Goal: Information Seeking & Learning: Learn about a topic

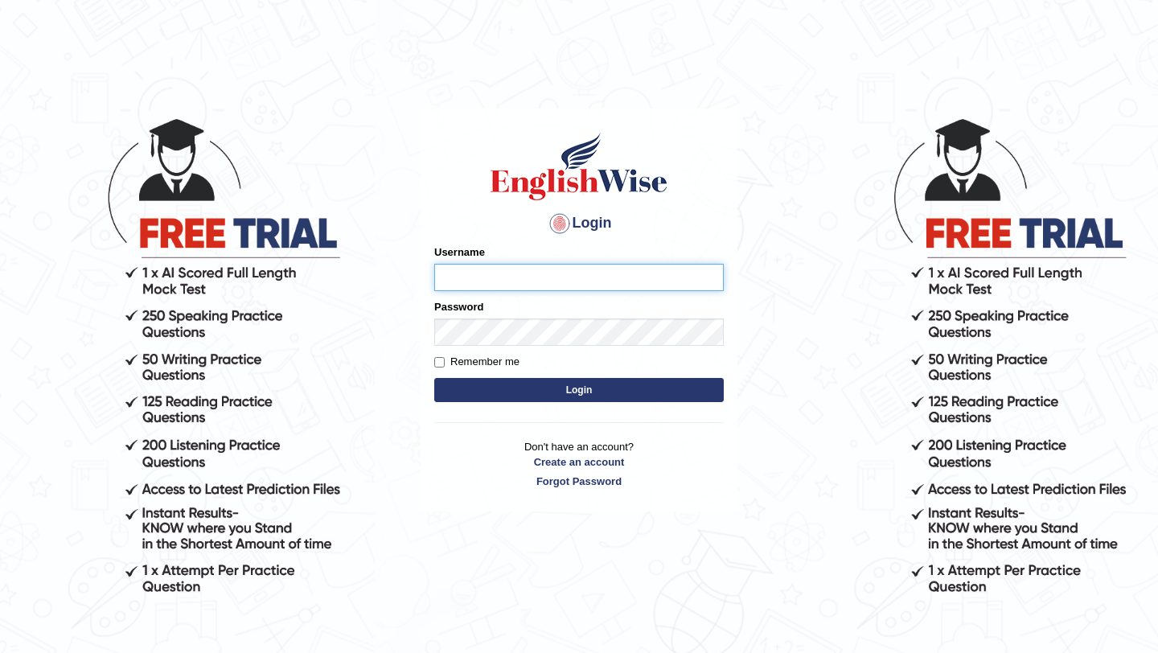
type input "bijayathapa"
click at [515, 389] on button "Login" at bounding box center [578, 390] width 289 height 24
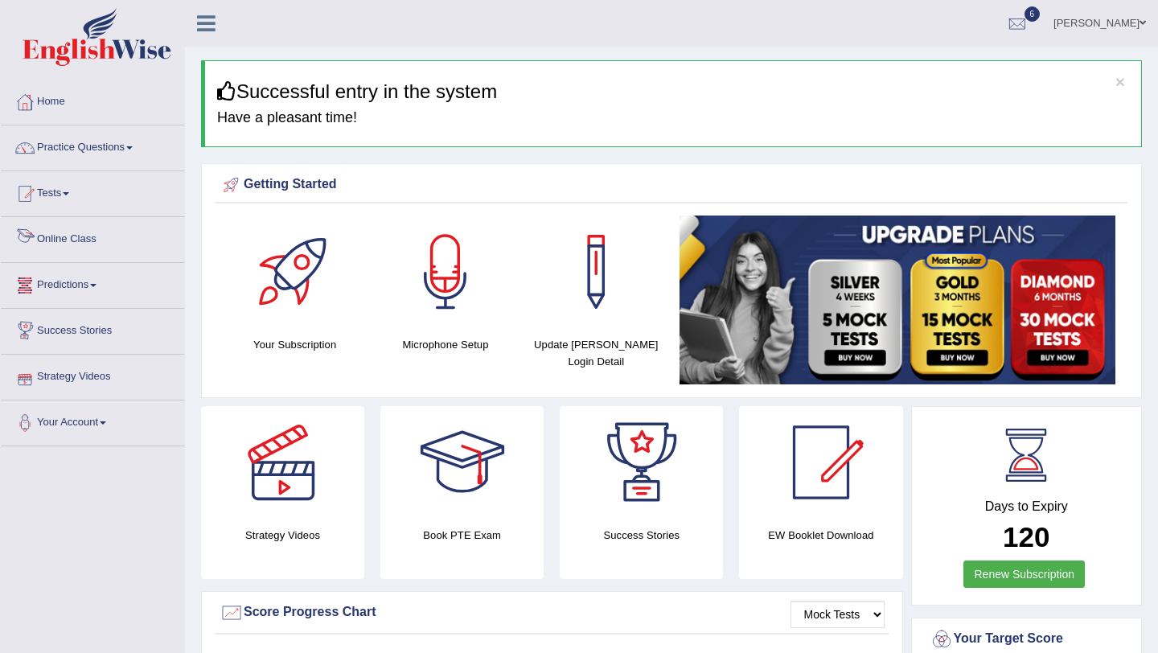
click at [83, 233] on link "Online Class" at bounding box center [92, 237] width 183 height 40
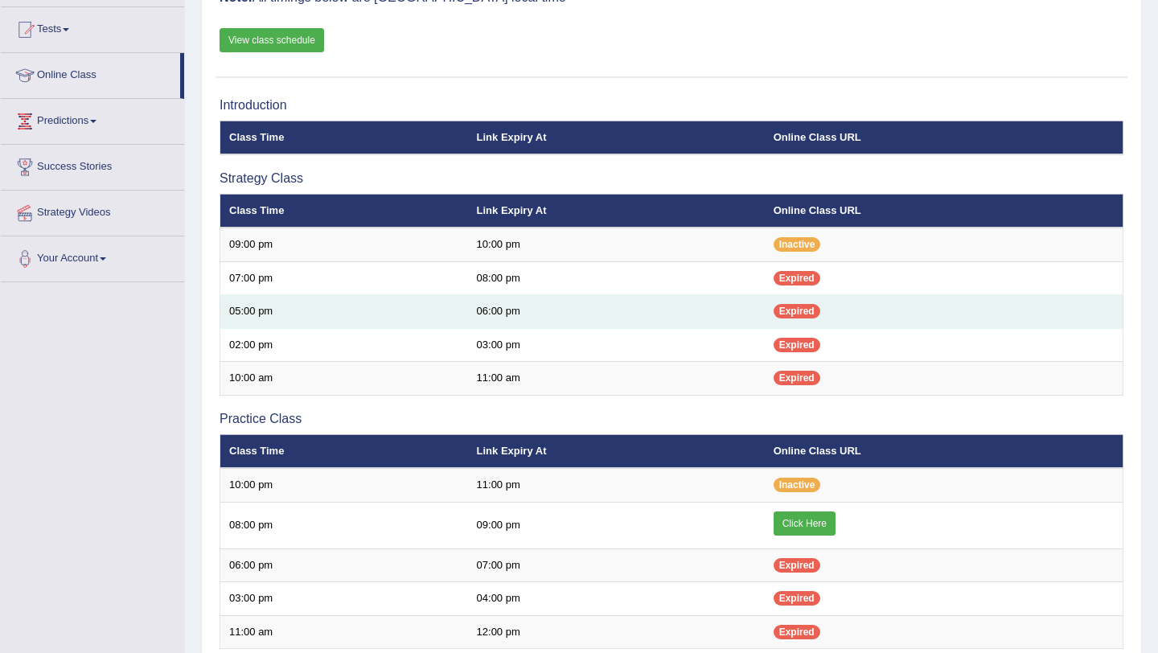
scroll to position [166, 0]
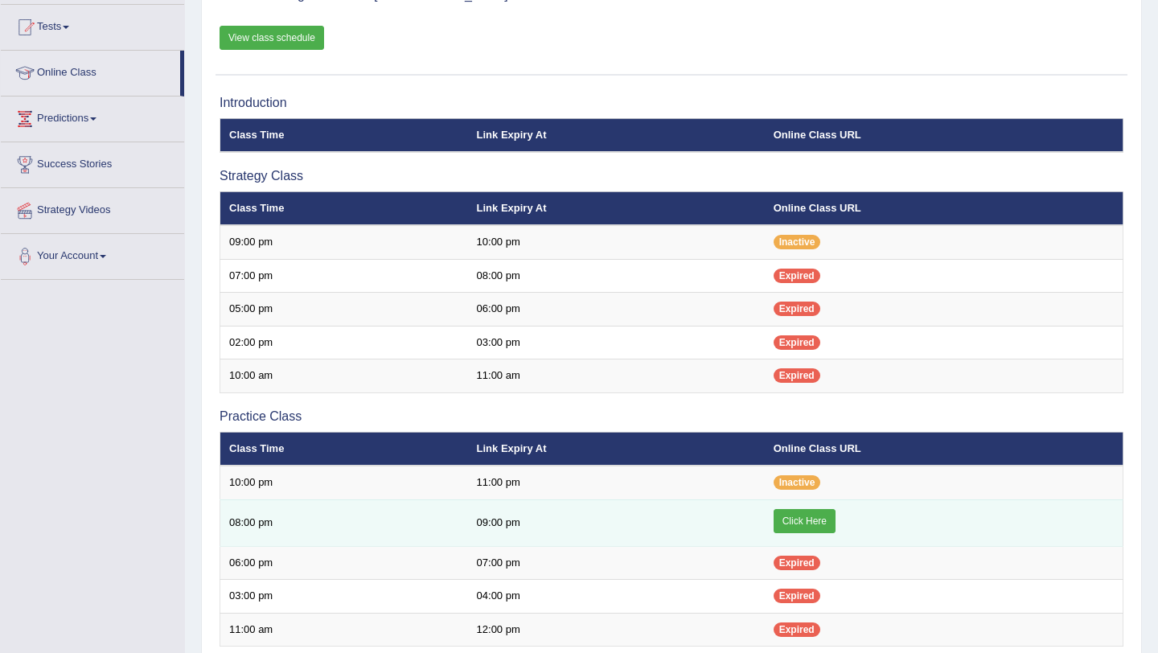
click at [823, 514] on link "Click Here" at bounding box center [805, 521] width 62 height 24
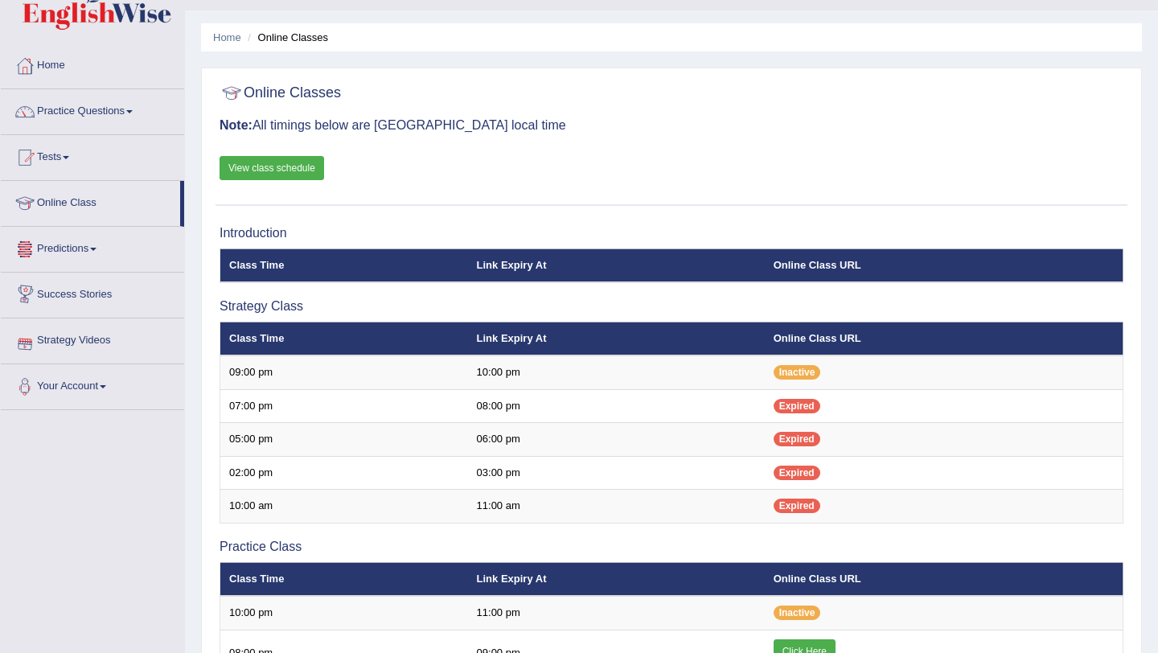
scroll to position [74, 0]
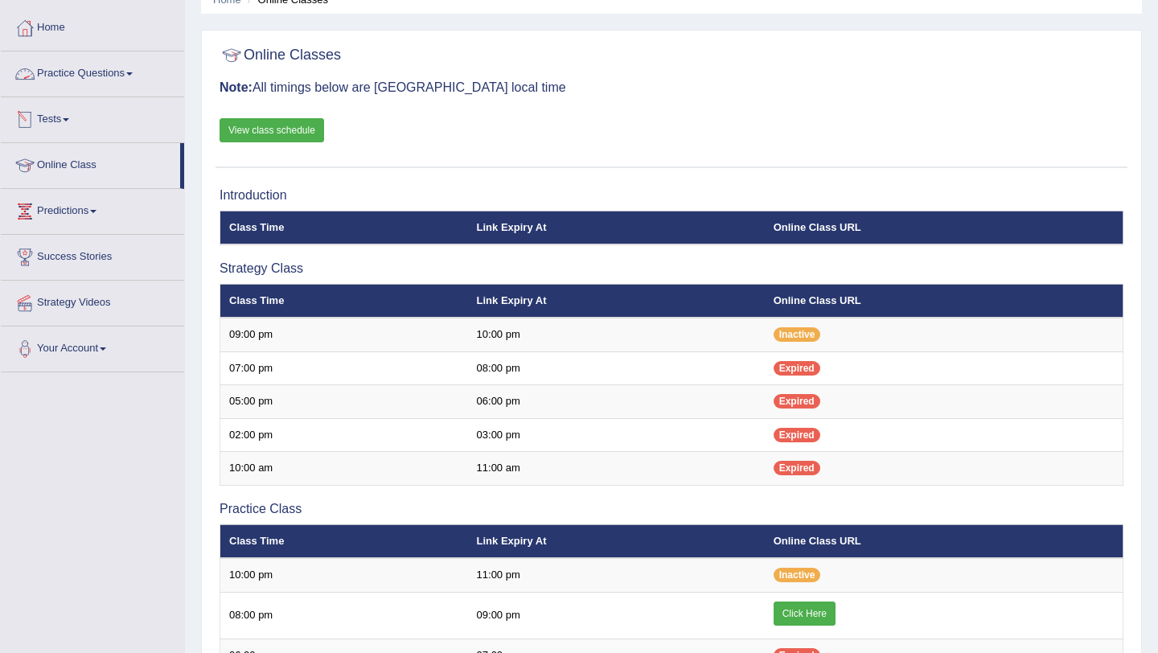
click at [116, 81] on link "Practice Questions" at bounding box center [92, 71] width 183 height 40
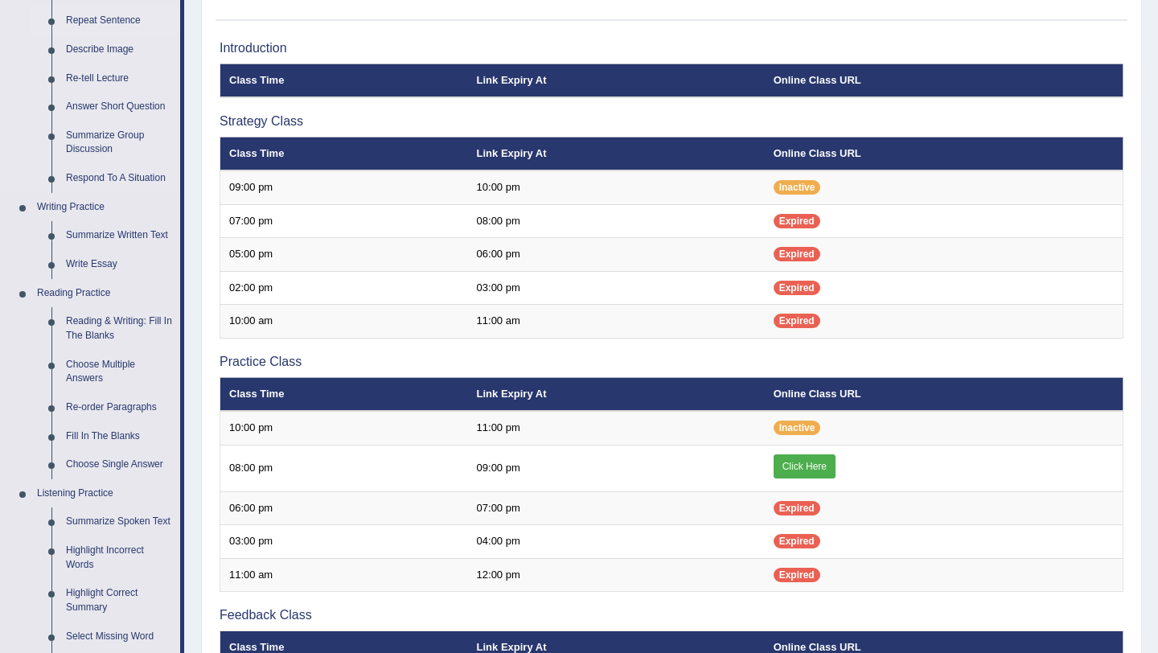
scroll to position [224, 0]
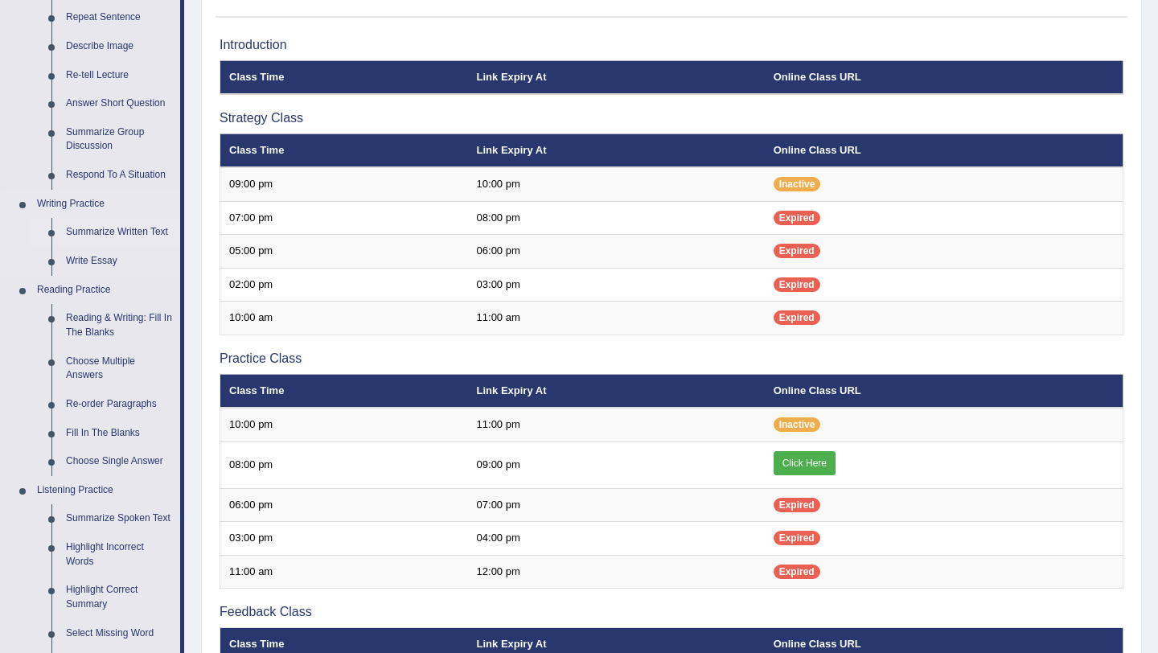
click at [107, 237] on link "Summarize Written Text" at bounding box center [119, 232] width 121 height 29
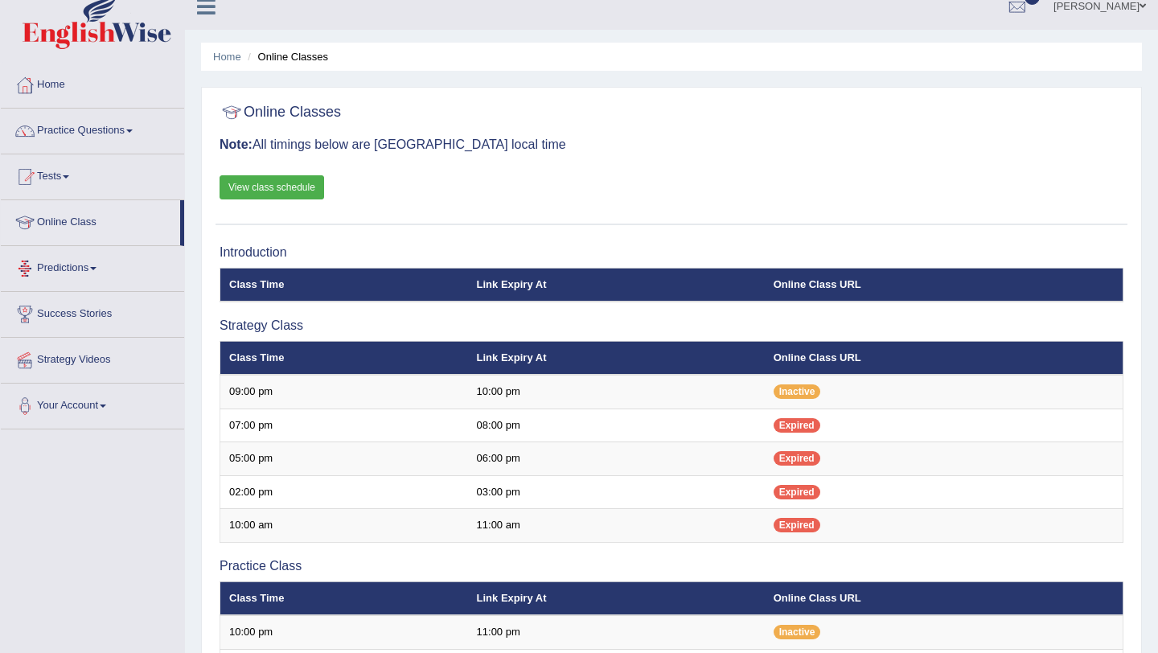
scroll to position [19, 0]
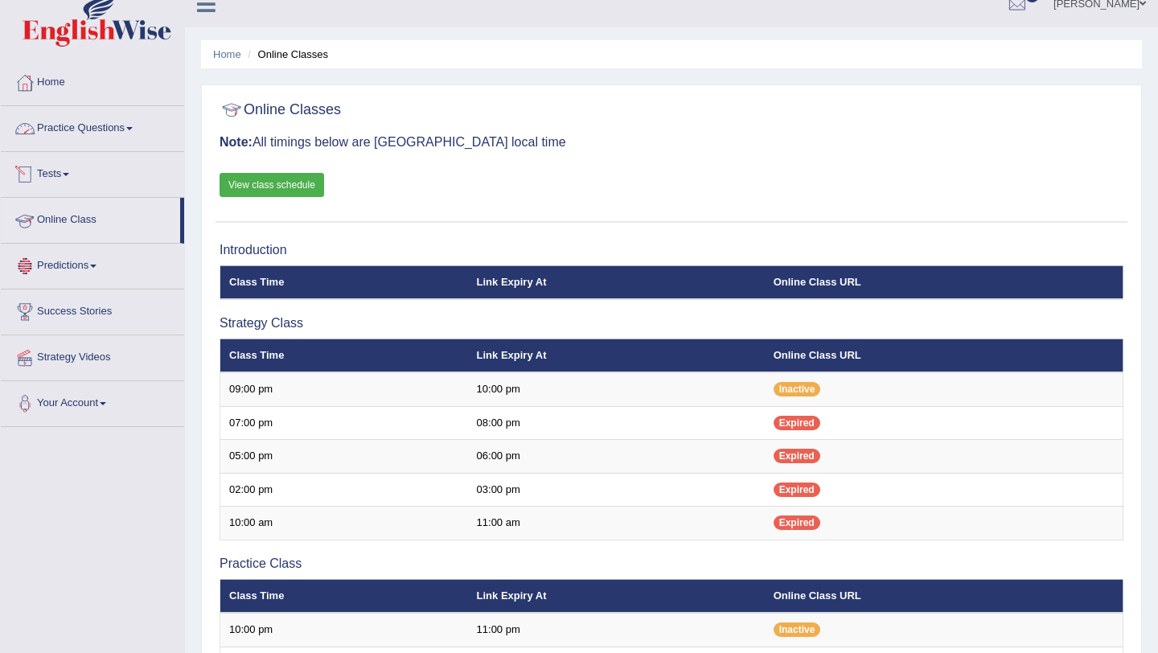
click at [133, 138] on link "Practice Questions" at bounding box center [92, 126] width 183 height 40
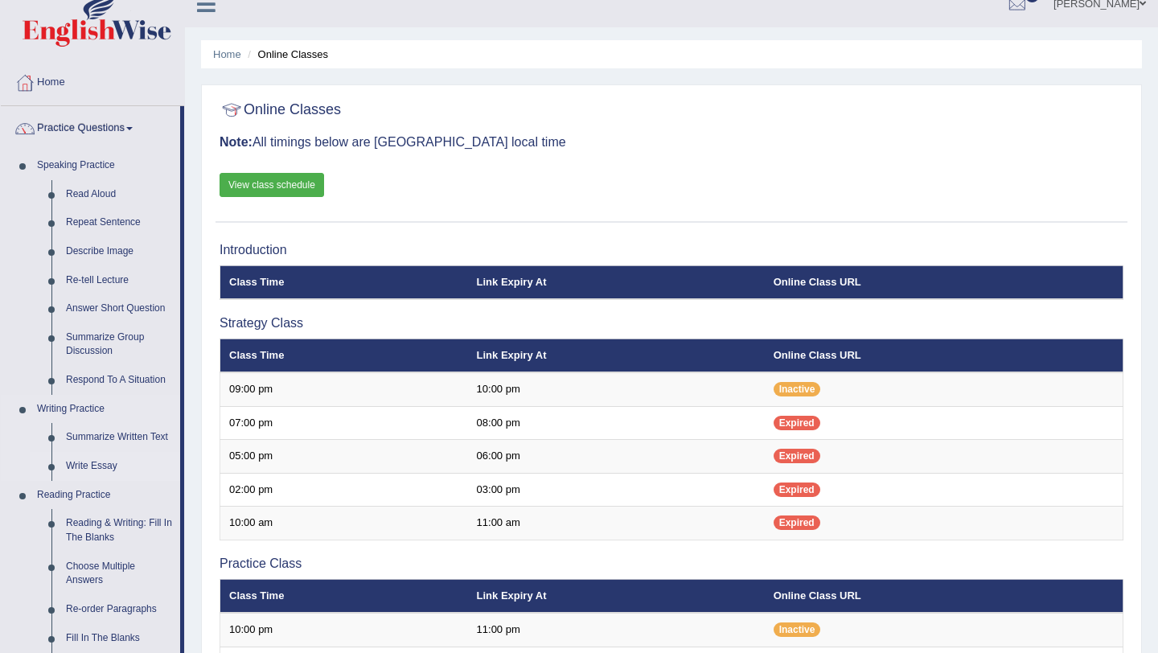
click at [96, 470] on link "Write Essay" at bounding box center [119, 466] width 121 height 29
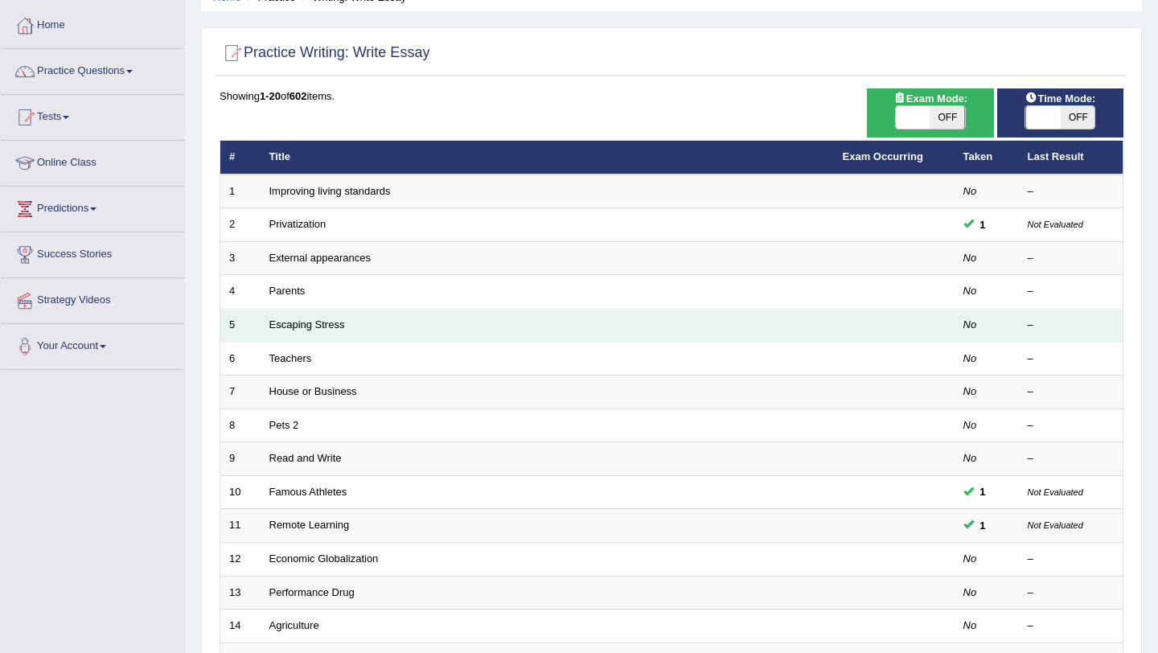
scroll to position [76, 0]
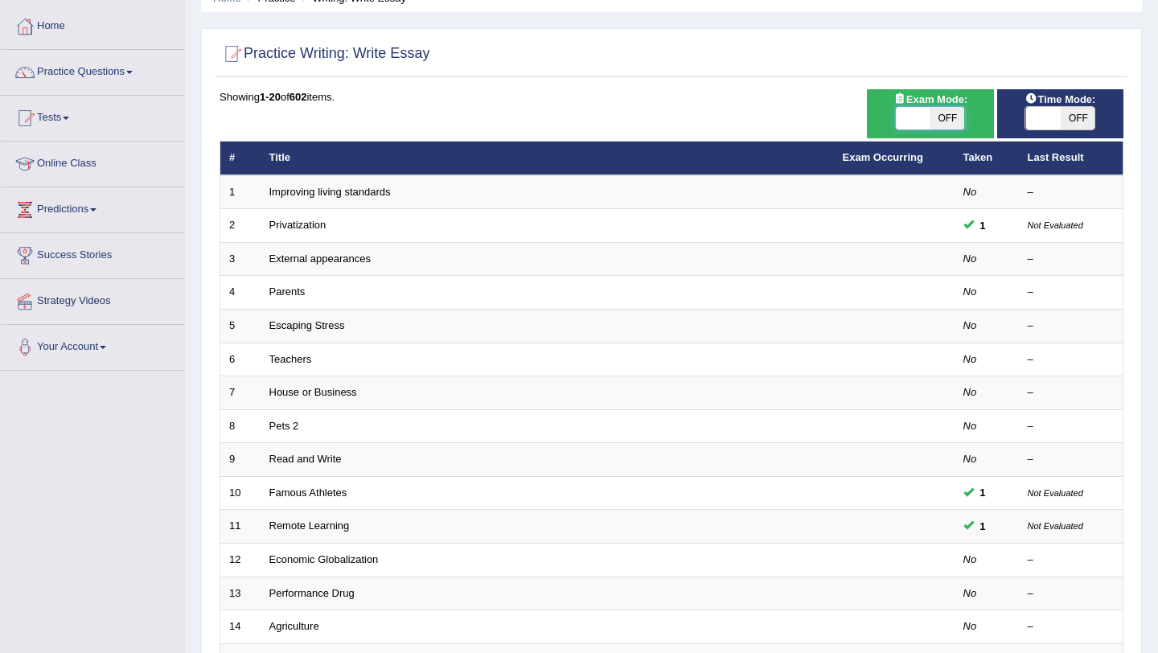
click at [926, 125] on span at bounding box center [913, 118] width 35 height 23
checkbox input "true"
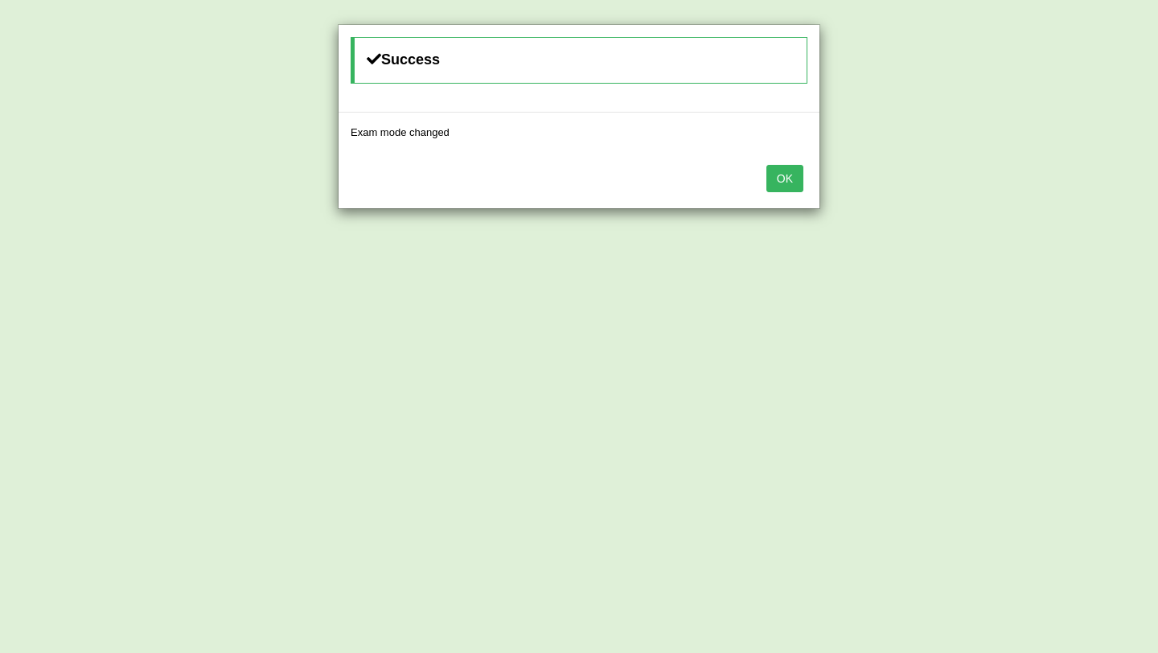
click at [794, 178] on button "OK" at bounding box center [784, 178] width 37 height 27
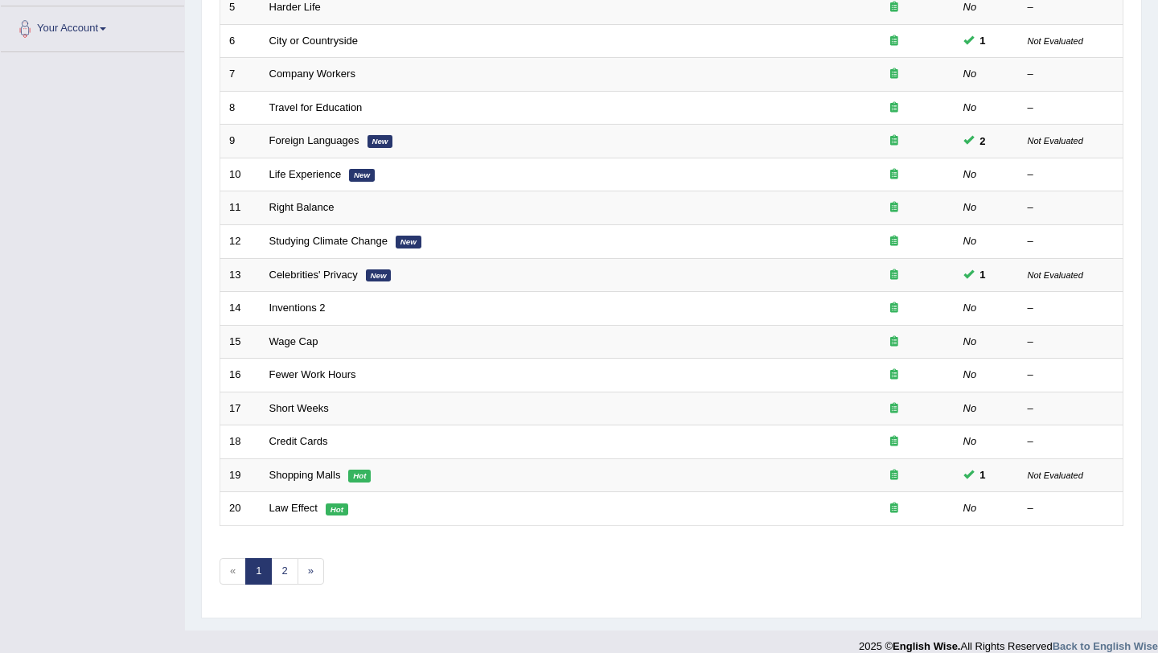
scroll to position [397, 0]
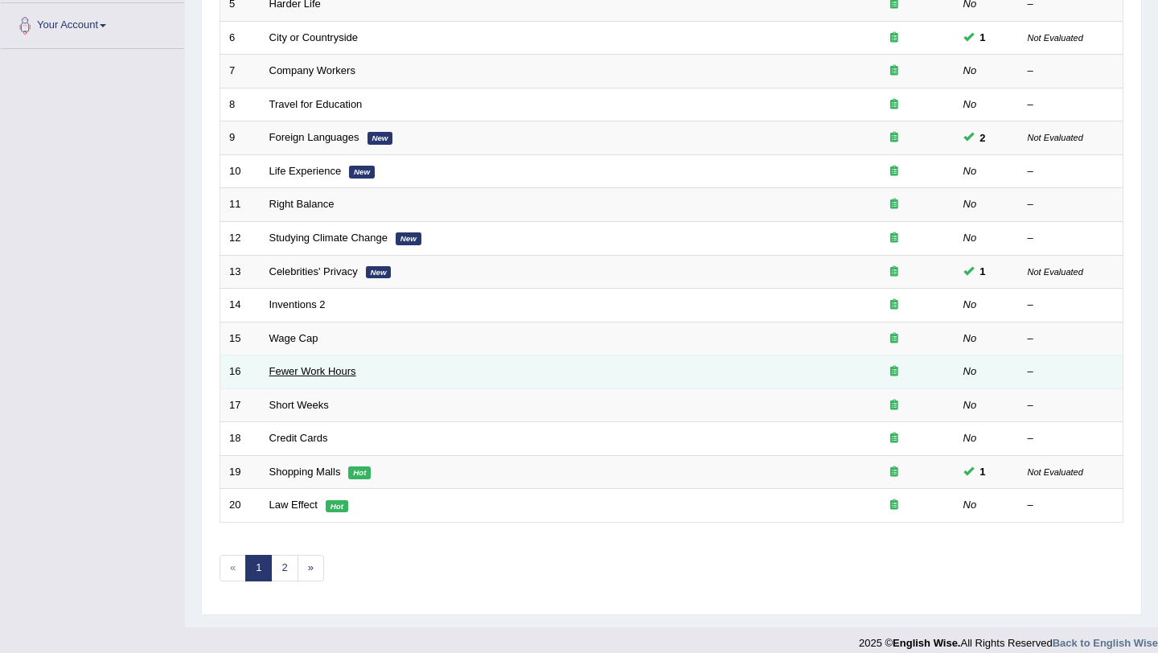
click at [326, 377] on link "Fewer Work Hours" at bounding box center [312, 371] width 87 height 12
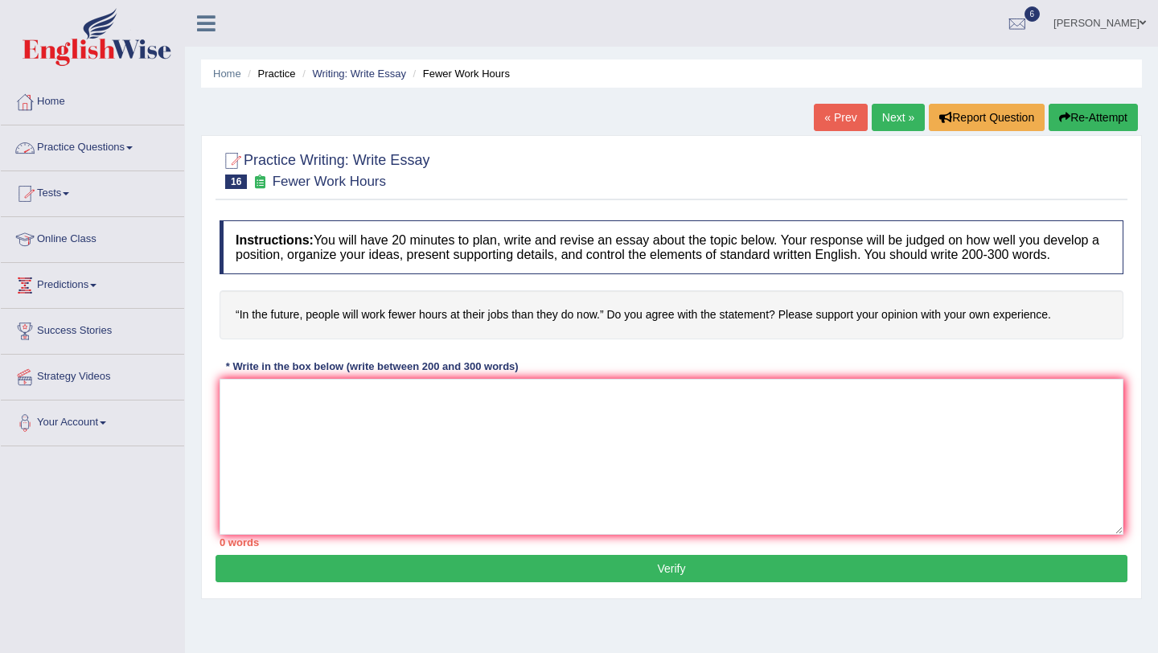
click at [74, 195] on link "Tests" at bounding box center [92, 191] width 183 height 40
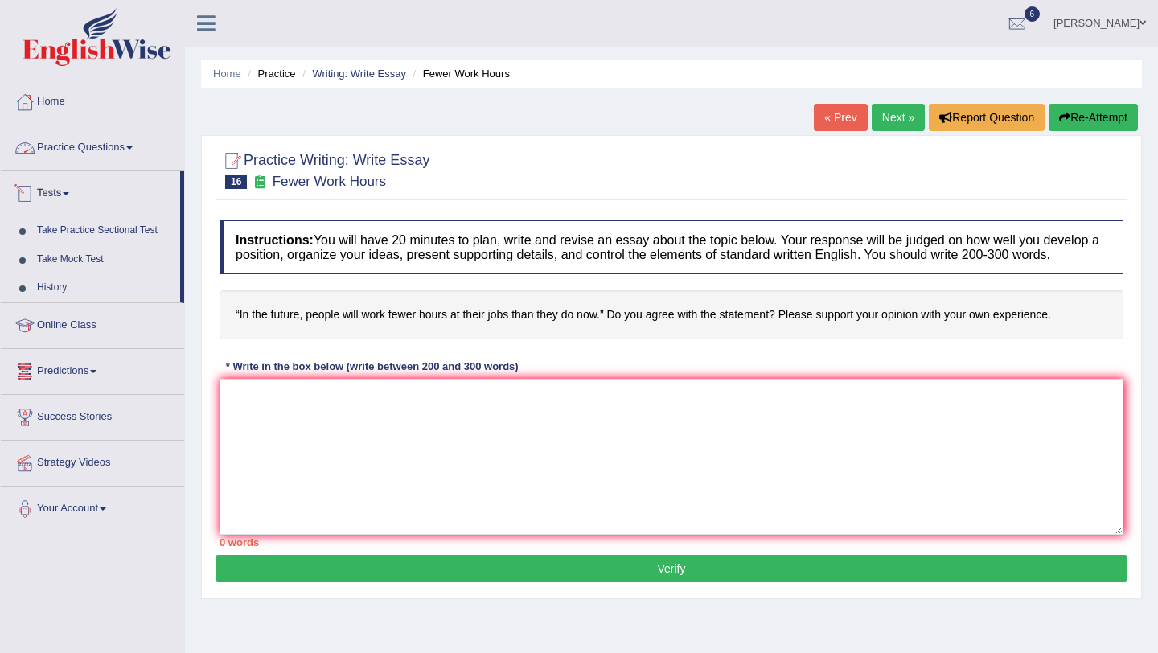
click at [113, 147] on link "Practice Questions" at bounding box center [92, 145] width 183 height 40
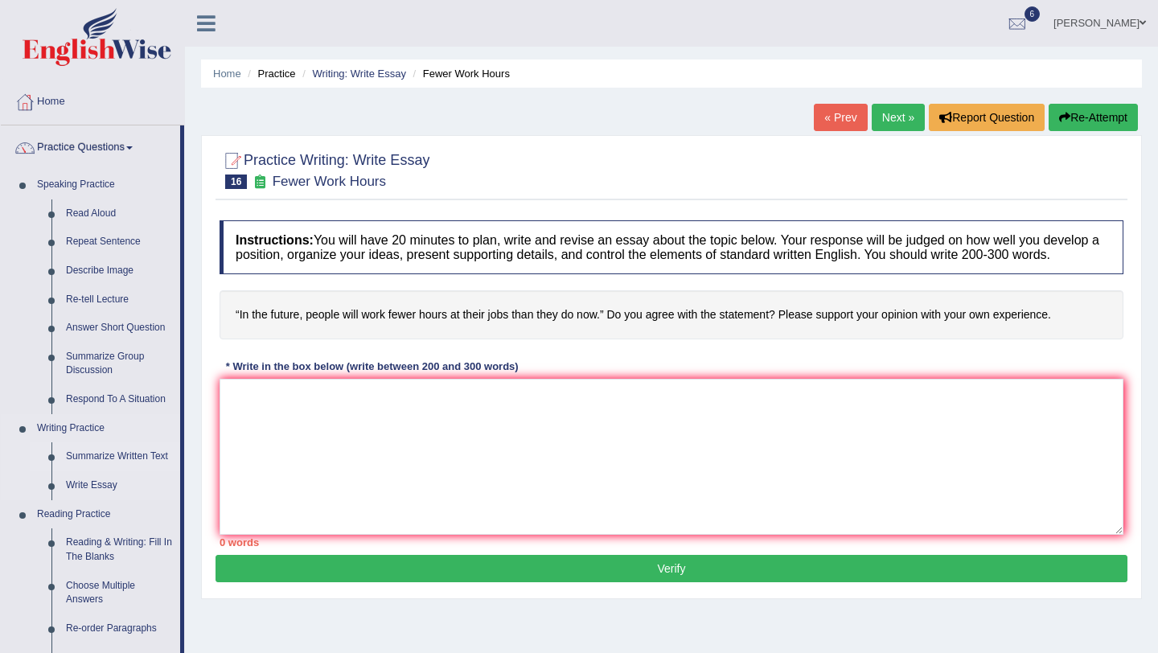
click at [92, 454] on link "Summarize Written Text" at bounding box center [119, 456] width 121 height 29
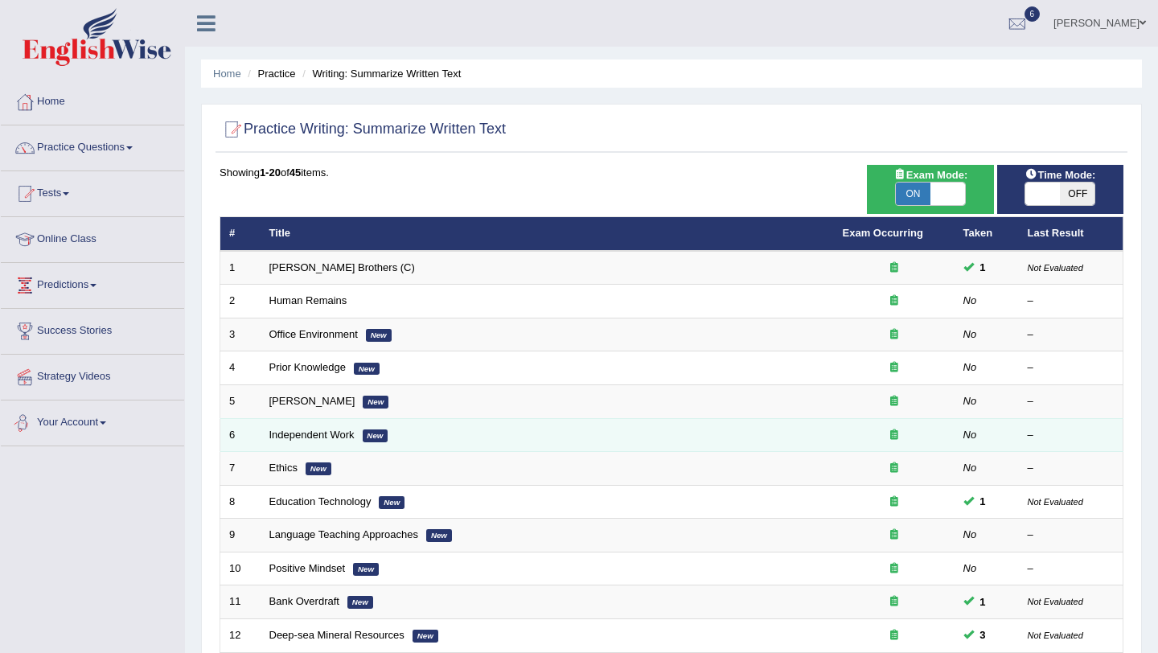
scroll to position [412, 0]
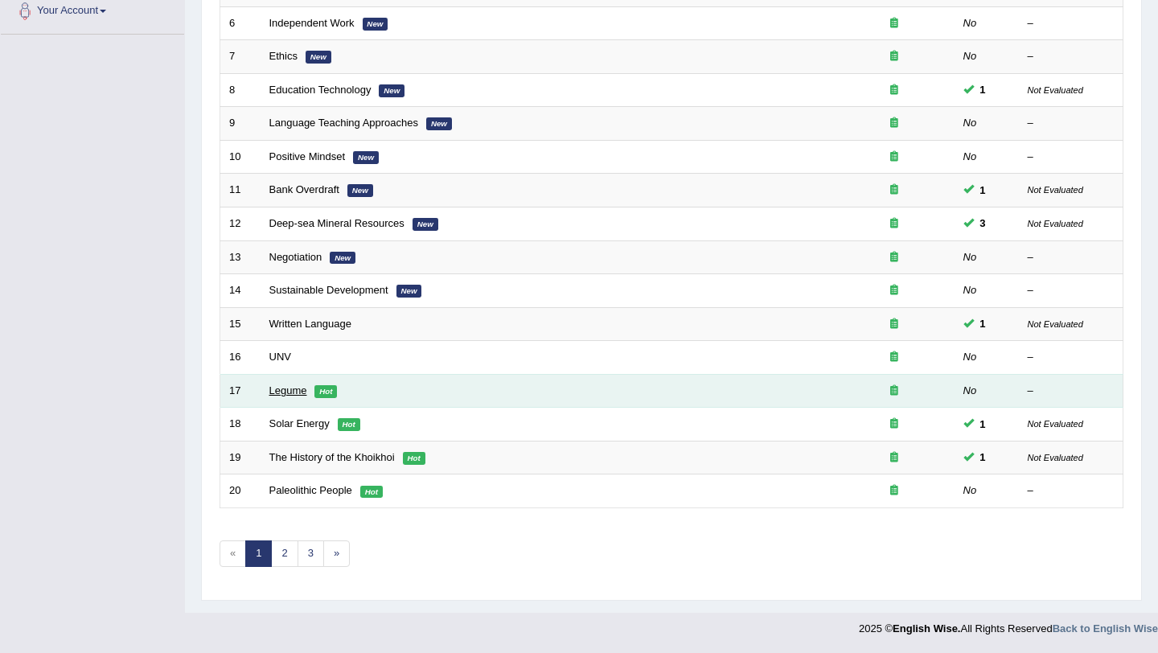
click at [301, 391] on link "Legume" at bounding box center [288, 390] width 38 height 12
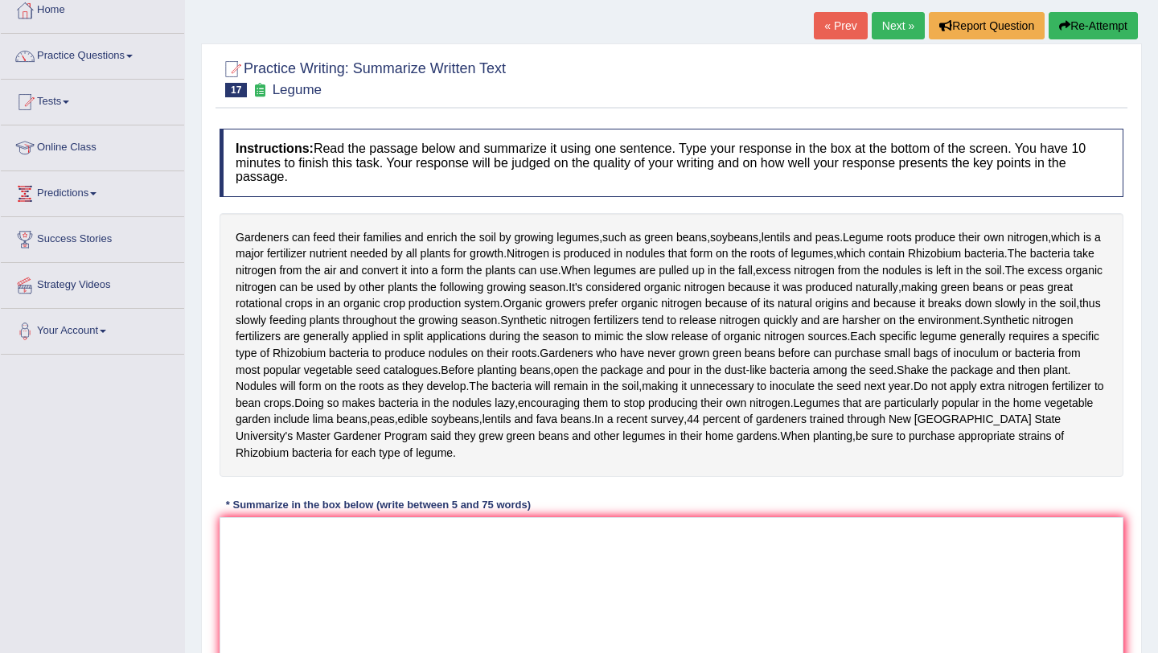
scroll to position [91, 0]
click at [885, 31] on link "Next »" at bounding box center [898, 26] width 53 height 27
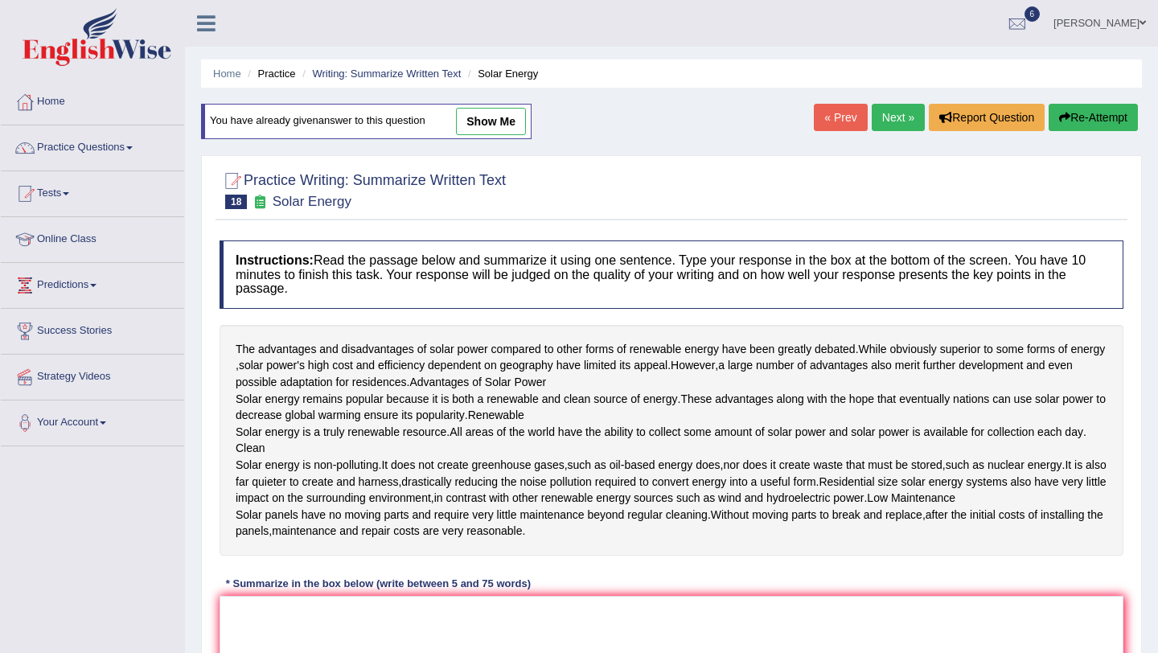
click at [896, 110] on link "Next »" at bounding box center [898, 117] width 53 height 27
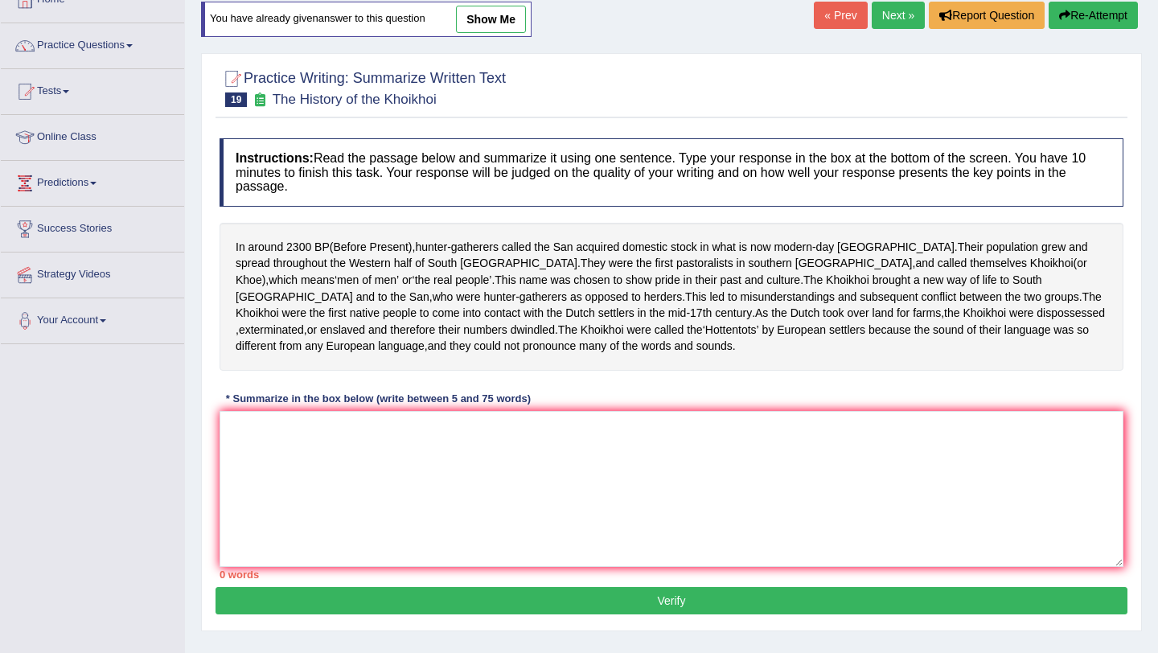
scroll to position [109, 0]
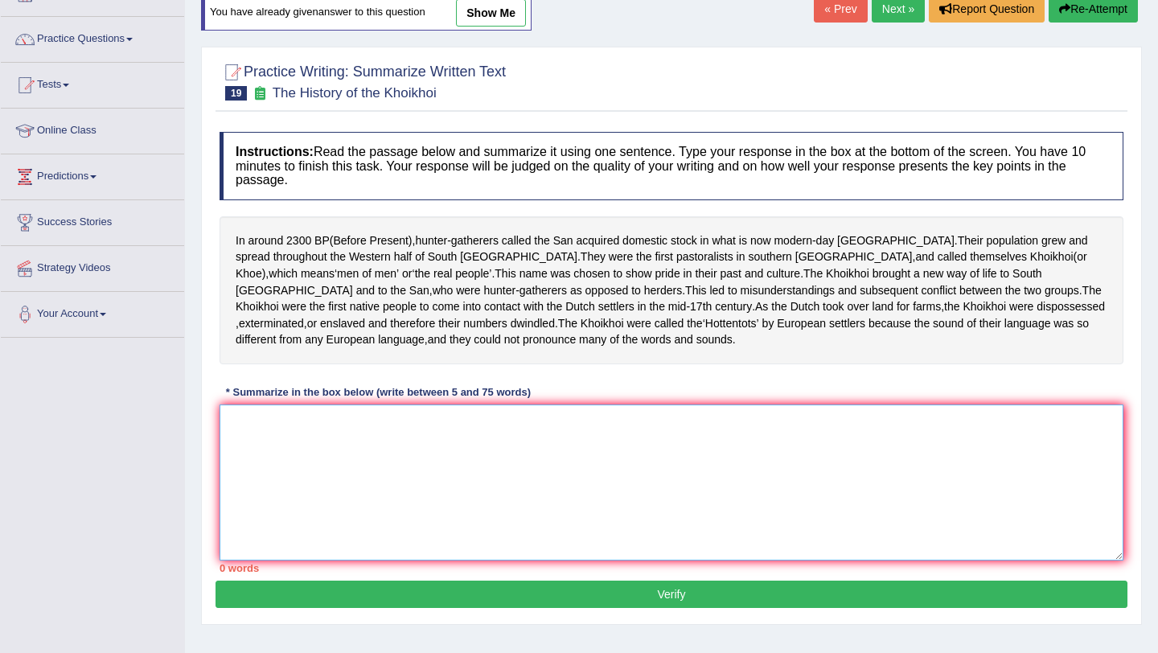
click at [352, 456] on textarea at bounding box center [672, 482] width 904 height 156
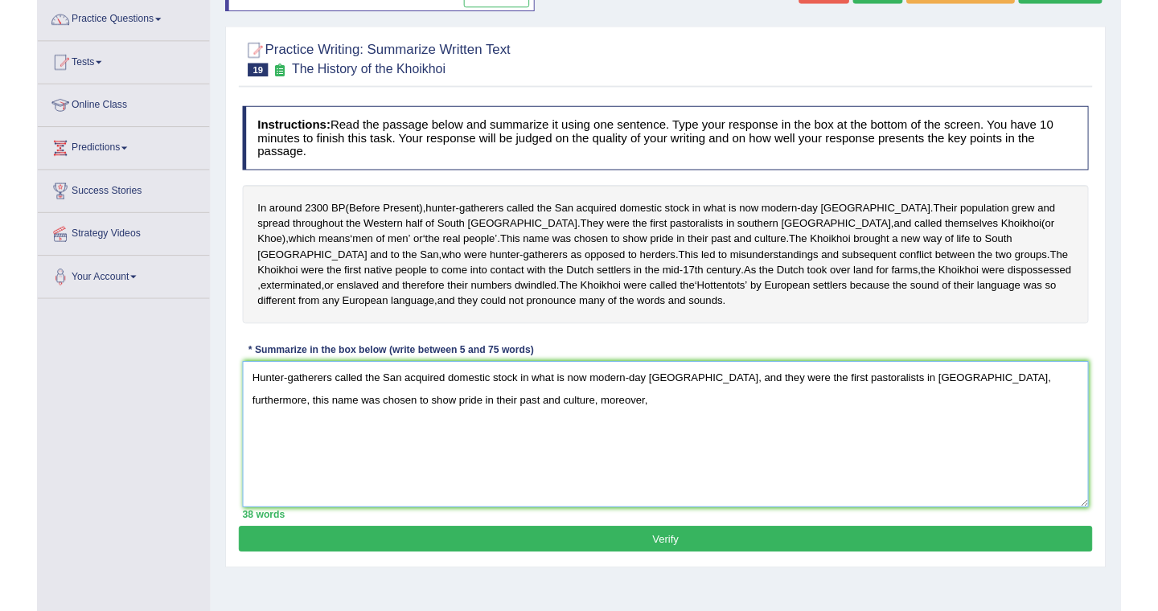
scroll to position [129, 0]
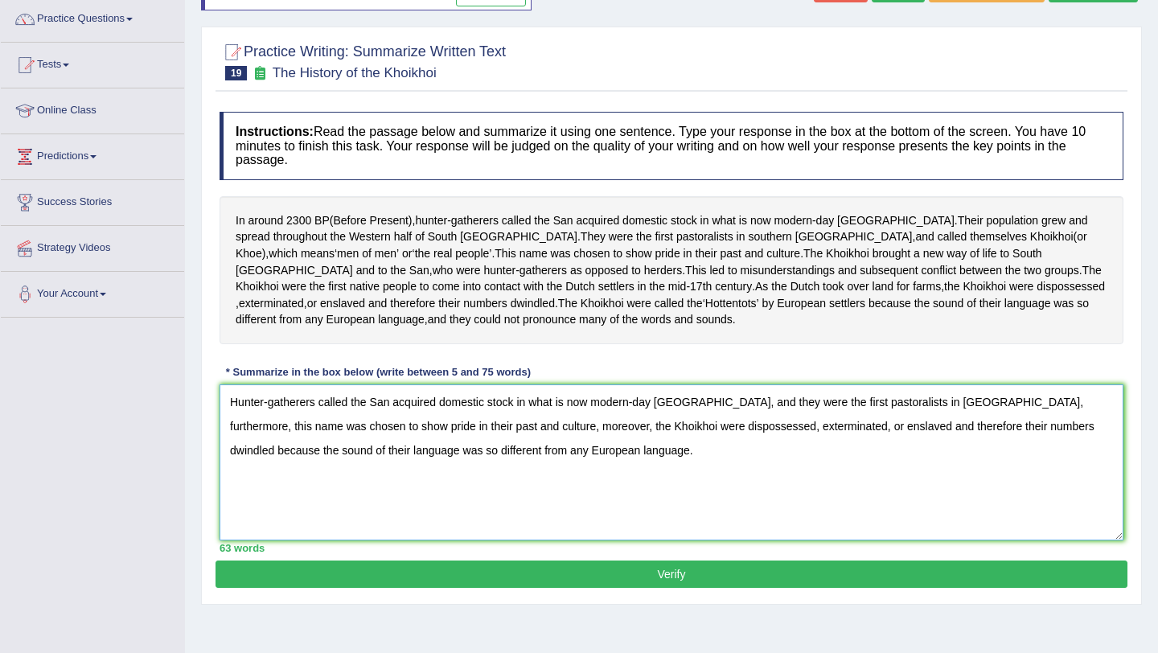
type textarea "Hunter-gatherers called the San acquired domestic stock in what is now modern-d…"
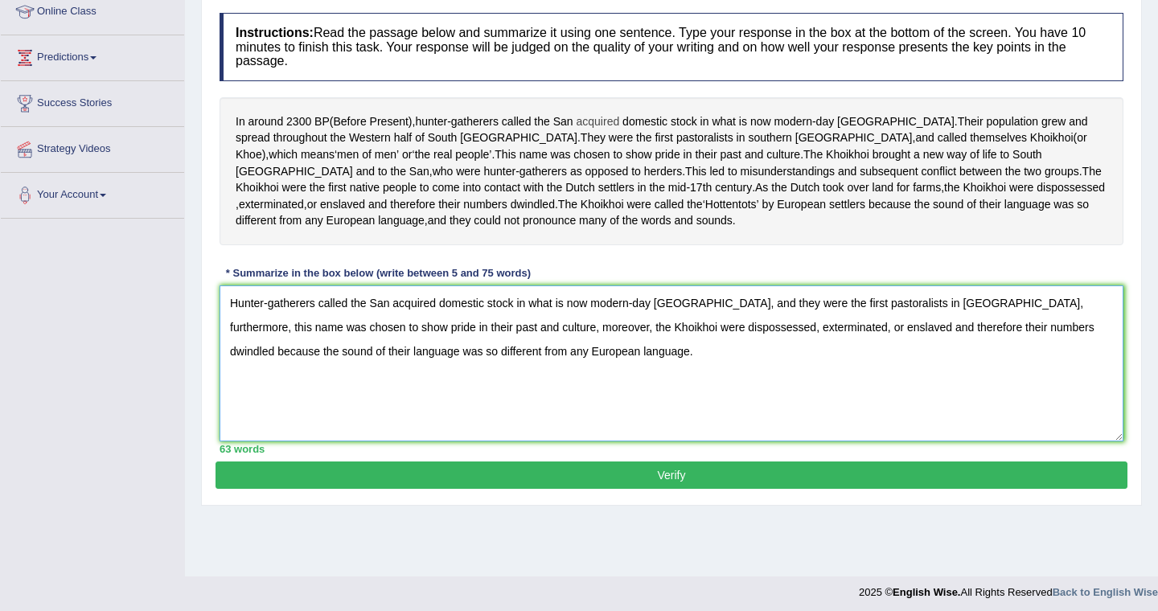
scroll to position [233, 0]
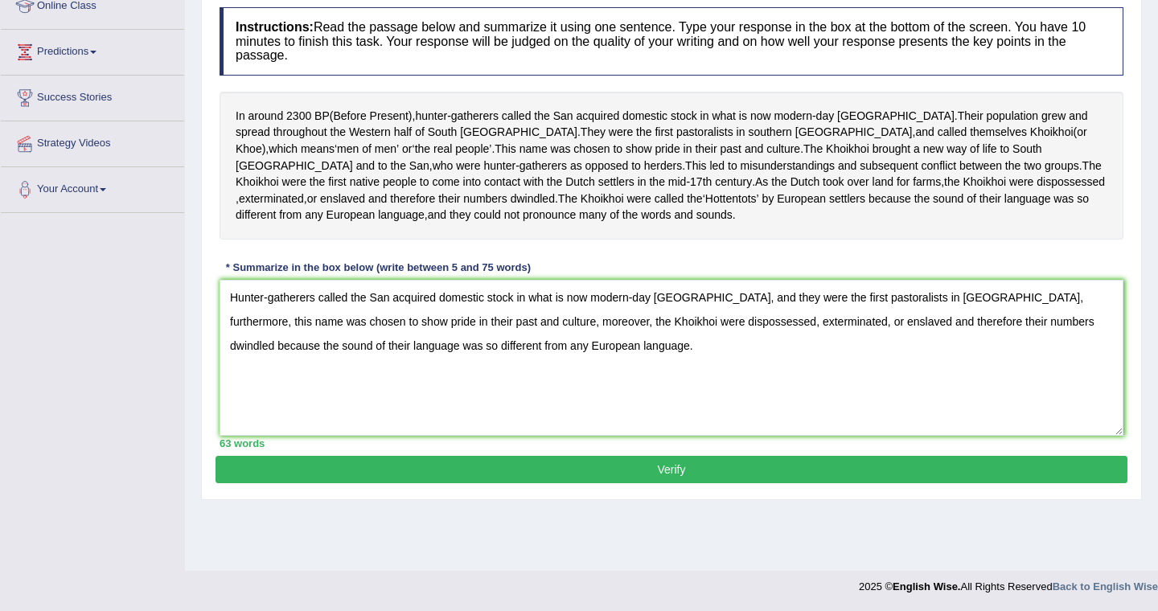
click at [653, 483] on button "Verify" at bounding box center [672, 469] width 912 height 27
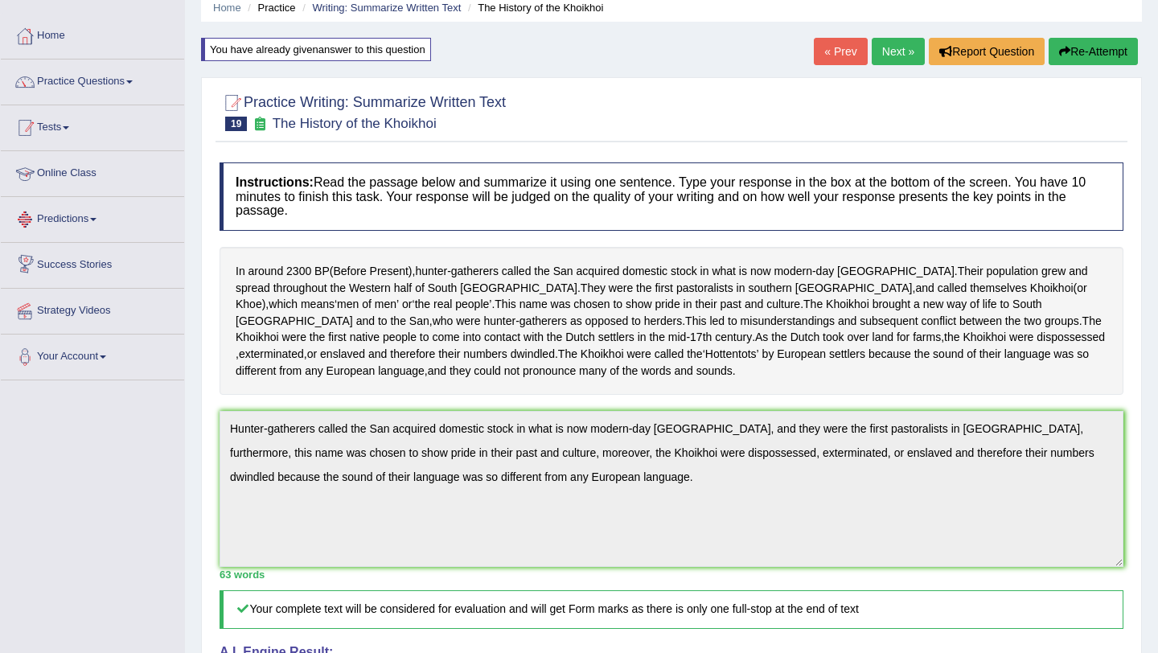
scroll to position [0, 0]
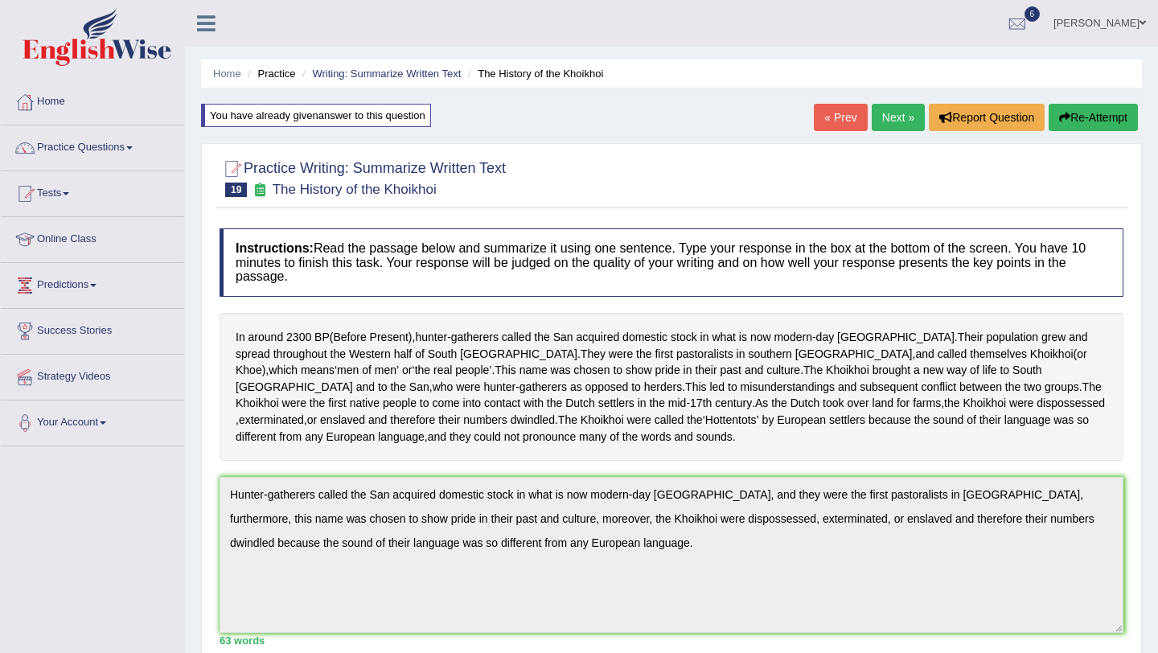
click at [885, 117] on link "Next »" at bounding box center [898, 117] width 53 height 27
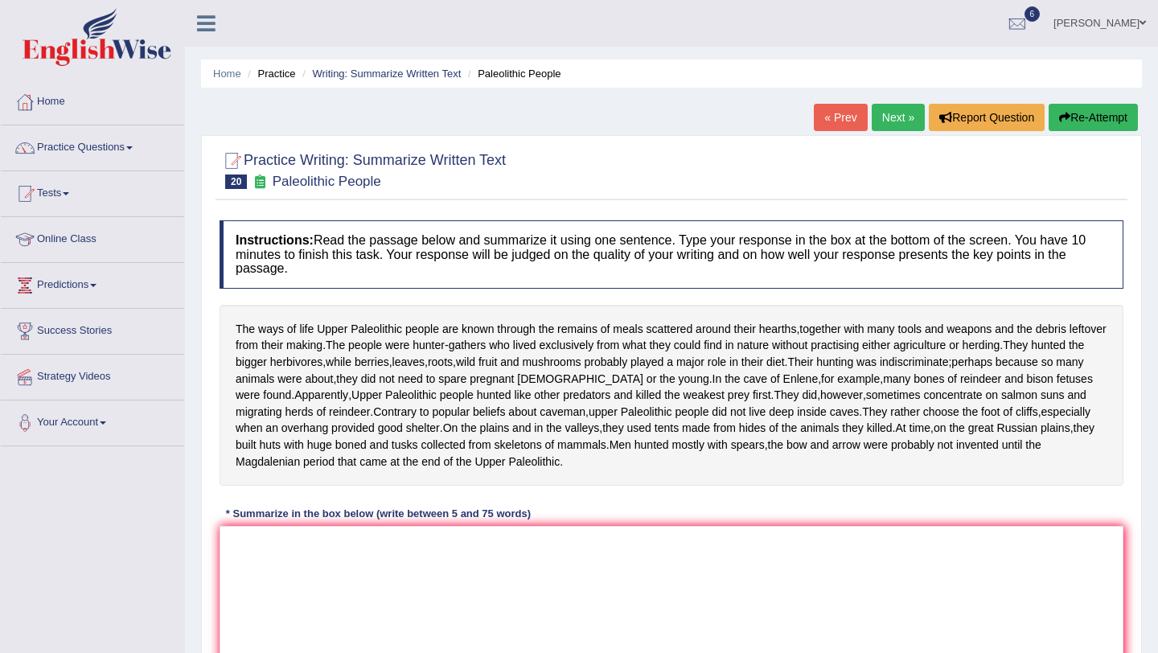
click at [885, 117] on link "Next »" at bounding box center [898, 117] width 53 height 27
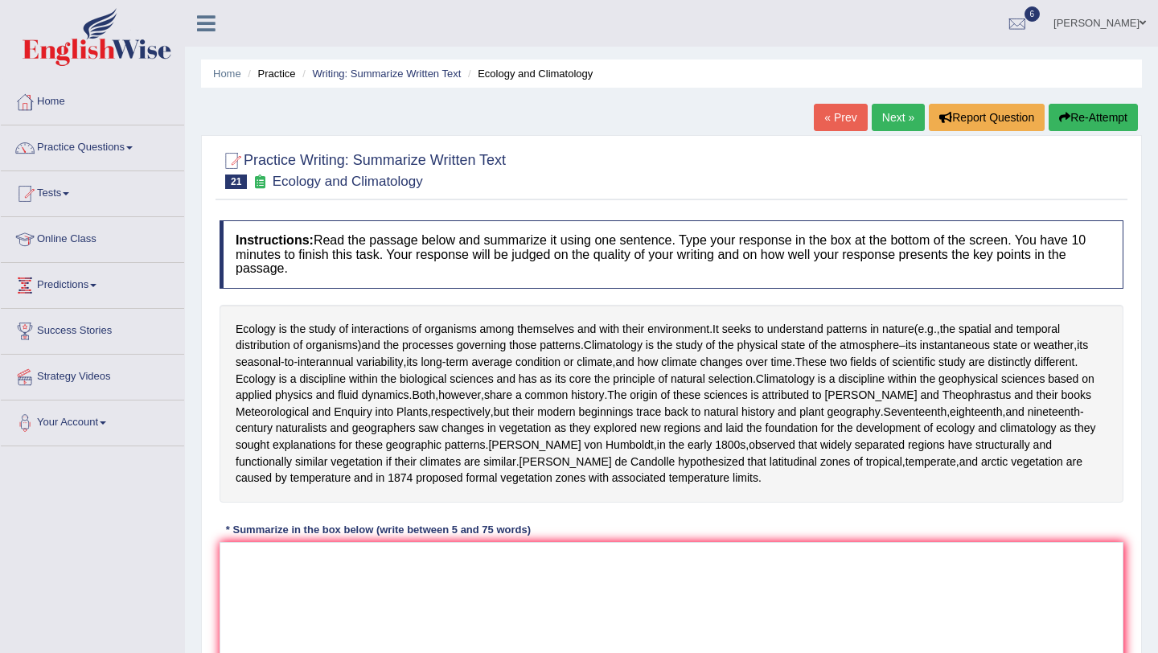
click at [885, 117] on link "Next »" at bounding box center [898, 117] width 53 height 27
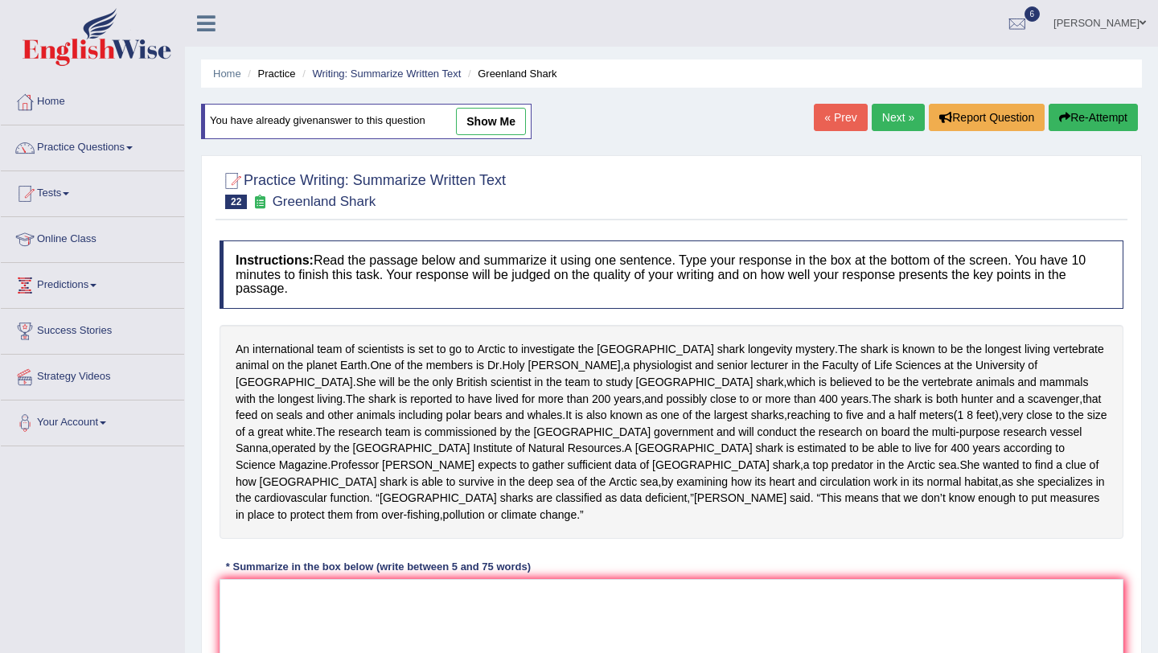
click at [885, 117] on link "Next »" at bounding box center [898, 117] width 53 height 27
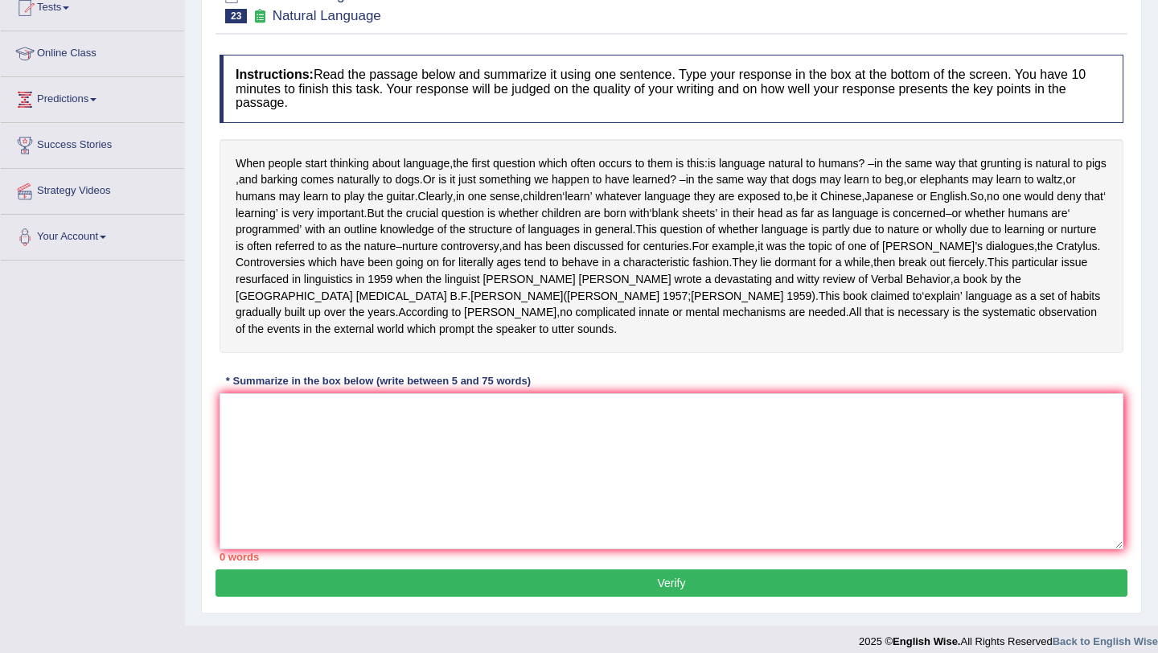
scroll to position [225, 0]
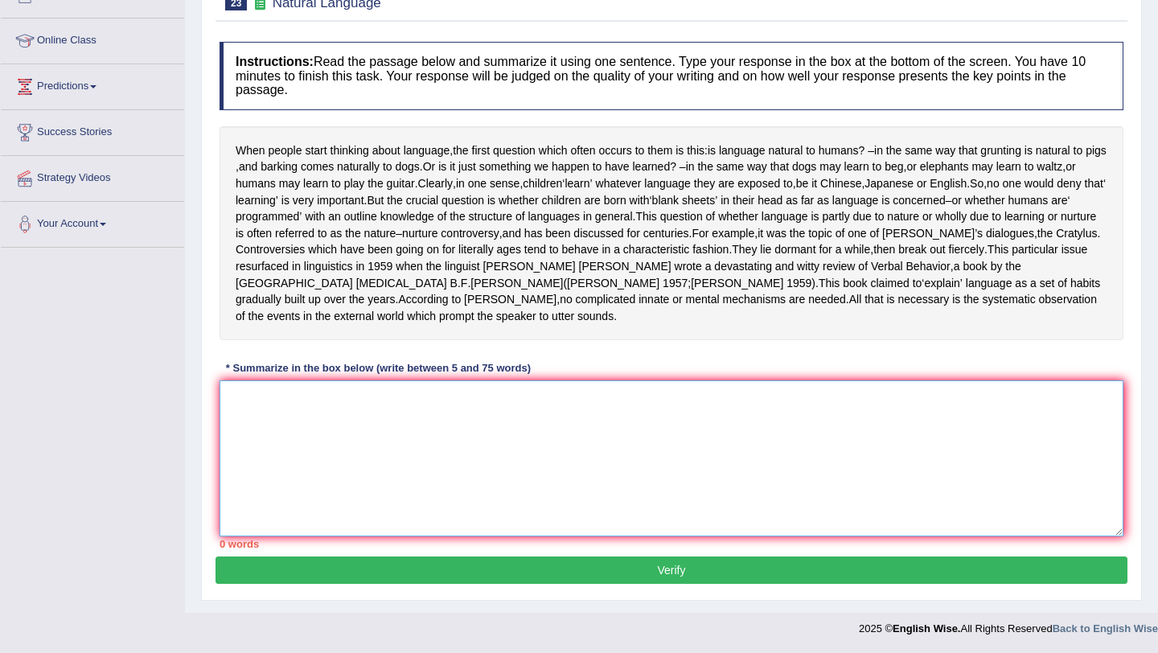
click at [388, 425] on textarea at bounding box center [672, 458] width 904 height 156
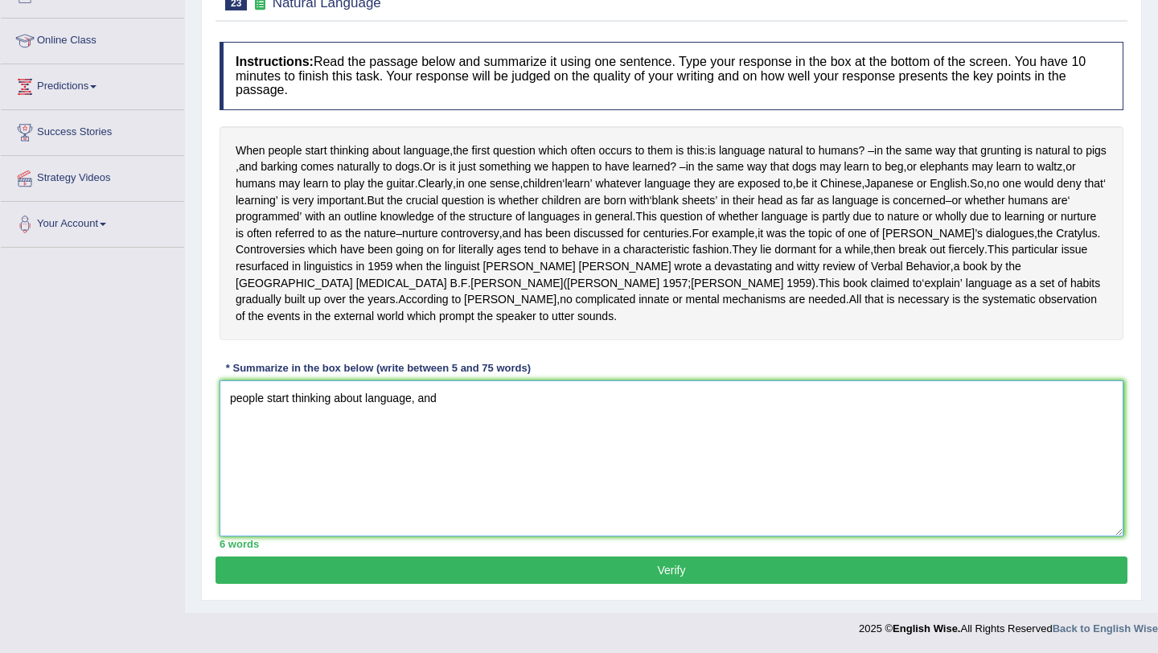
click at [238, 422] on textarea "people start thinking about language, and" at bounding box center [672, 458] width 904 height 156
click at [444, 425] on textarea "People start thinking about language, and" at bounding box center [672, 458] width 904 height 156
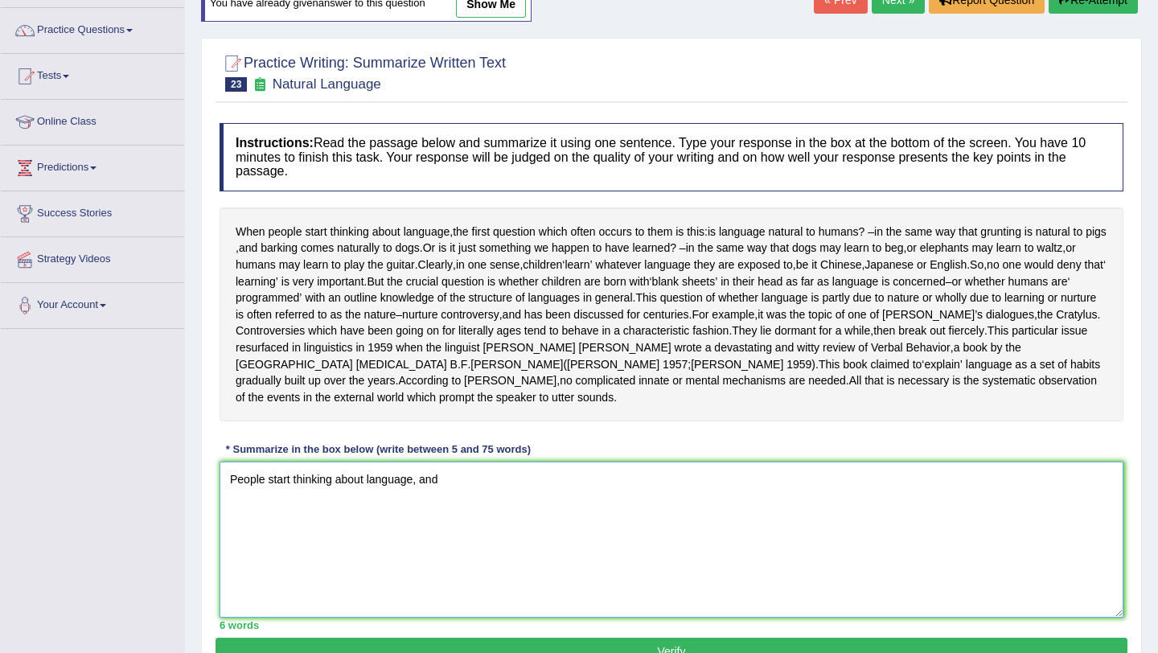
scroll to position [119, 0]
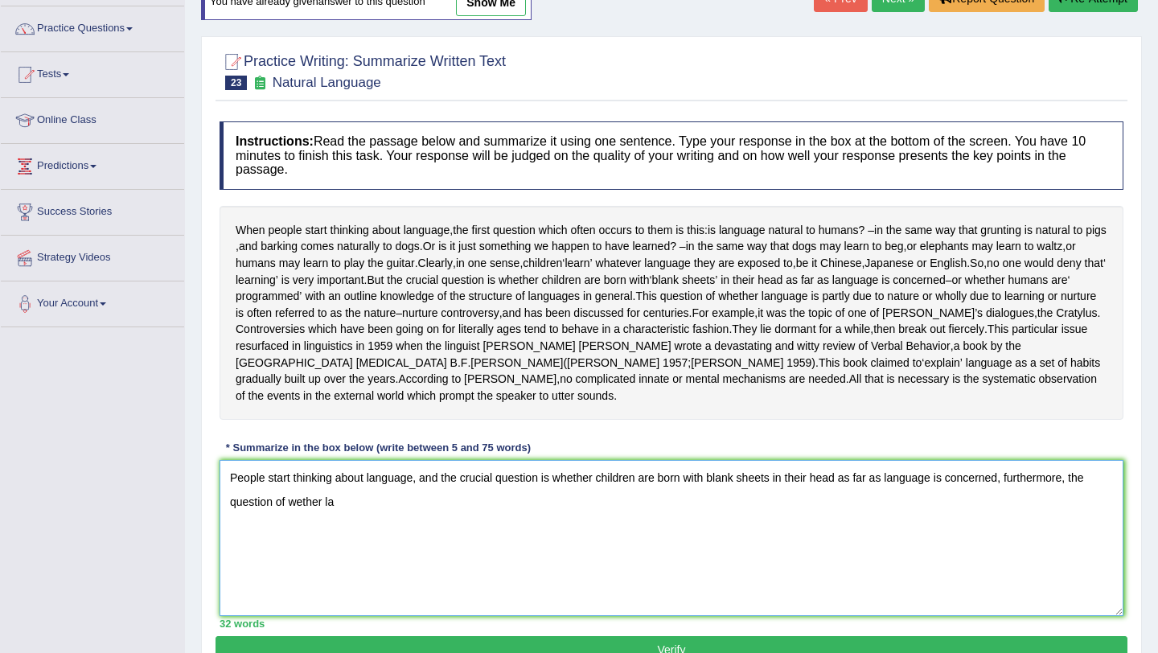
click at [299, 554] on textarea "People start thinking about language, and the crucial question is whether child…" at bounding box center [672, 538] width 904 height 156
click at [351, 557] on textarea "People start thinking about language, and the crucial question is whether child…" at bounding box center [672, 538] width 904 height 156
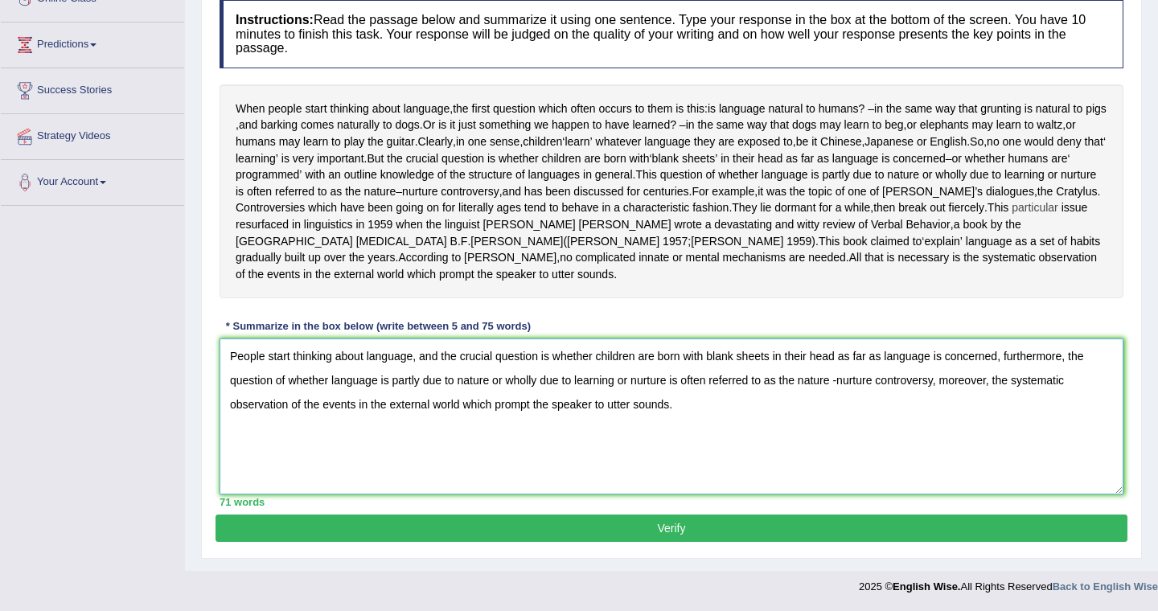
scroll to position [276, 0]
click at [839, 398] on textarea "People start thinking about language, and the crucial question is whether child…" at bounding box center [672, 417] width 904 height 156
type textarea "People start thinking about language, and the crucial question is whether child…"
click at [840, 542] on button "Verify" at bounding box center [672, 528] width 912 height 27
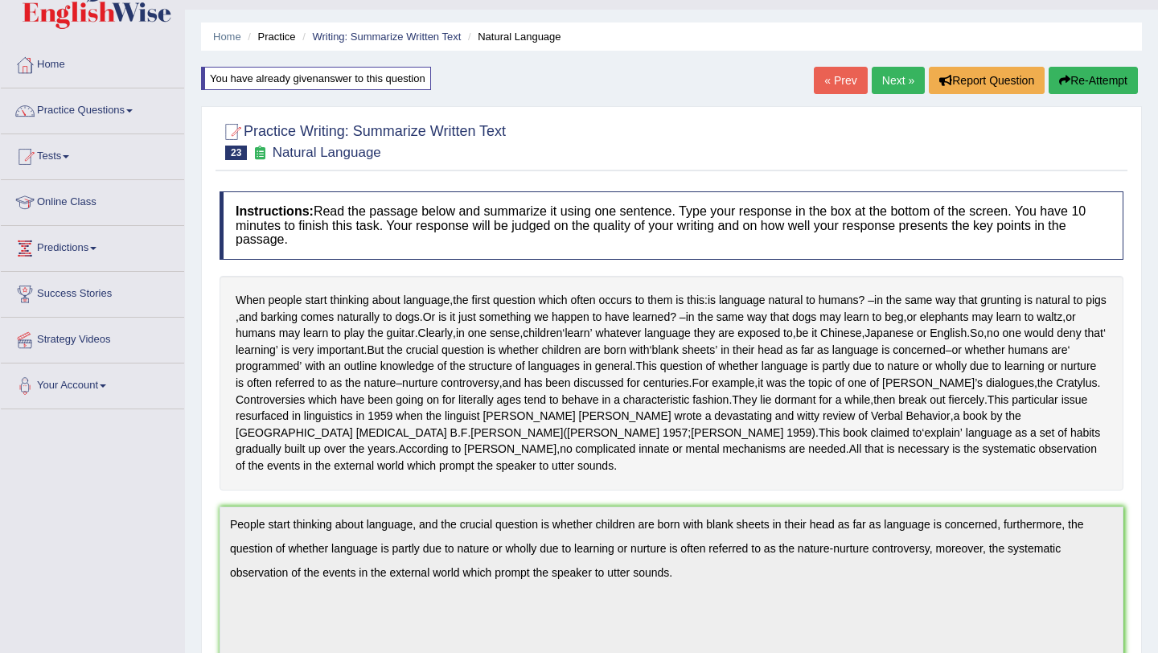
scroll to position [0, 0]
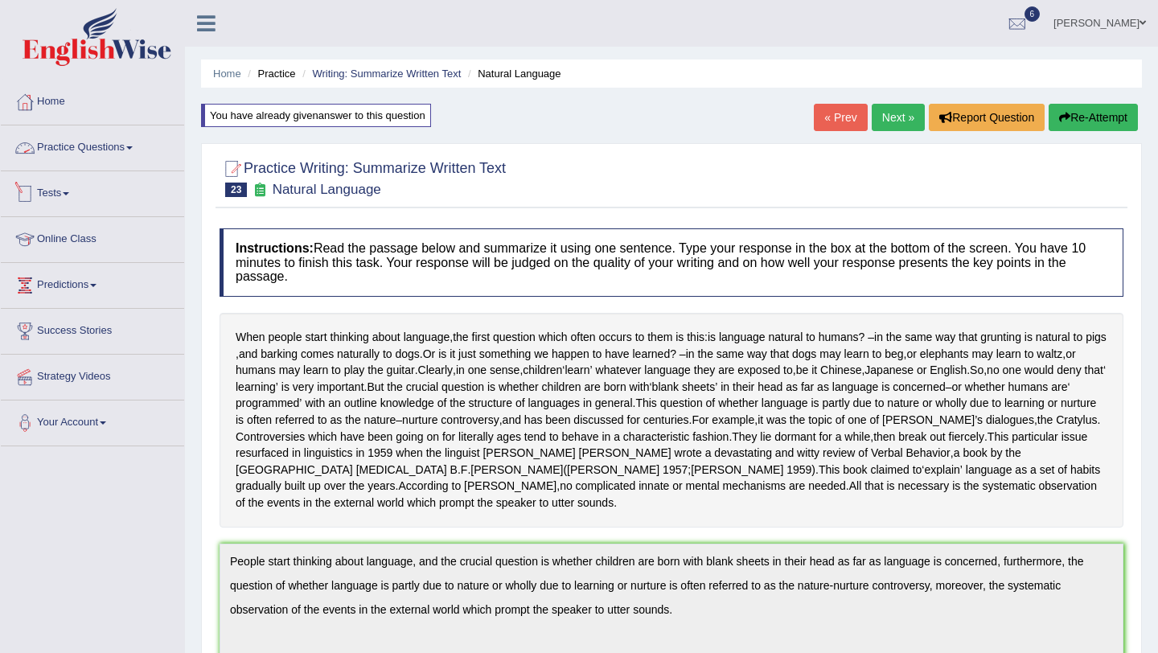
click at [61, 199] on link "Tests" at bounding box center [92, 191] width 183 height 40
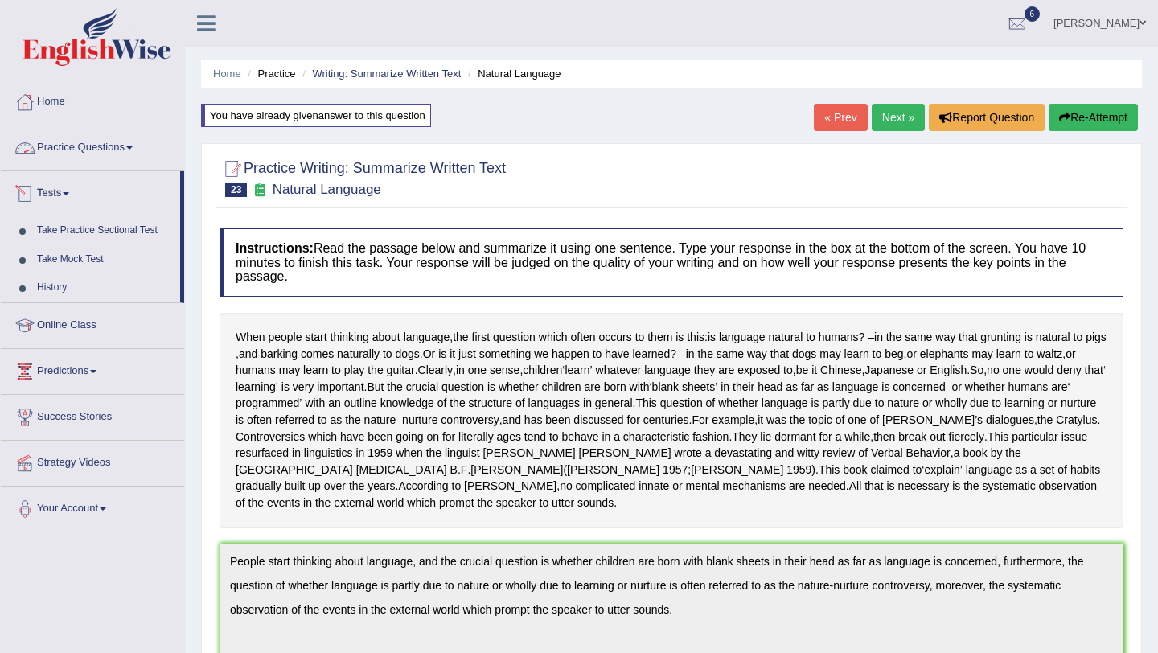
click at [130, 148] on link "Practice Questions" at bounding box center [92, 145] width 183 height 40
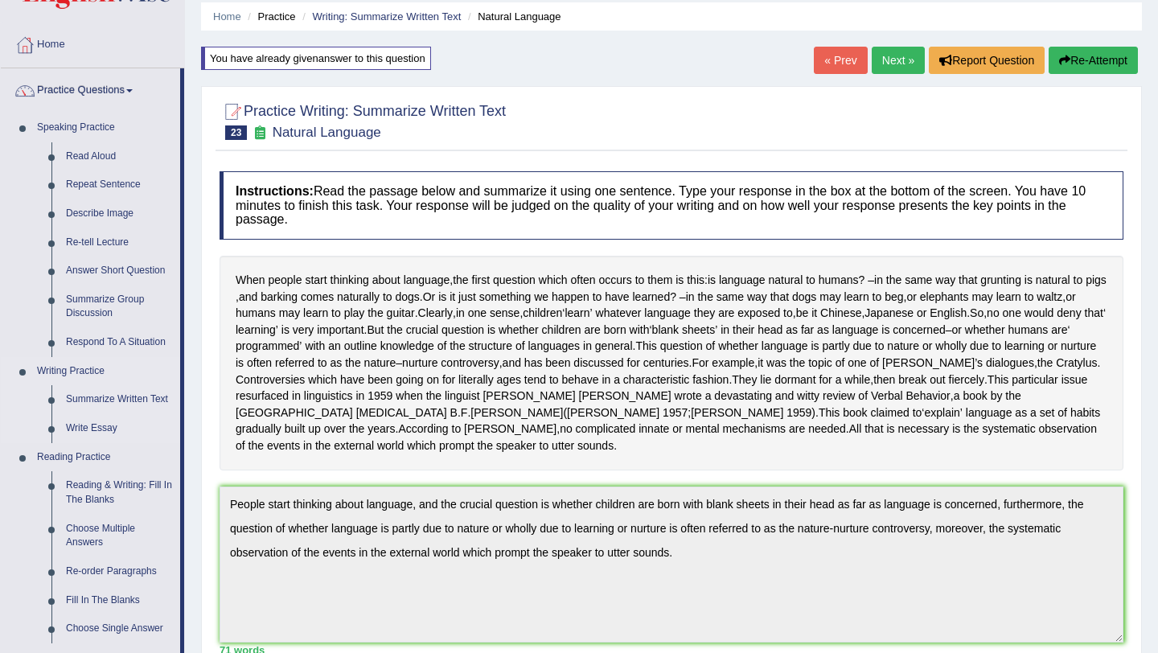
scroll to position [66, 0]
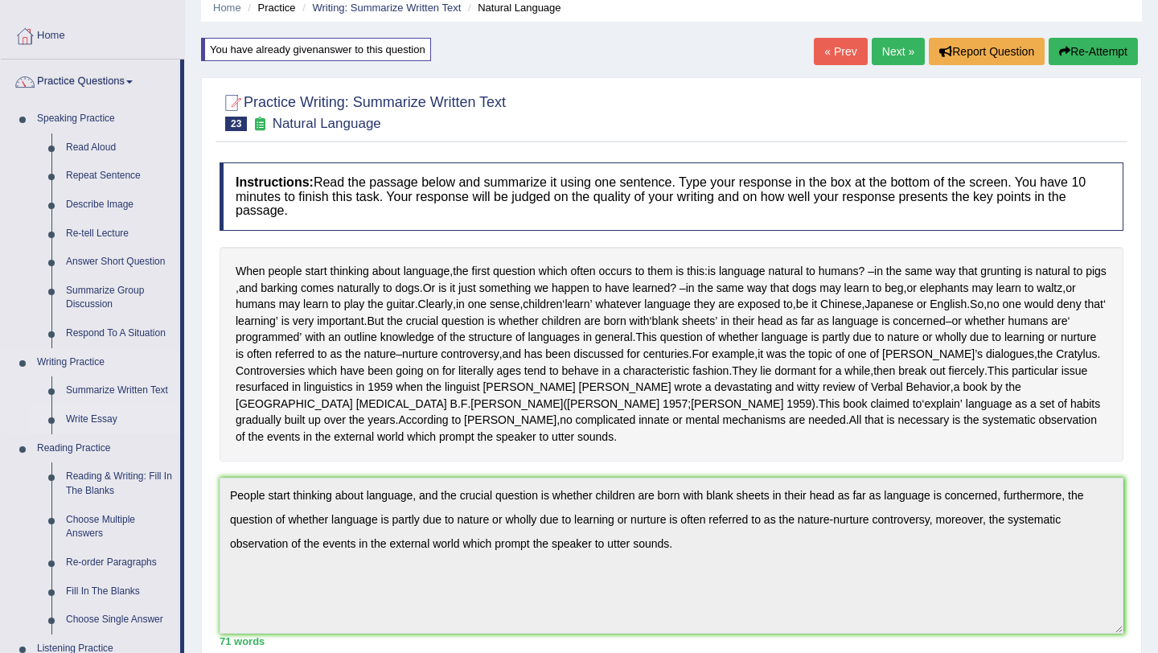
click at [91, 415] on link "Write Essay" at bounding box center [119, 419] width 121 height 29
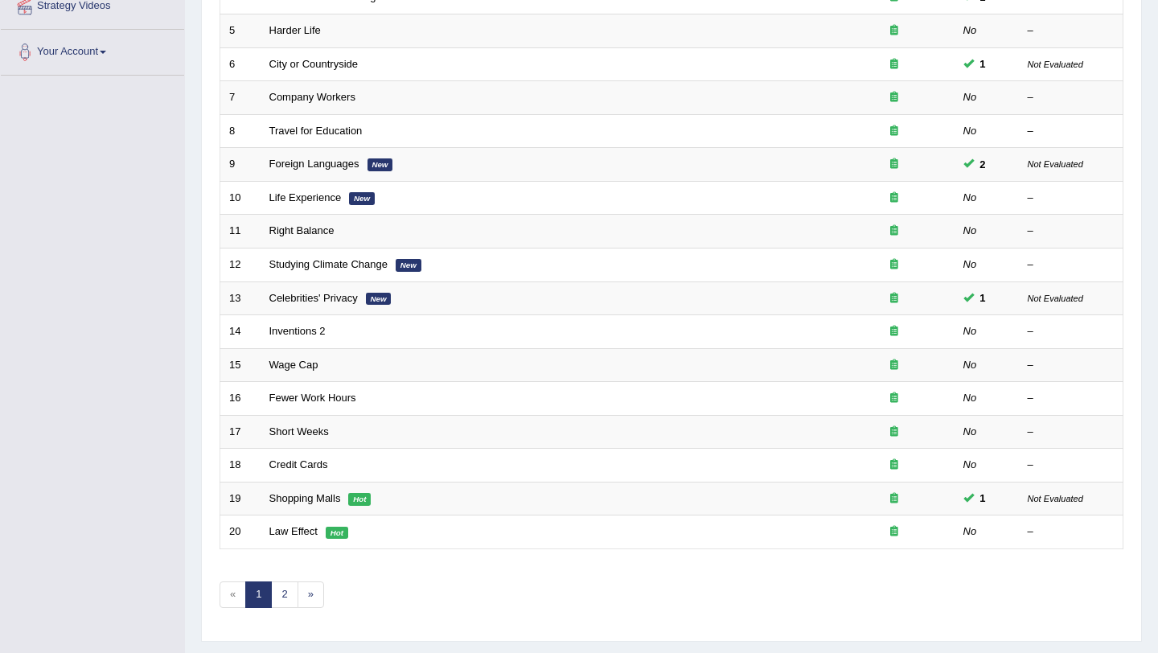
scroll to position [412, 0]
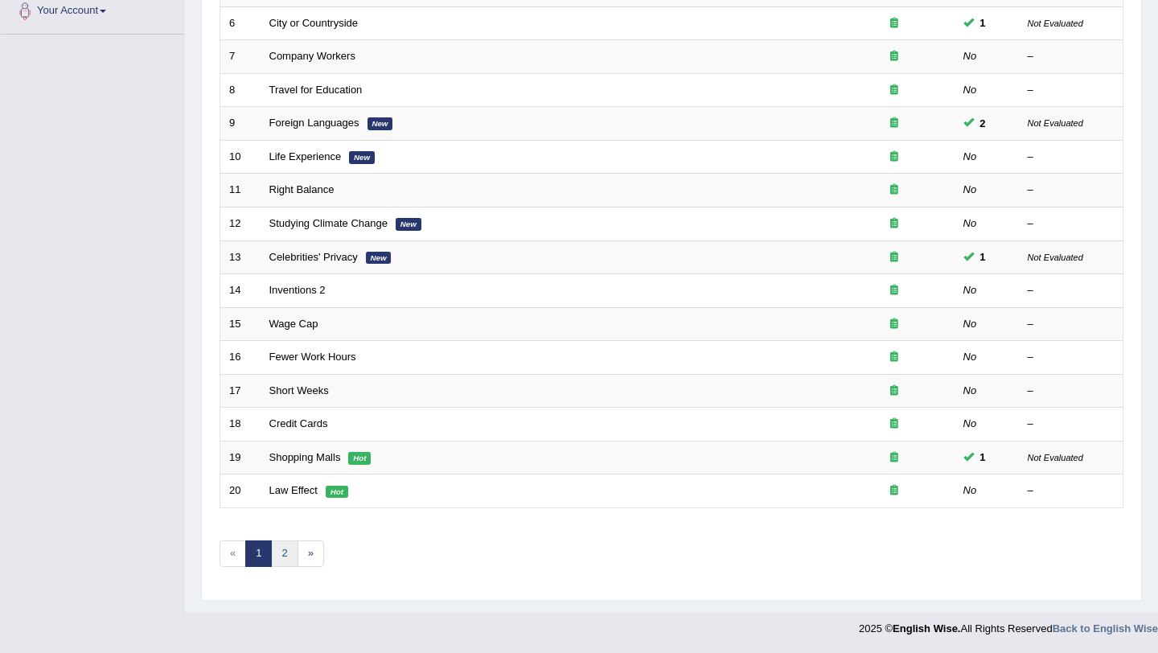
click at [287, 554] on link "2" at bounding box center [284, 553] width 27 height 27
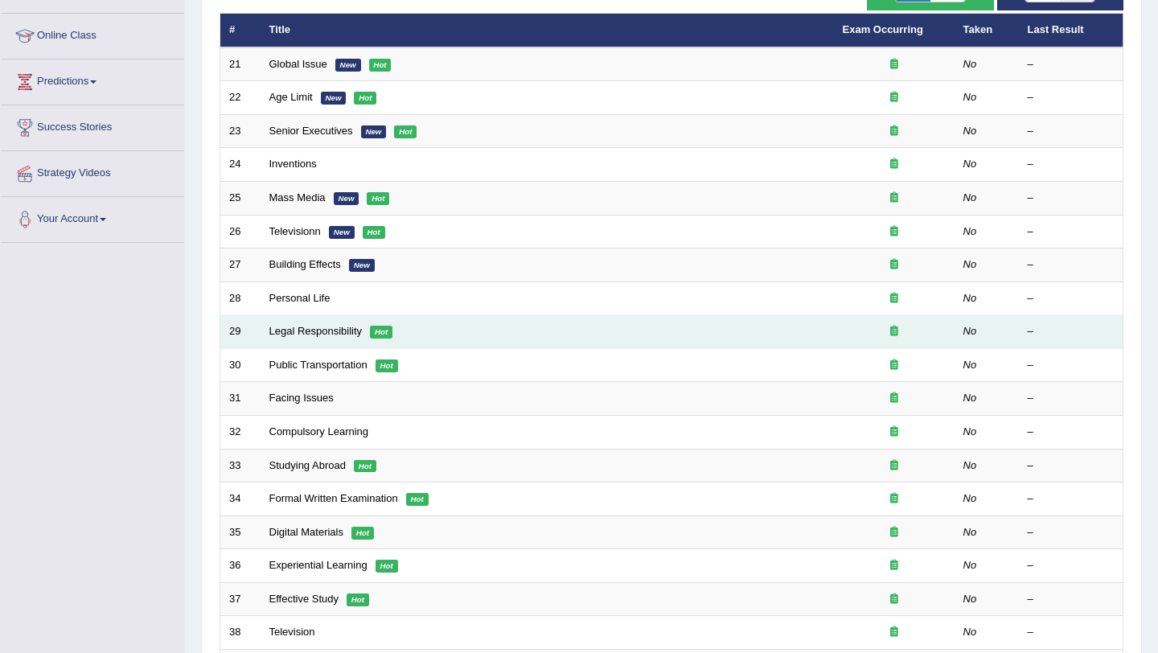
scroll to position [202, 0]
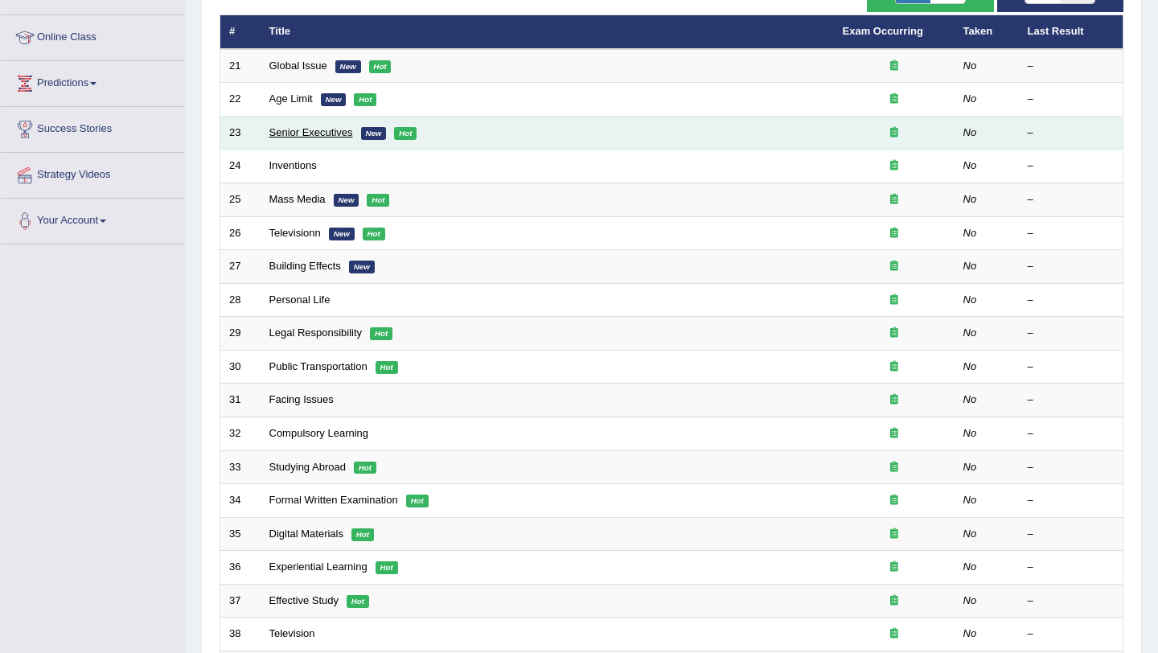
click at [326, 135] on link "Senior Executives" at bounding box center [311, 132] width 84 height 12
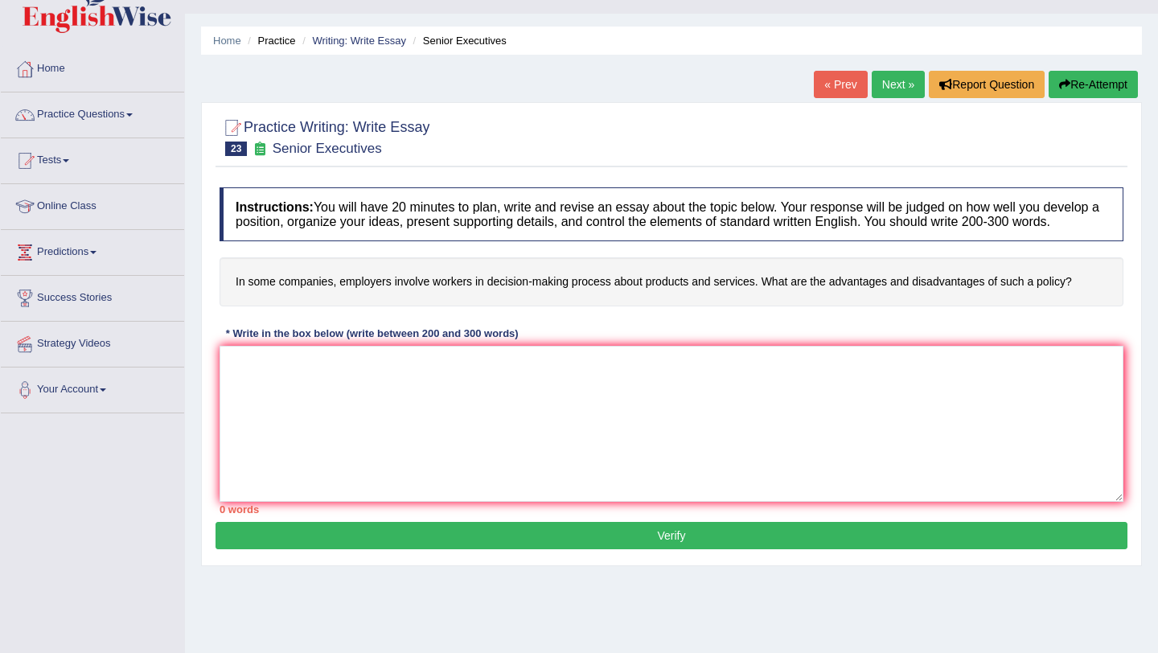
scroll to position [35, 0]
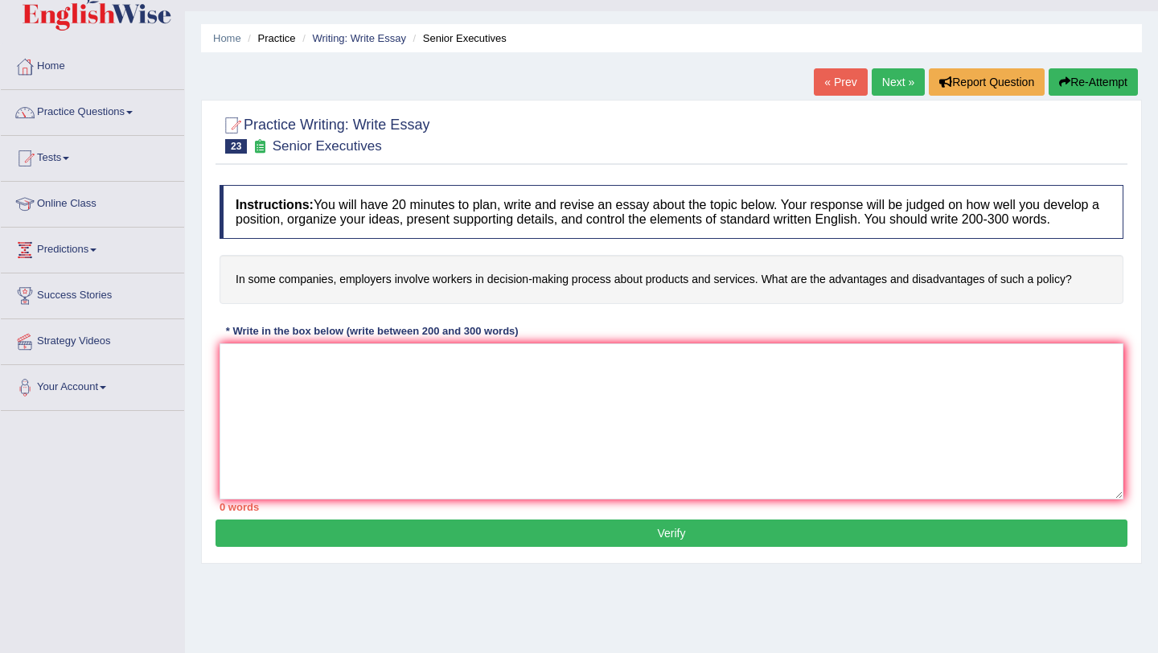
click at [906, 82] on link "Next »" at bounding box center [898, 81] width 53 height 27
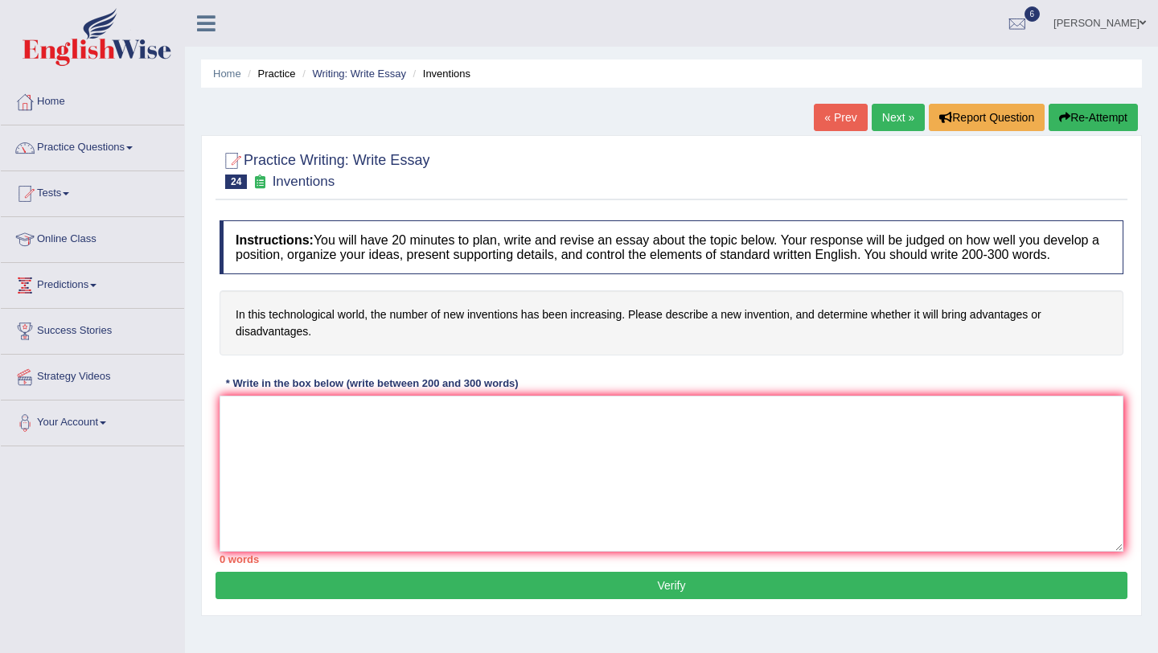
click at [114, 154] on link "Practice Questions" at bounding box center [92, 145] width 183 height 40
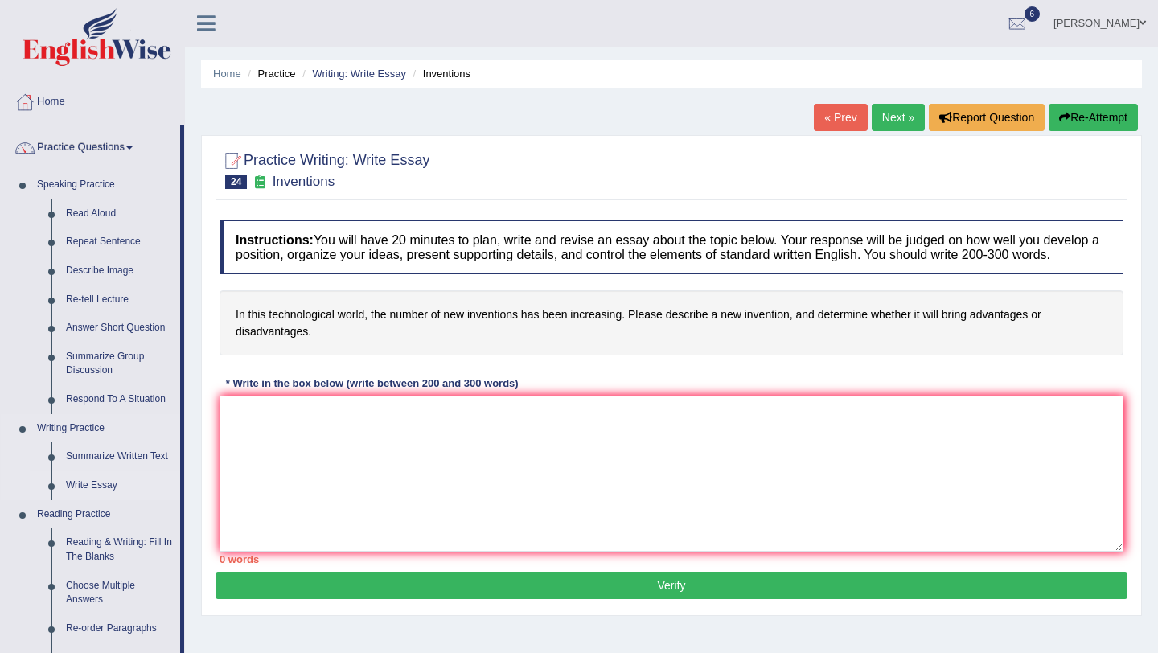
click at [95, 489] on link "Write Essay" at bounding box center [119, 485] width 121 height 29
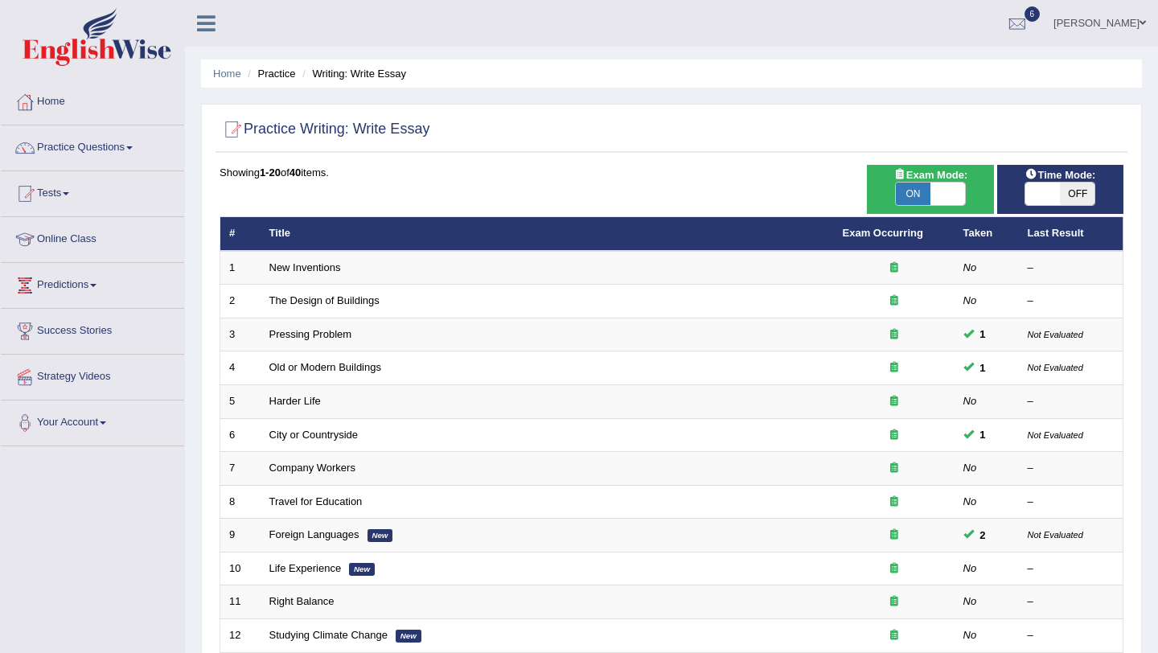
click at [1049, 200] on span at bounding box center [1042, 194] width 35 height 23
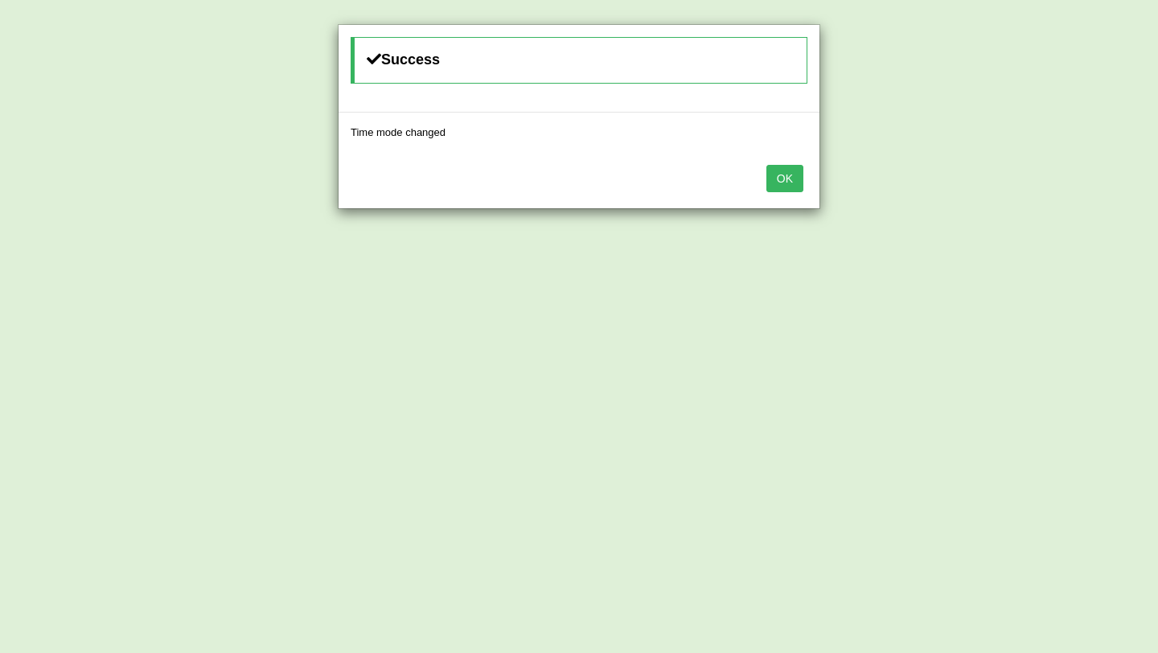
click at [804, 178] on div "OK" at bounding box center [579, 180] width 481 height 56
click at [789, 180] on button "OK" at bounding box center [784, 178] width 37 height 27
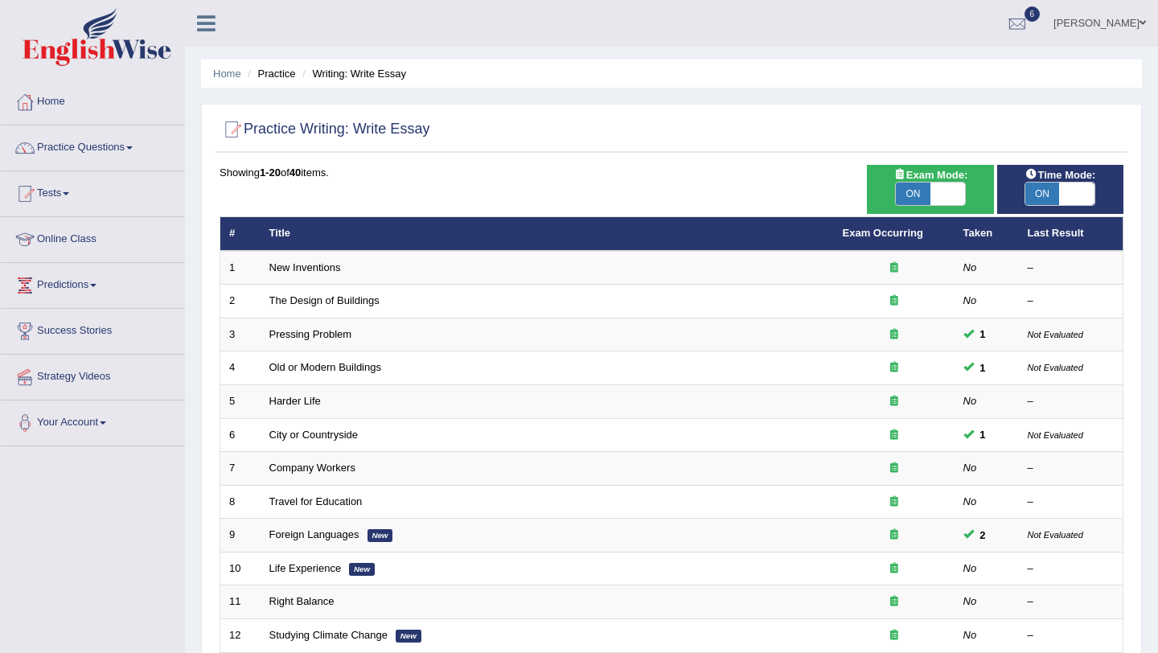
click at [1079, 194] on span at bounding box center [1077, 194] width 35 height 23
checkbox input "false"
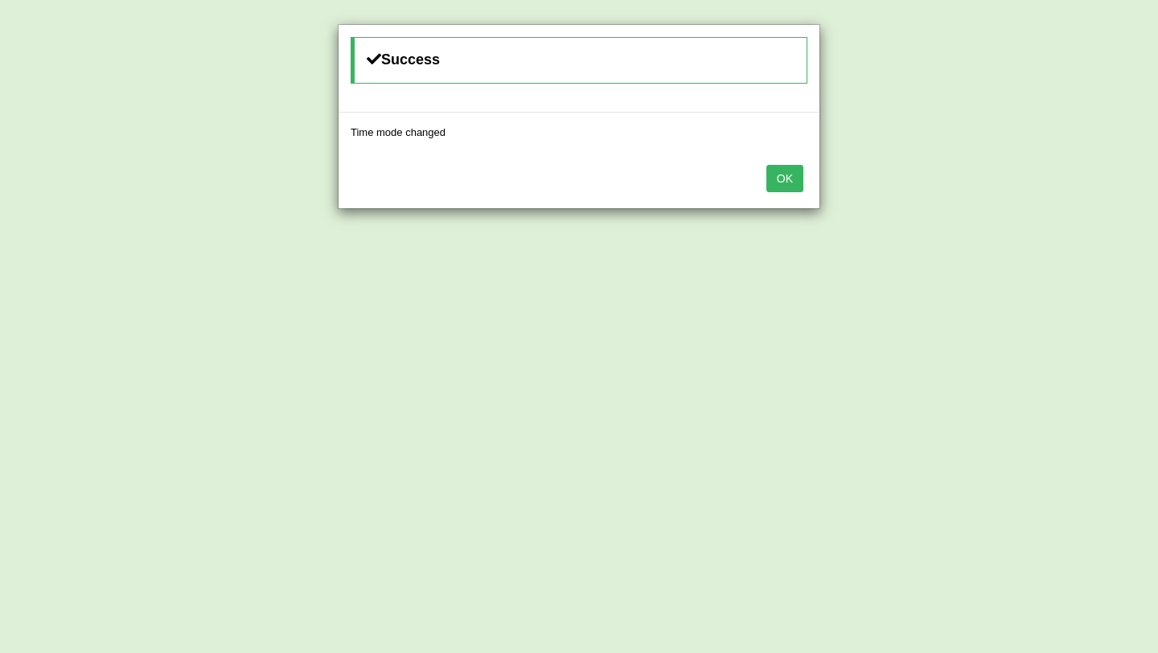
click at [795, 185] on button "OK" at bounding box center [784, 178] width 37 height 27
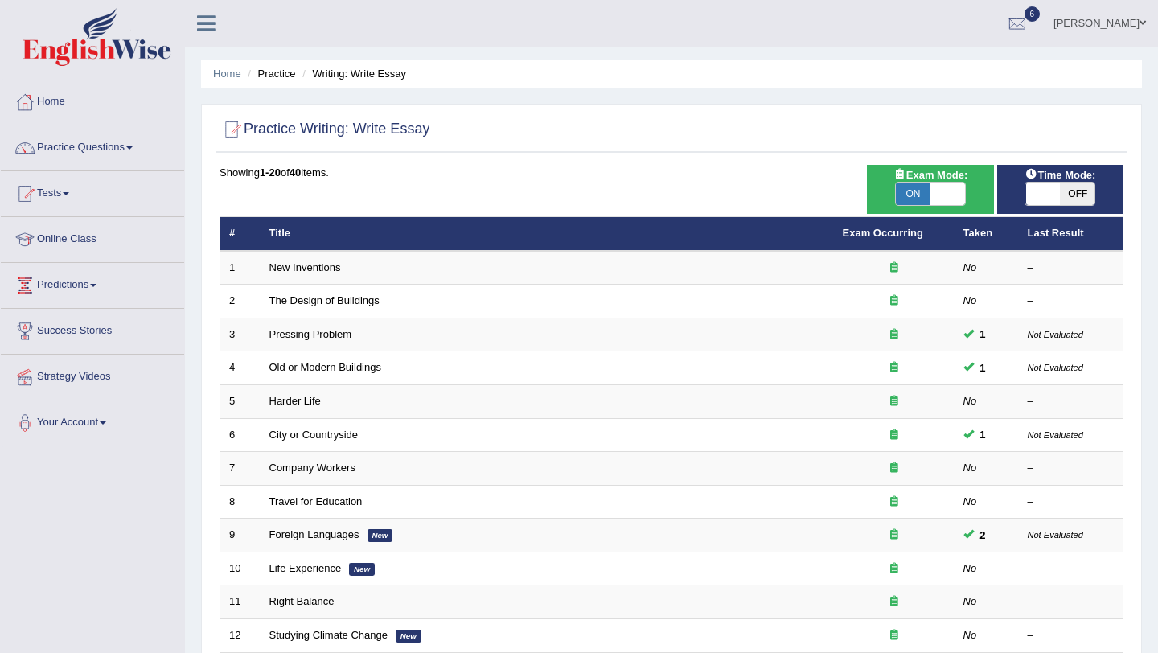
click at [943, 202] on span at bounding box center [947, 194] width 35 height 23
checkbox input "false"
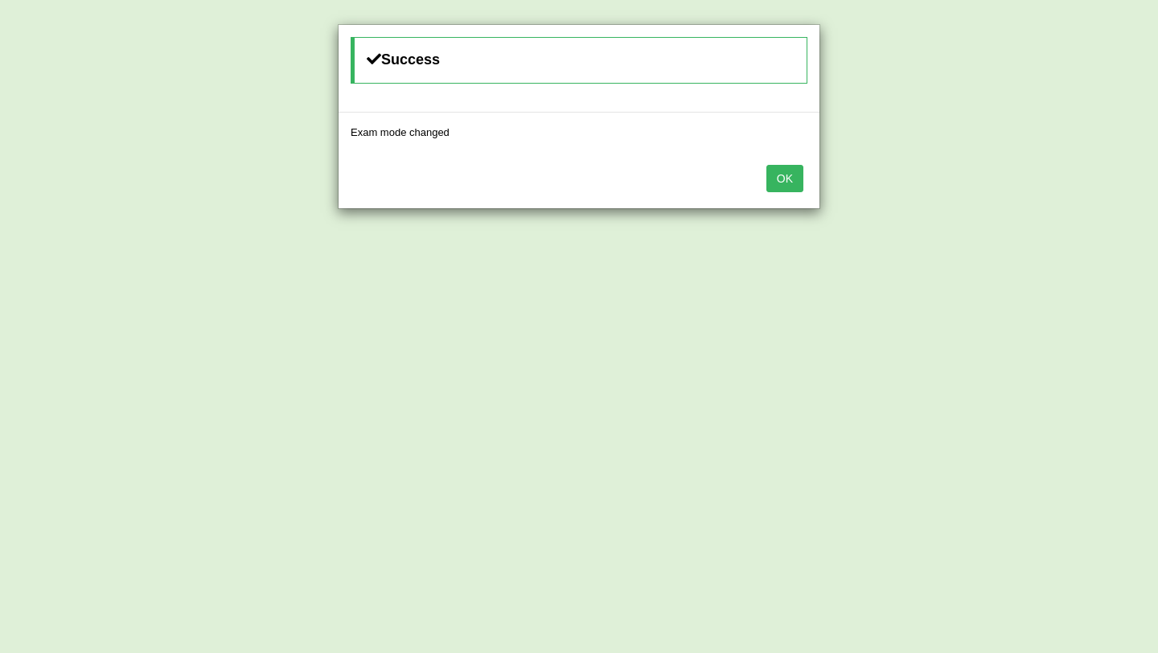
click at [786, 193] on div "OK" at bounding box center [579, 180] width 481 height 56
click at [791, 185] on button "OK" at bounding box center [784, 178] width 37 height 27
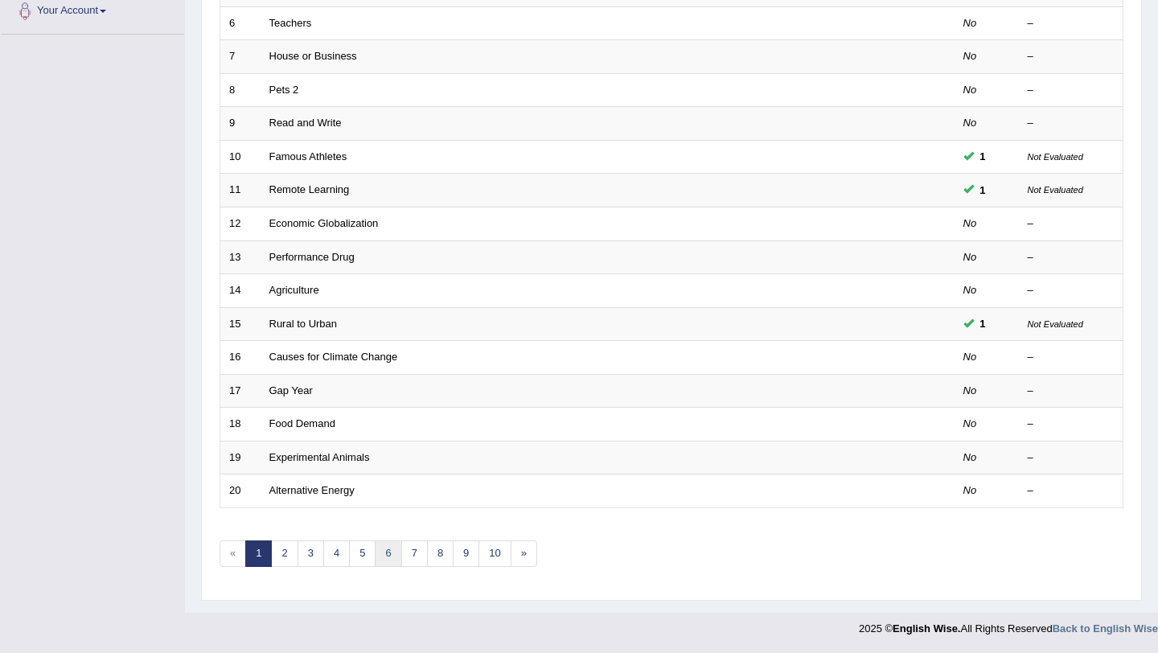
click at [385, 555] on link "6" at bounding box center [388, 553] width 27 height 27
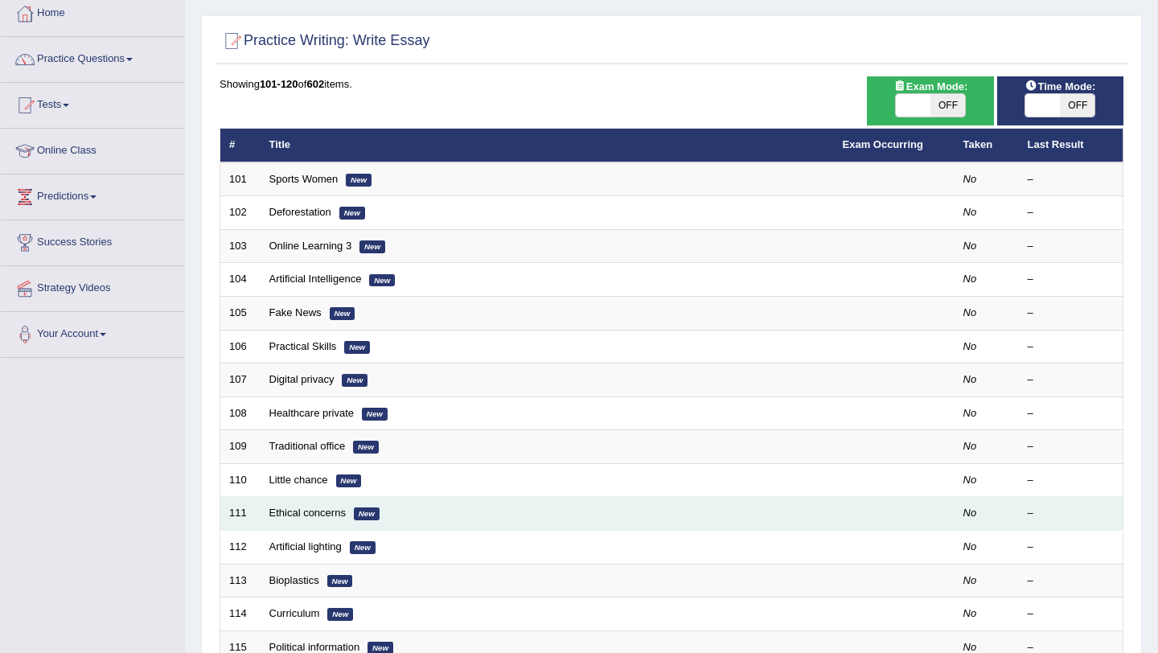
scroll to position [115, 0]
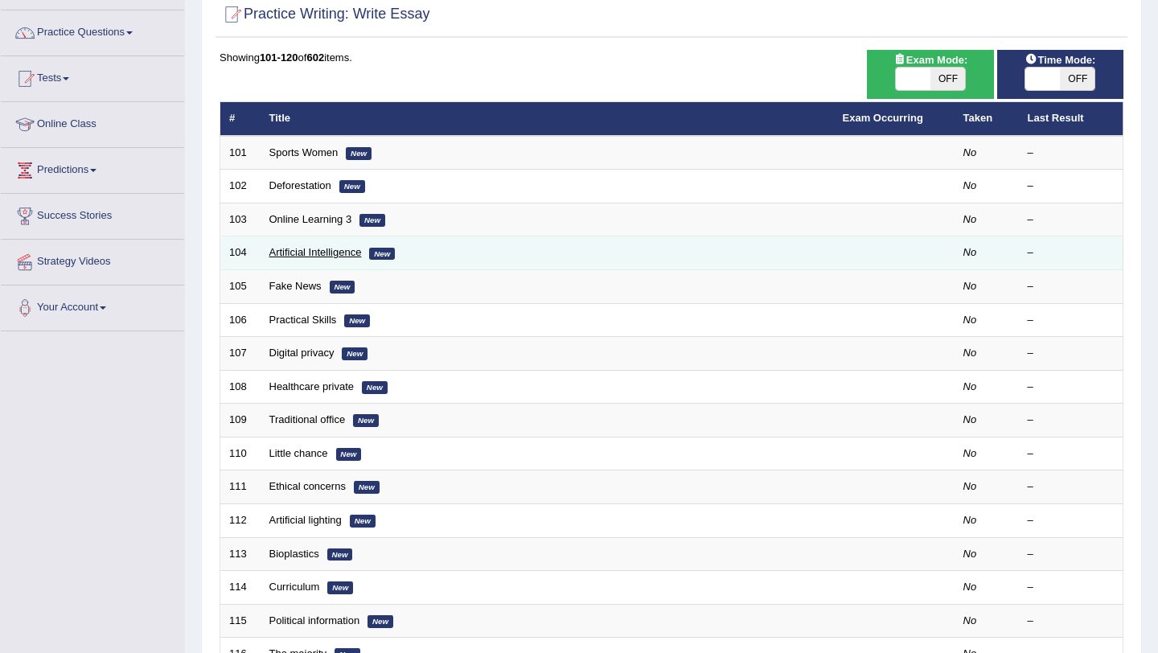
click at [309, 250] on link "Artificial Intelligence" at bounding box center [315, 252] width 92 height 12
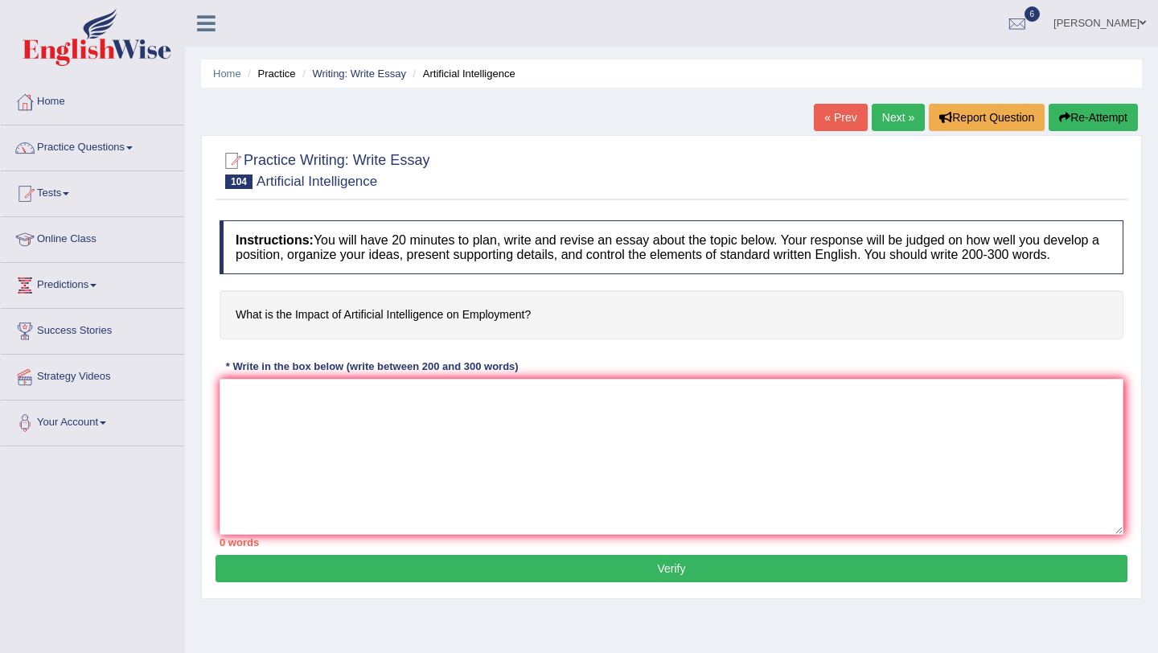
click at [893, 123] on link "Next »" at bounding box center [898, 117] width 53 height 27
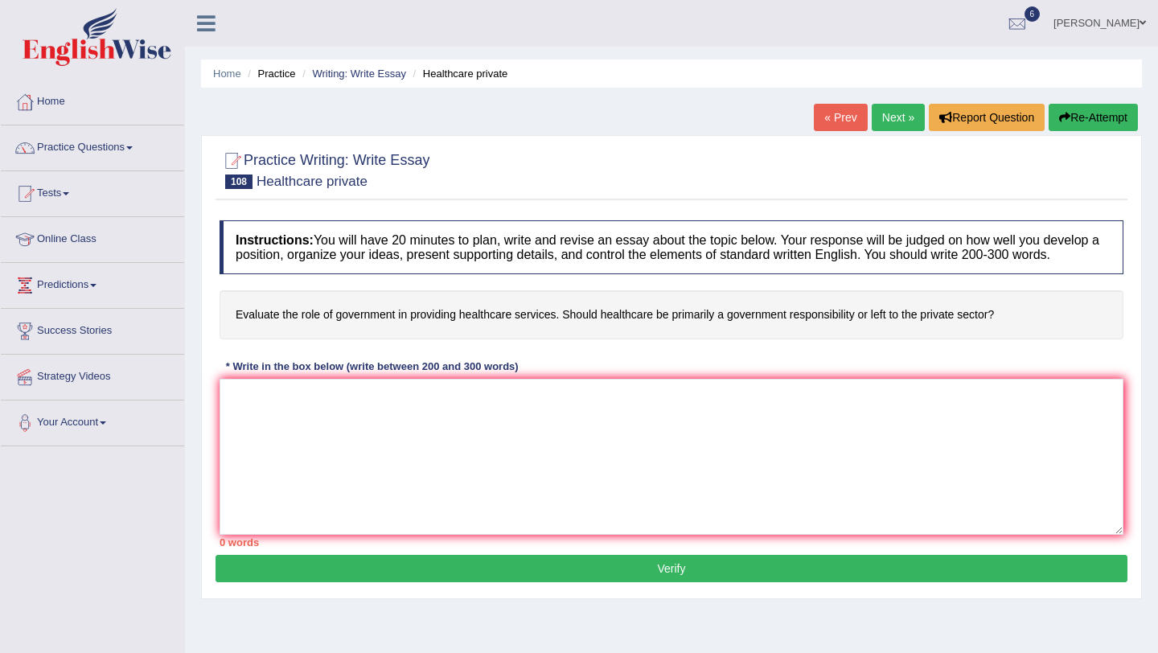
click at [893, 123] on link "Next »" at bounding box center [898, 117] width 53 height 27
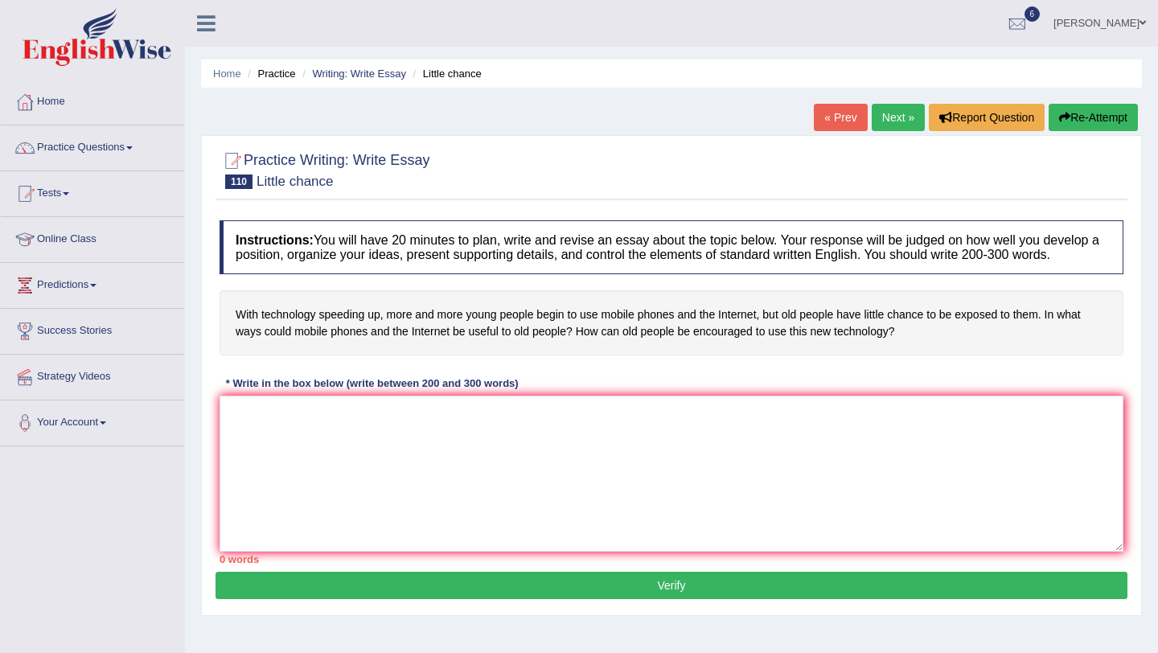
click at [893, 123] on link "Next »" at bounding box center [898, 117] width 53 height 27
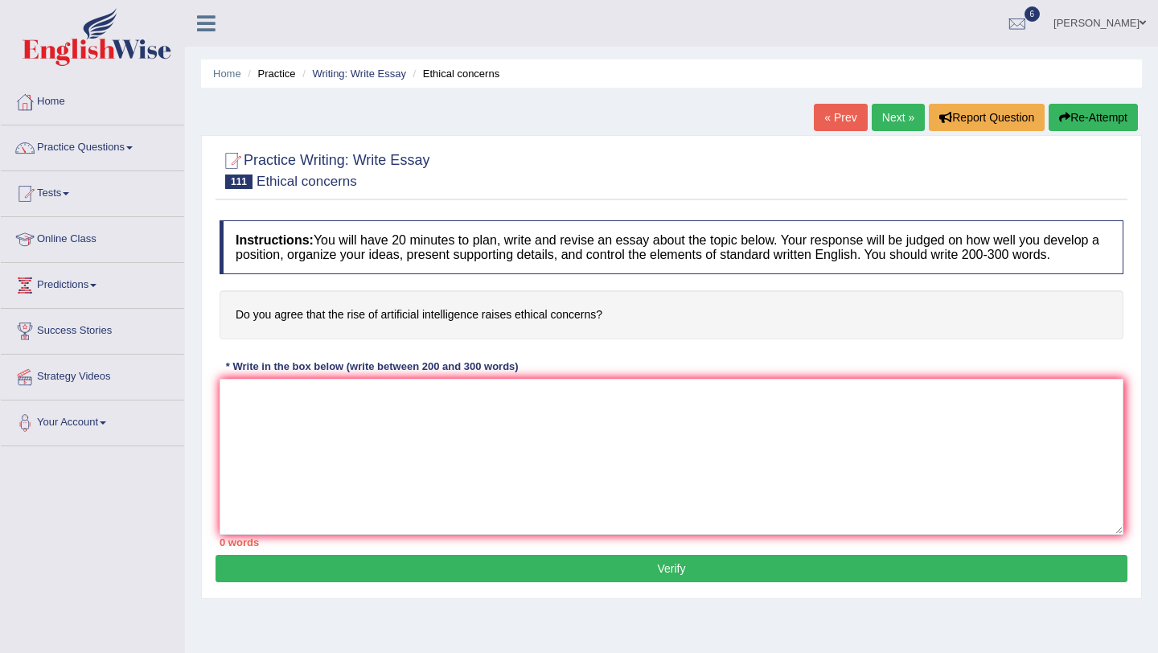
click at [847, 117] on link "« Prev" at bounding box center [840, 117] width 53 height 27
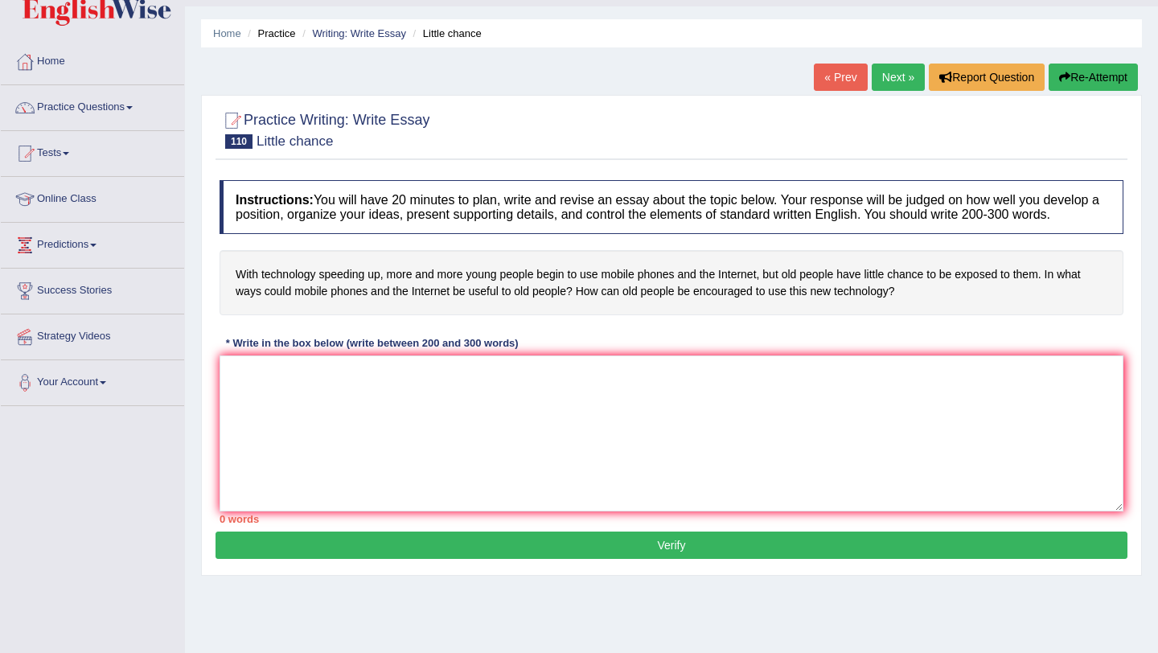
scroll to position [45, 0]
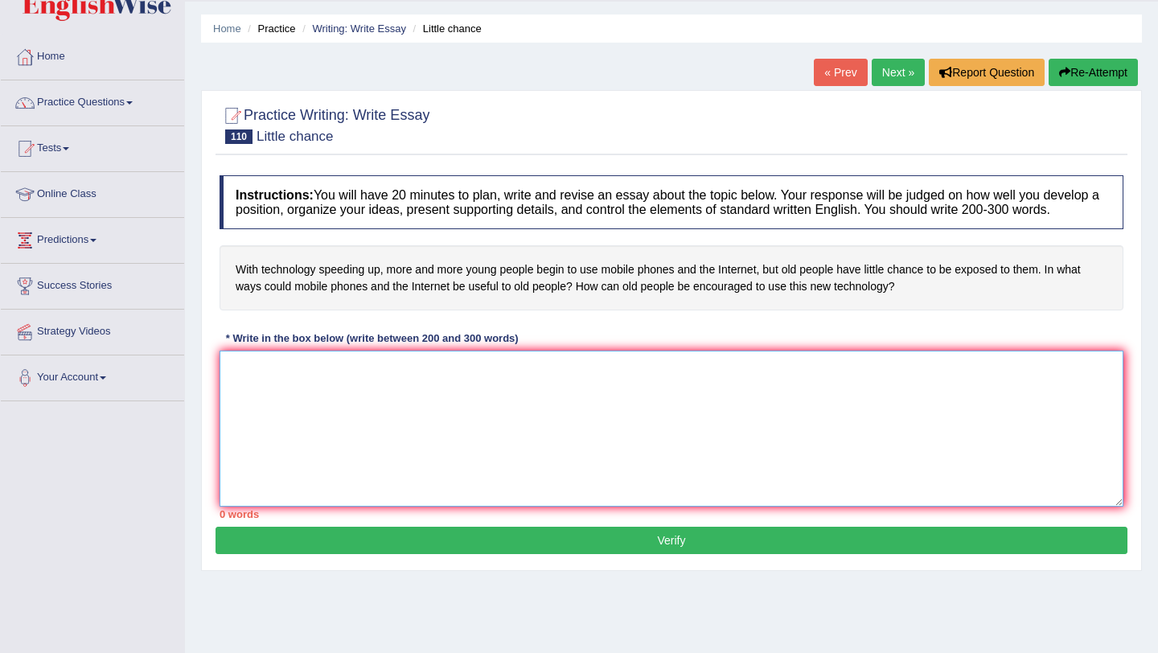
click at [310, 401] on textarea at bounding box center [672, 429] width 904 height 156
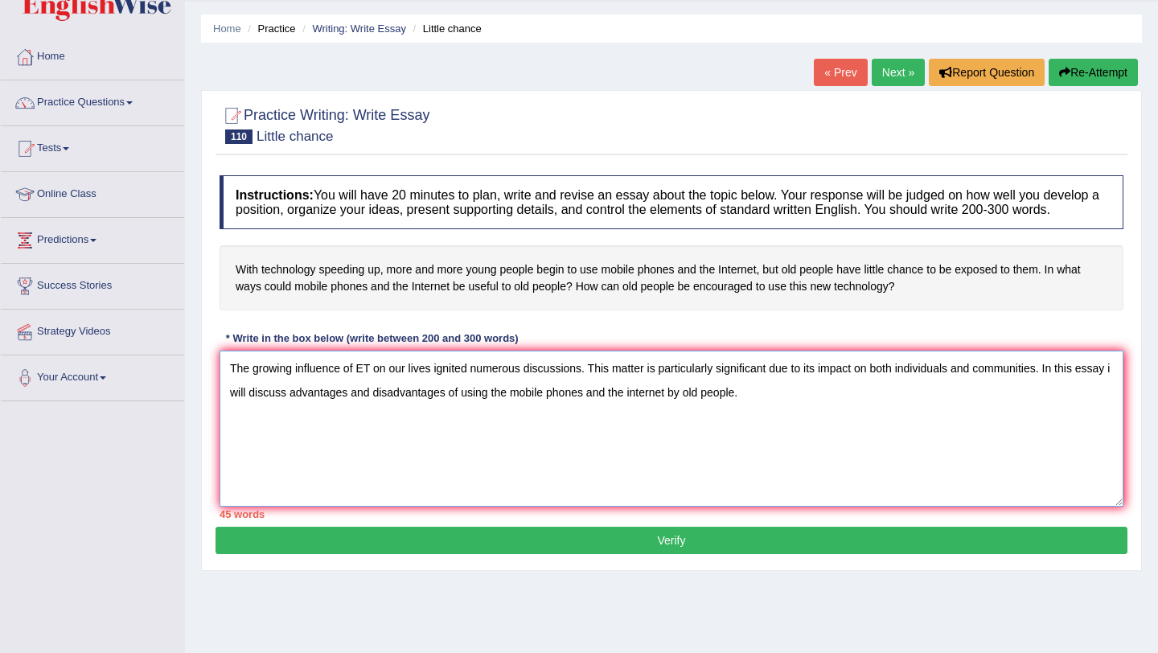
click at [261, 407] on textarea "The growing influence of ET on our lives ignited numerous discussions. This mat…" at bounding box center [672, 429] width 904 height 156
click at [532, 412] on textarea "The growing influence of ET on our lives ignited numerous discussions. This mat…" at bounding box center [672, 429] width 904 height 156
click at [681, 409] on textarea "The growing influence of ET on our lives ignited numerous discussions. This mat…" at bounding box center [672, 429] width 904 height 156
click at [787, 410] on textarea "The growing influence of ET on our lives ignited numerous discussions. This mat…" at bounding box center [672, 429] width 904 height 156
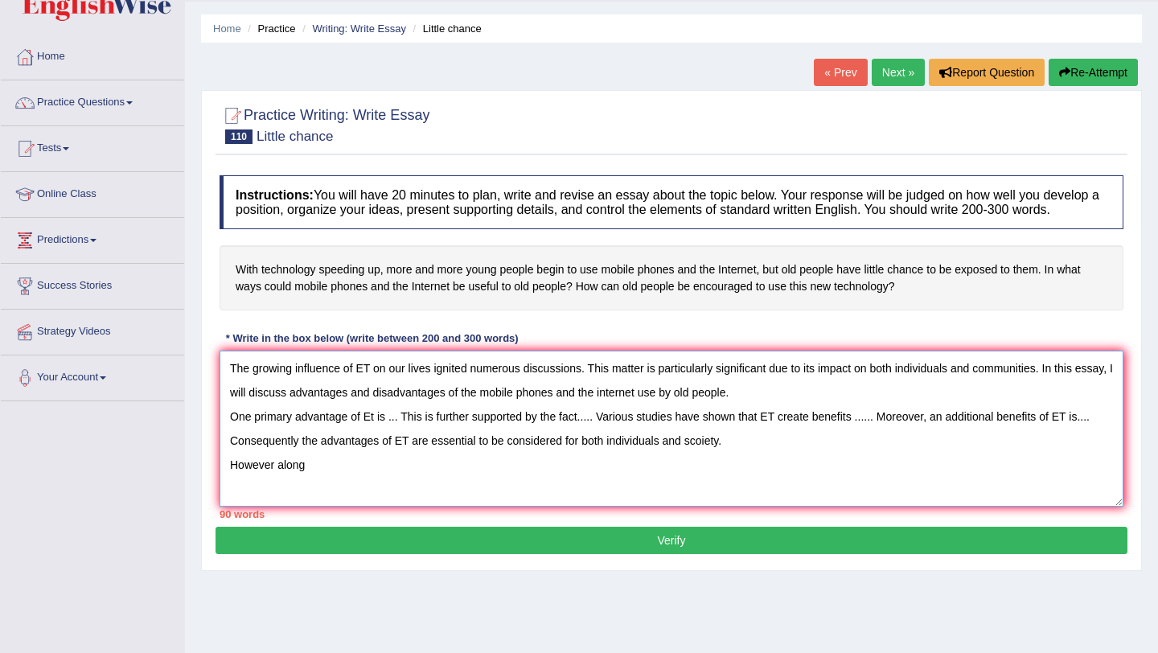
click at [272, 478] on textarea "The growing influence of ET on our lives ignited numerous discussions. This mat…" at bounding box center [672, 429] width 904 height 156
click at [311, 479] on textarea "The growing influence of ET on our lives ignited numerous discussions. This mat…" at bounding box center [672, 429] width 904 height 156
click at [541, 481] on textarea "The growing influence of ET on our lives ignited numerous discussions. This mat…" at bounding box center [672, 429] width 904 height 156
click at [590, 480] on textarea "The growing influence of ET on our lives ignited numerous discussions. This mat…" at bounding box center [672, 429] width 904 height 156
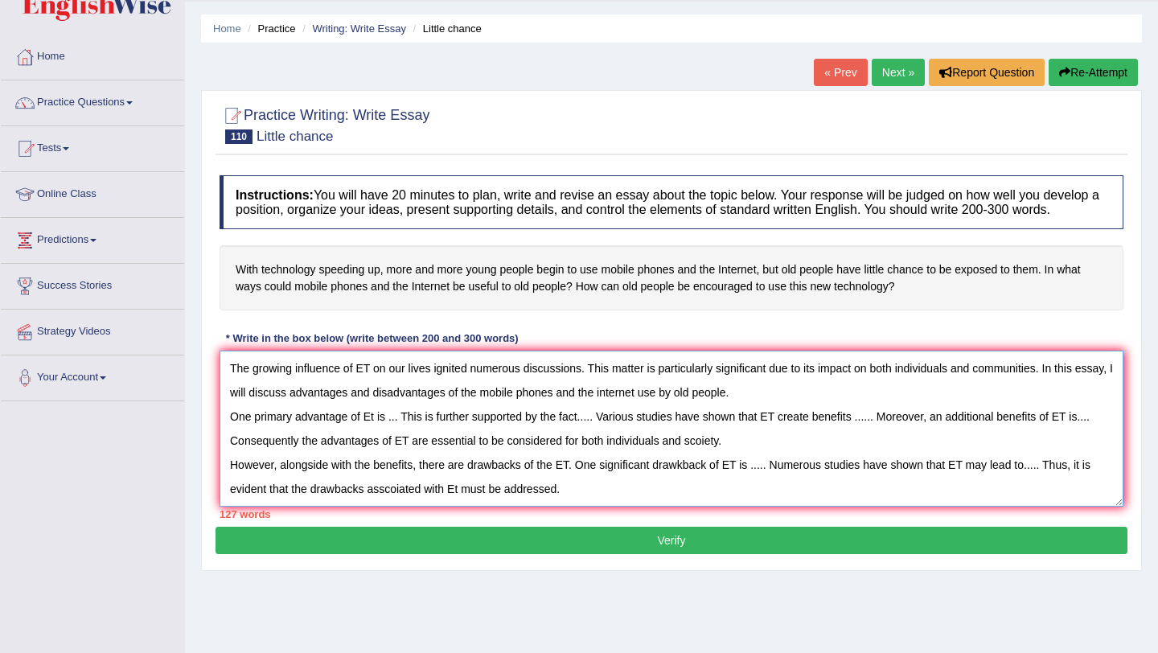
scroll to position [14, 0]
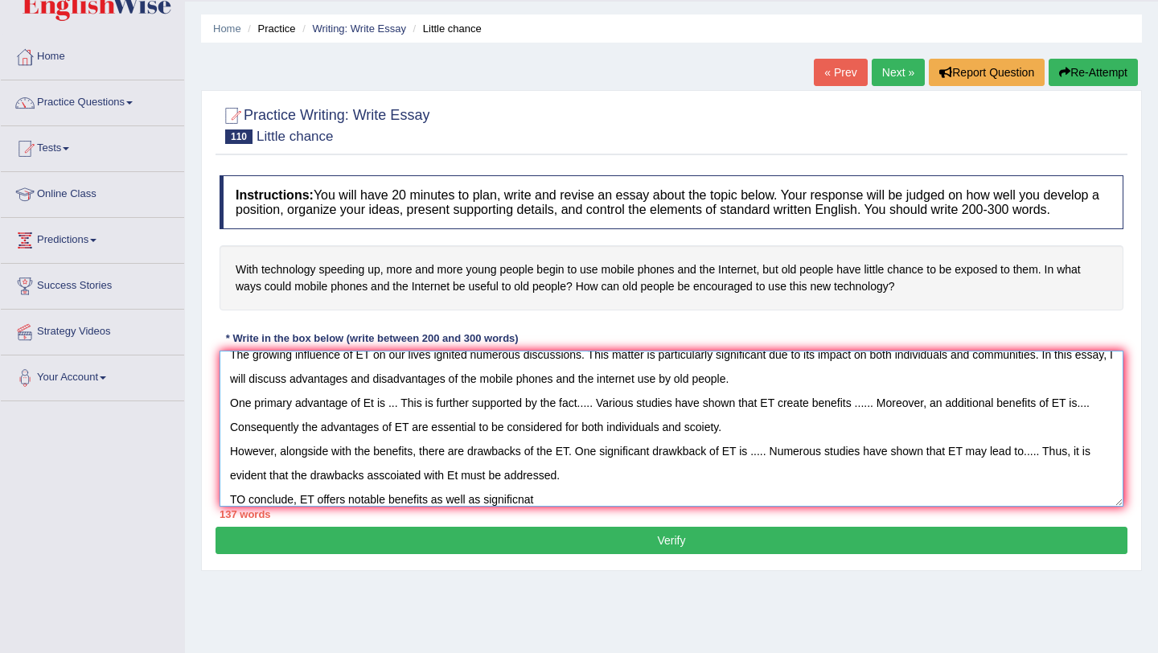
click at [532, 507] on textarea "The growing influence of ET on our lives ignited numerous discussions. This mat…" at bounding box center [672, 429] width 904 height 156
click at [552, 507] on textarea "The growing influence of ET on our lives ignited numerous discussions. This mat…" at bounding box center [672, 429] width 904 height 156
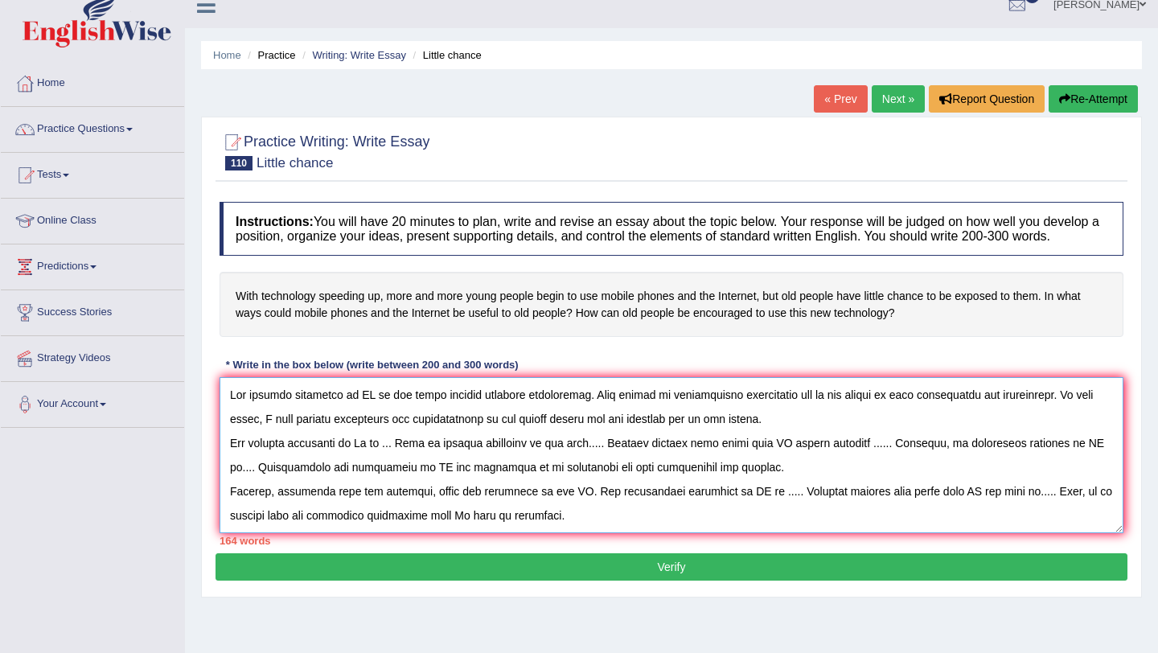
scroll to position [0, 0]
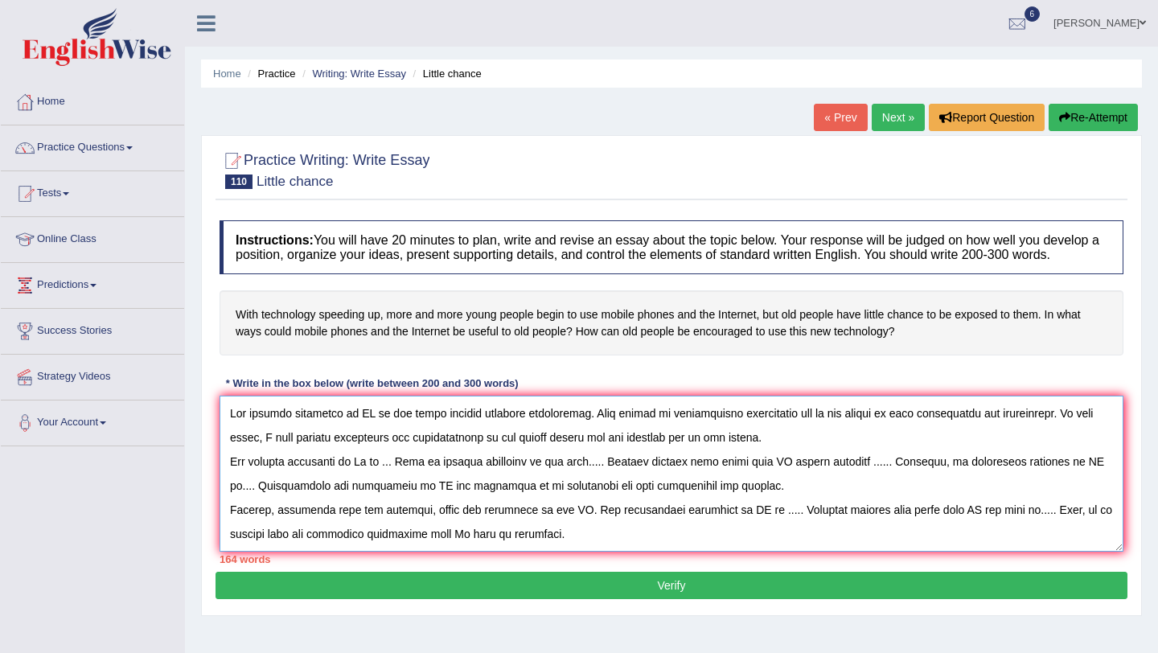
click at [370, 425] on textarea at bounding box center [672, 474] width 904 height 156
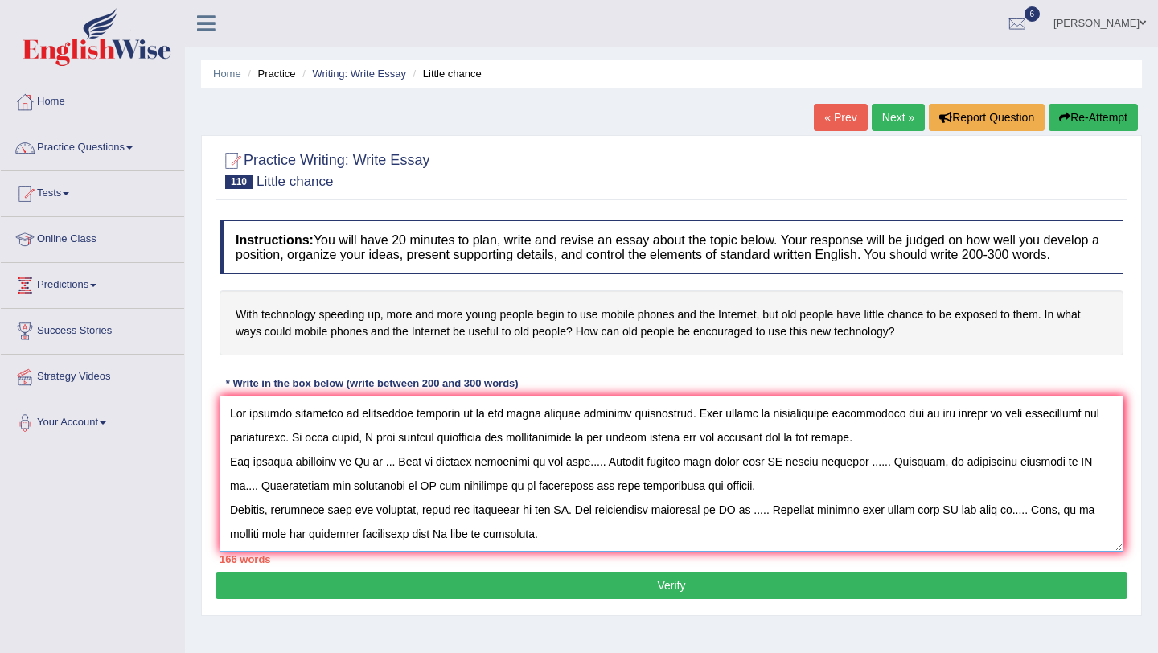
click at [541, 435] on textarea at bounding box center [672, 474] width 904 height 156
click at [295, 458] on textarea at bounding box center [672, 474] width 904 height 156
click at [879, 457] on textarea at bounding box center [672, 474] width 904 height 156
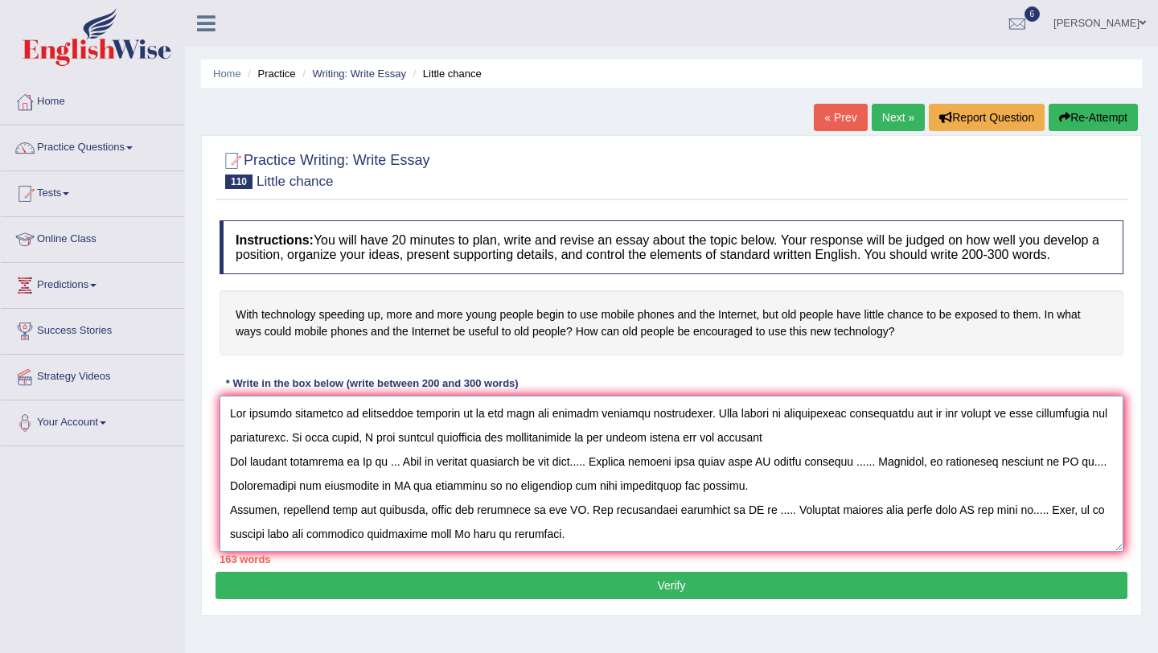
click at [747, 454] on textarea at bounding box center [672, 474] width 904 height 156
click at [771, 448] on textarea at bounding box center [672, 474] width 904 height 156
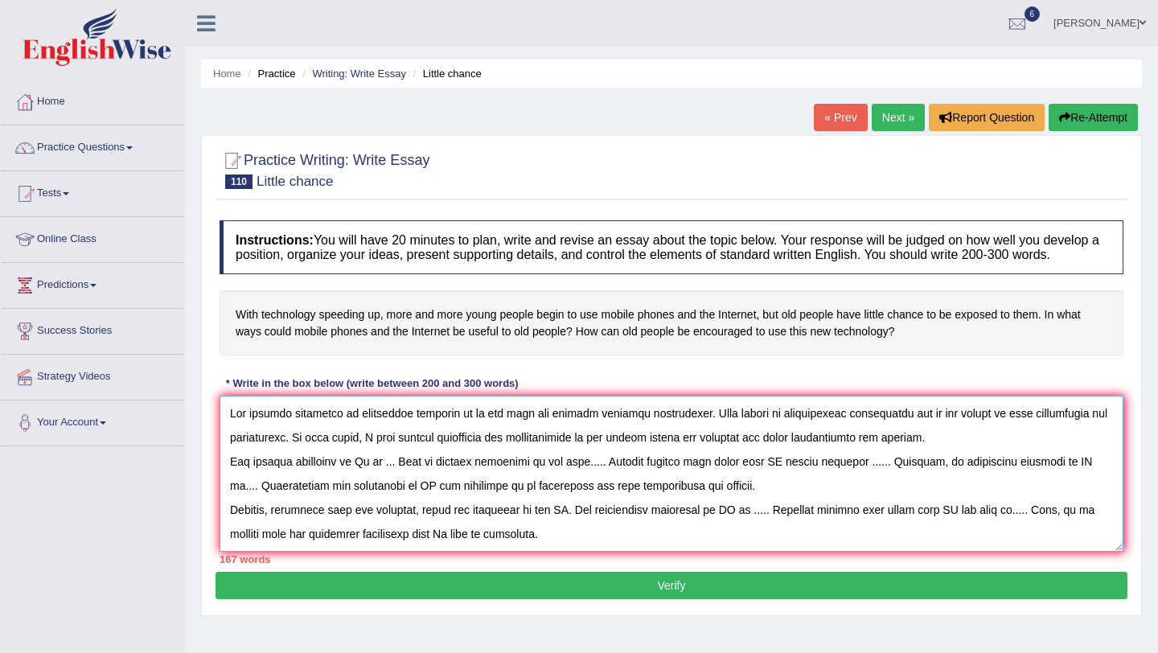
click at [373, 478] on textarea at bounding box center [672, 474] width 904 height 156
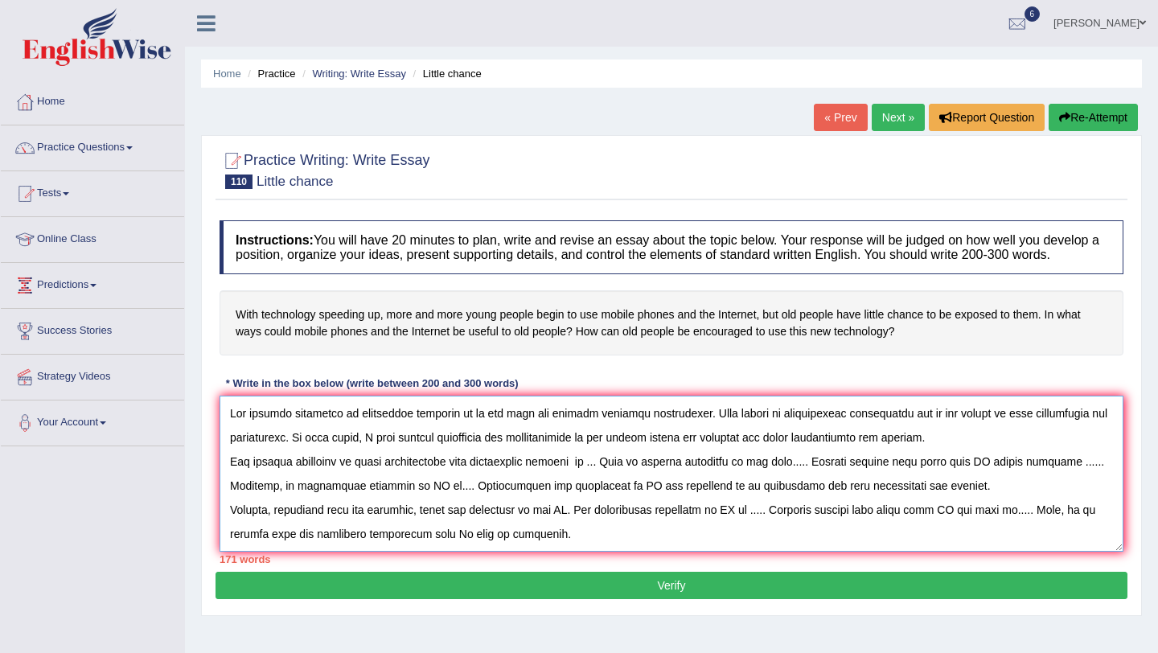
click at [614, 476] on textarea at bounding box center [672, 474] width 904 height 156
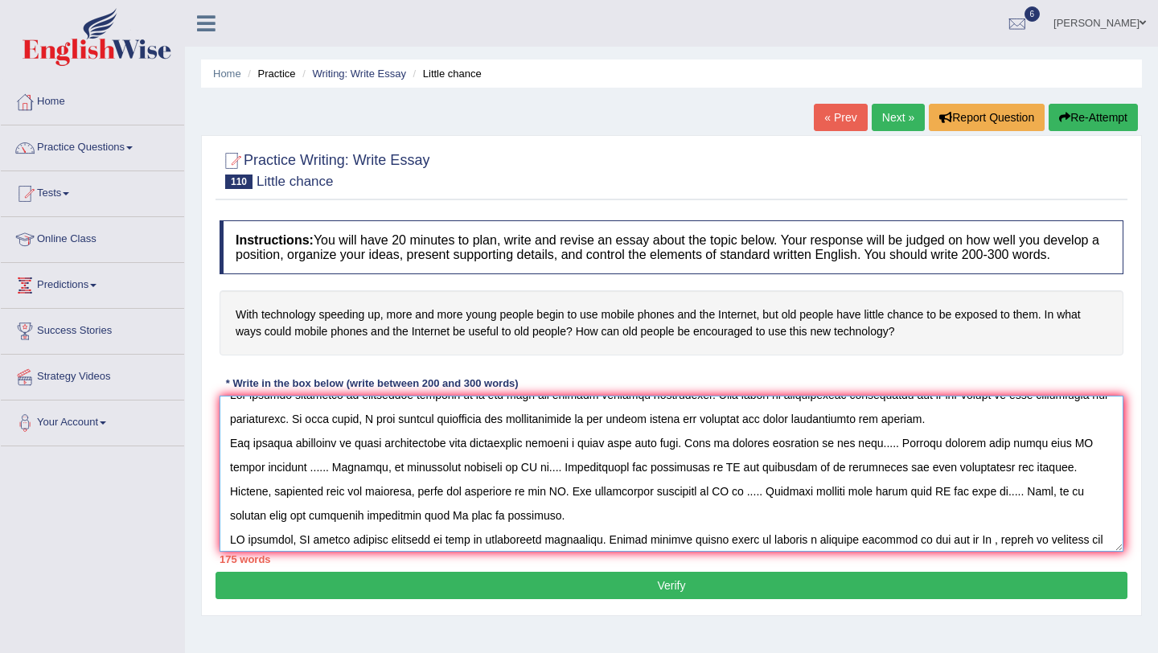
scroll to position [2, 0]
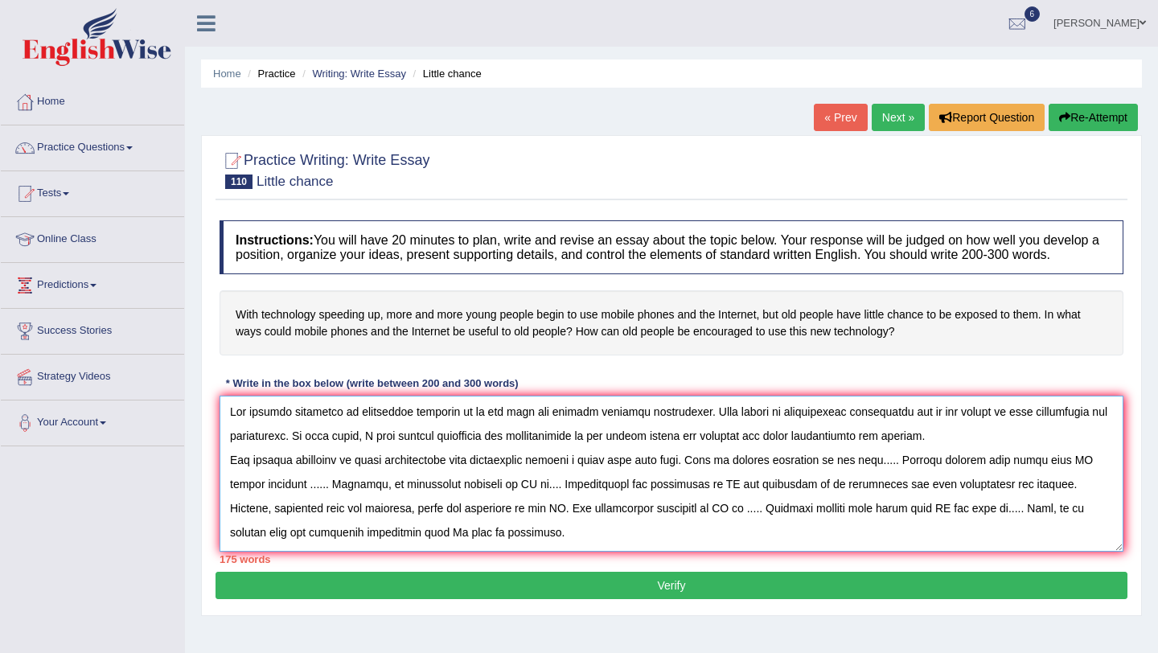
click at [893, 479] on textarea at bounding box center [672, 474] width 904 height 156
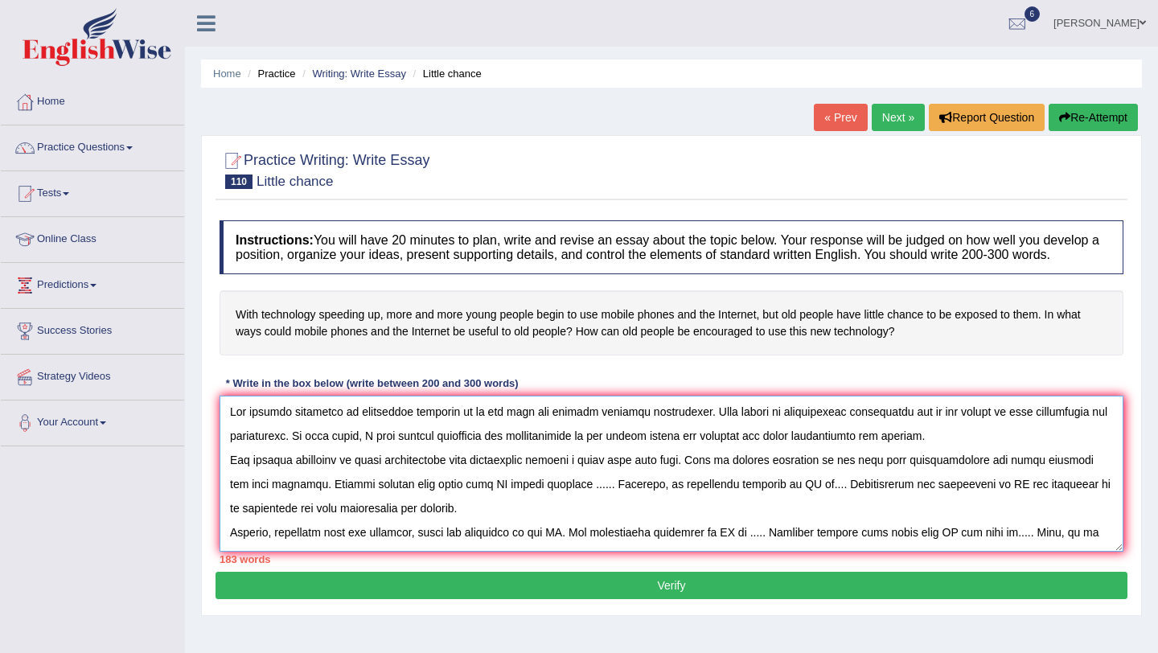
click at [487, 500] on textarea at bounding box center [672, 474] width 904 height 156
click at [938, 437] on textarea at bounding box center [672, 474] width 904 height 156
click at [1011, 480] on textarea at bounding box center [672, 474] width 904 height 156
click at [428, 503] on textarea at bounding box center [672, 474] width 904 height 156
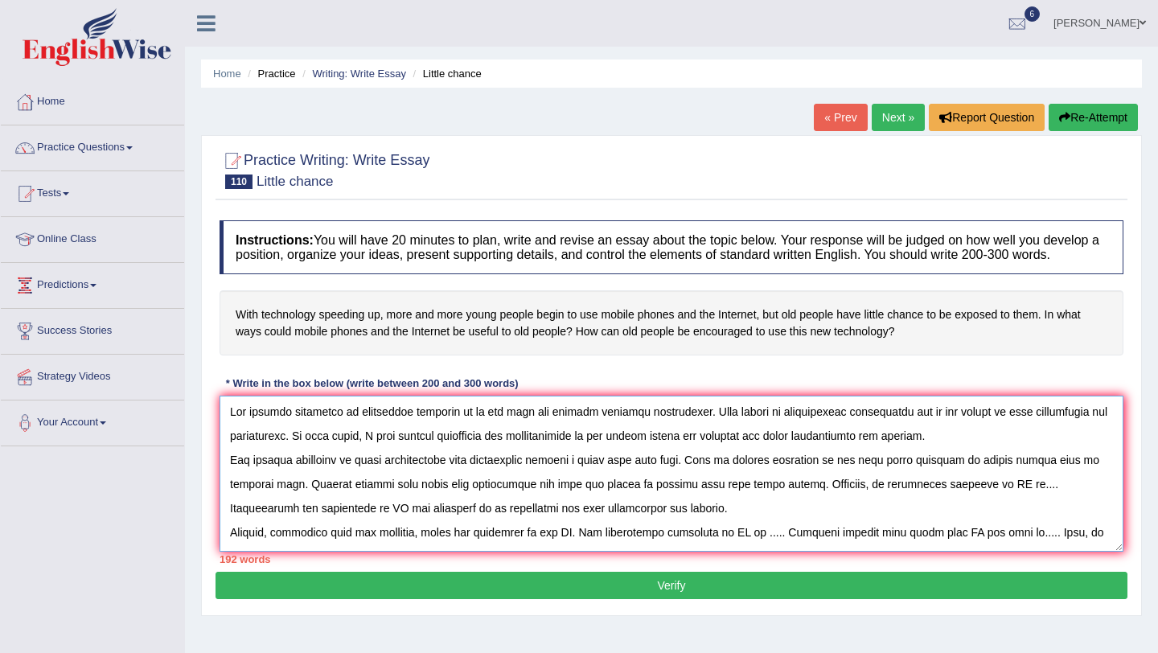
click at [959, 503] on textarea at bounding box center [672, 474] width 904 height 156
click at [1013, 505] on textarea at bounding box center [672, 474] width 904 height 156
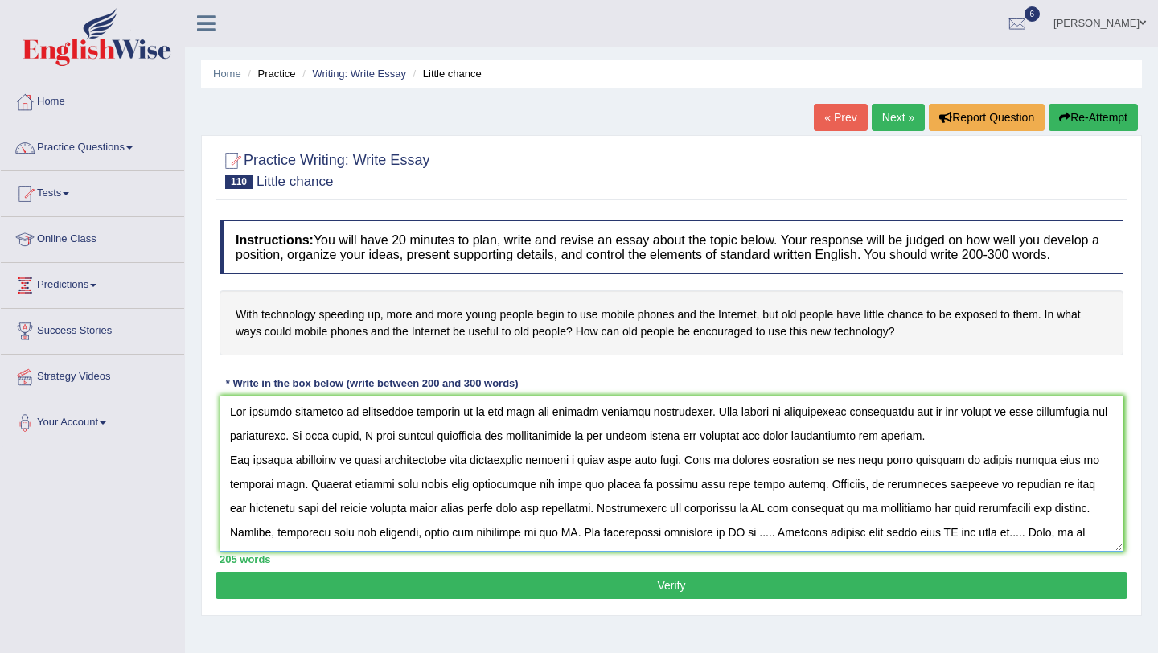
click at [693, 482] on textarea at bounding box center [672, 474] width 904 height 156
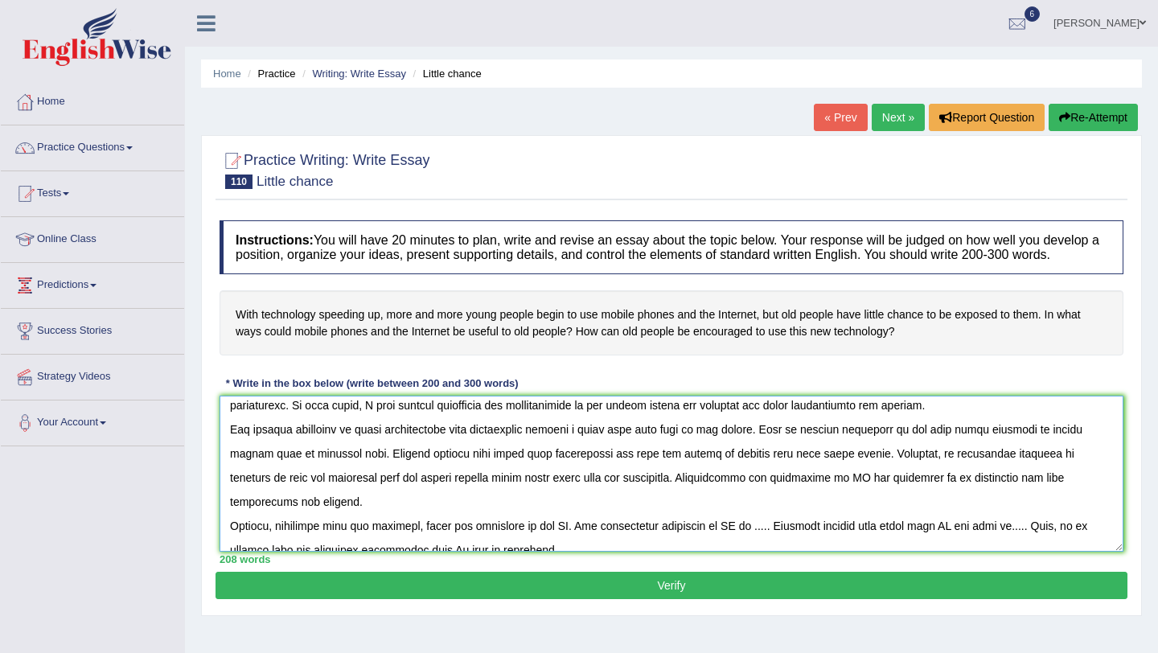
scroll to position [34, 0]
click at [330, 472] on textarea at bounding box center [672, 474] width 904 height 156
click at [355, 462] on textarea at bounding box center [672, 474] width 904 height 156
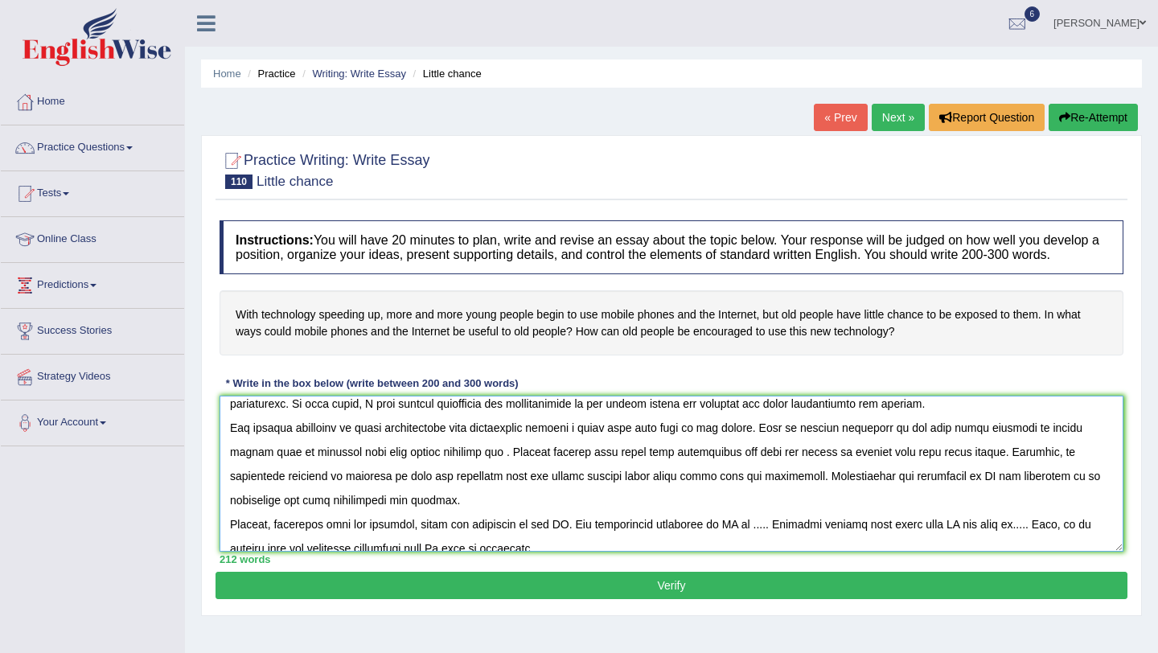
click at [461, 467] on textarea at bounding box center [672, 474] width 904 height 156
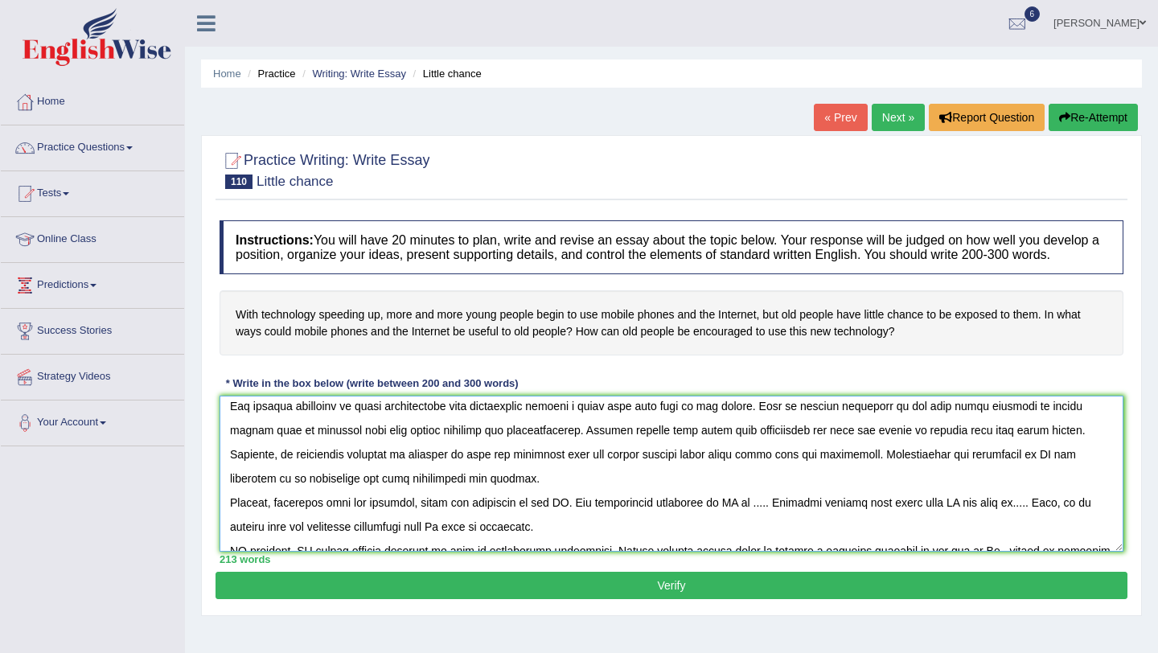
scroll to position [58, 0]
click at [989, 466] on textarea at bounding box center [672, 474] width 904 height 156
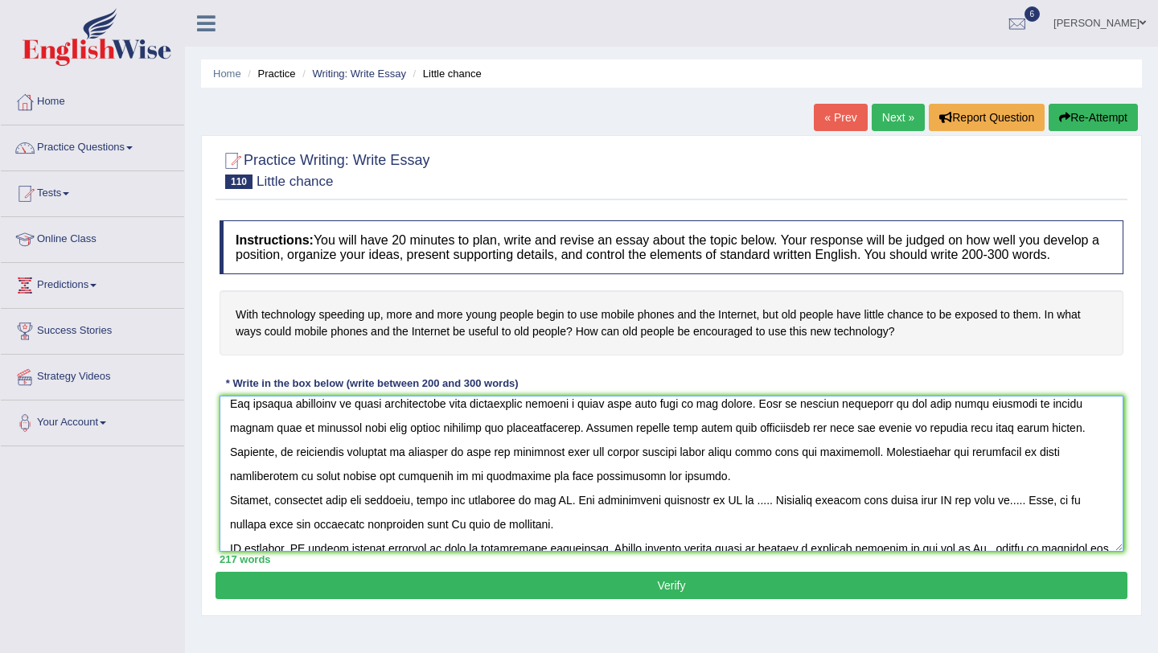
click at [589, 494] on textarea at bounding box center [672, 474] width 904 height 156
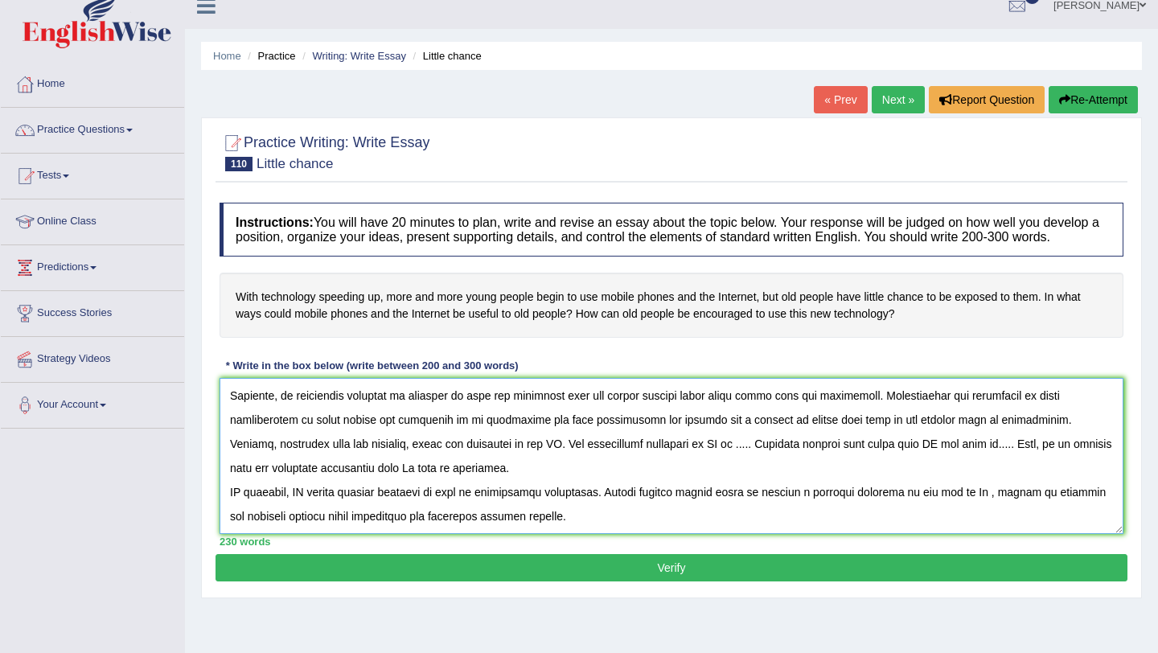
scroll to position [27, 0]
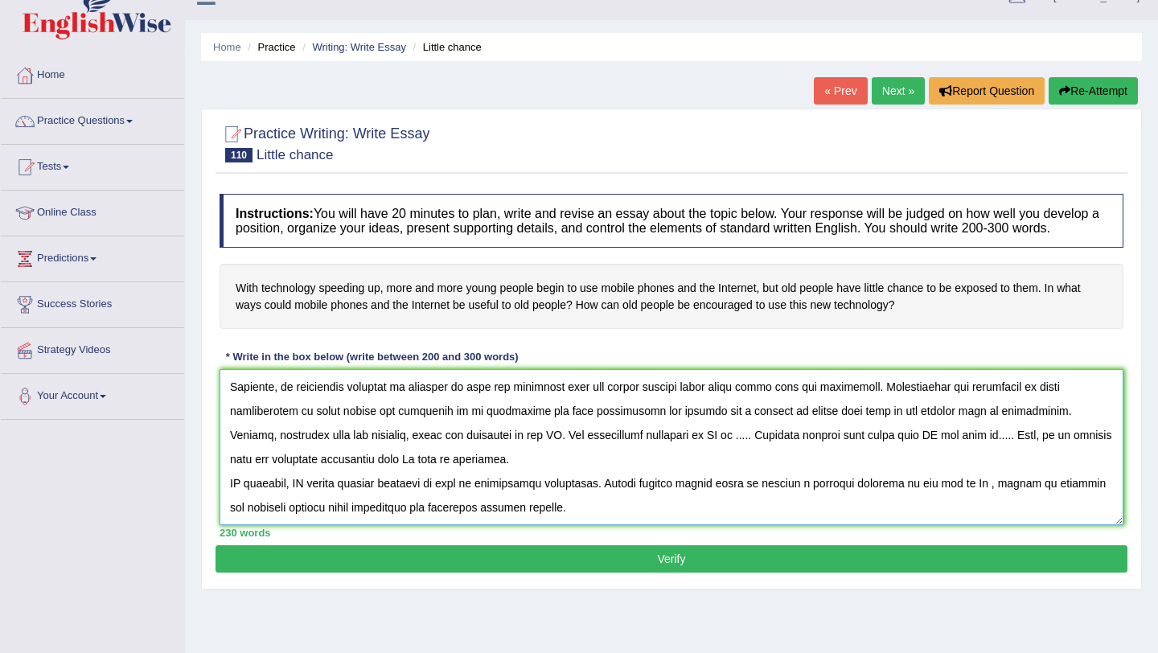
click at [313, 501] on textarea at bounding box center [672, 447] width 904 height 156
click at [244, 503] on textarea at bounding box center [672, 447] width 904 height 156
click at [294, 499] on textarea at bounding box center [672, 447] width 904 height 156
click at [609, 425] on textarea at bounding box center [672, 447] width 904 height 156
click at [647, 433] on textarea at bounding box center [672, 447] width 904 height 156
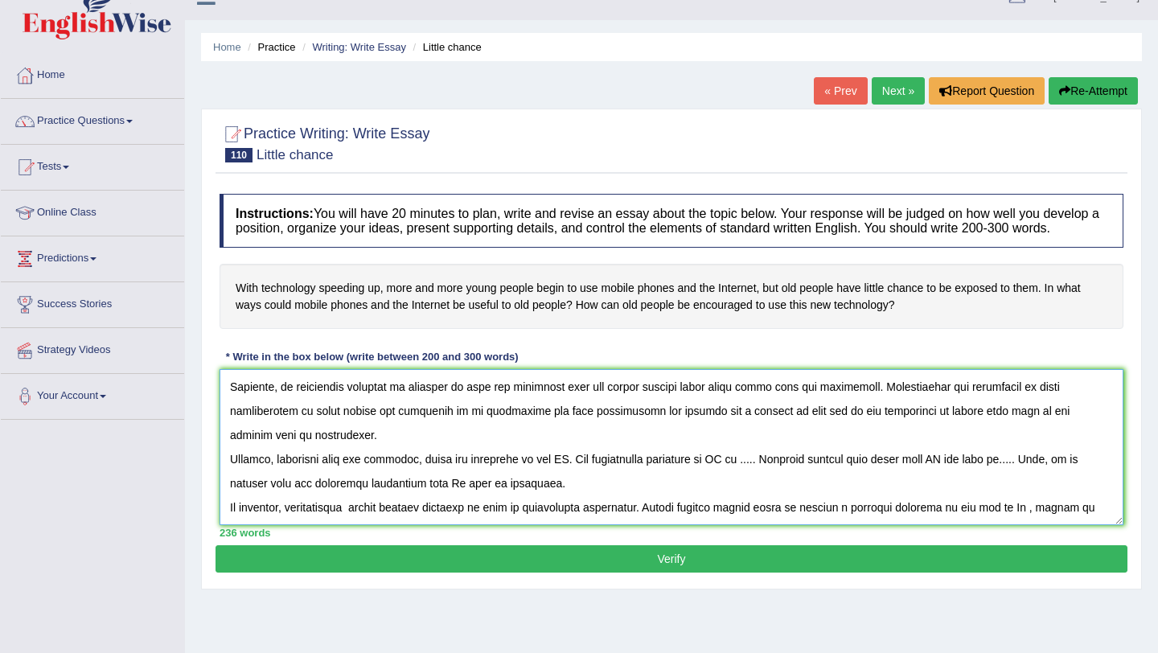
click at [880, 429] on textarea at bounding box center [672, 447] width 904 height 156
click at [766, 433] on textarea at bounding box center [672, 447] width 904 height 156
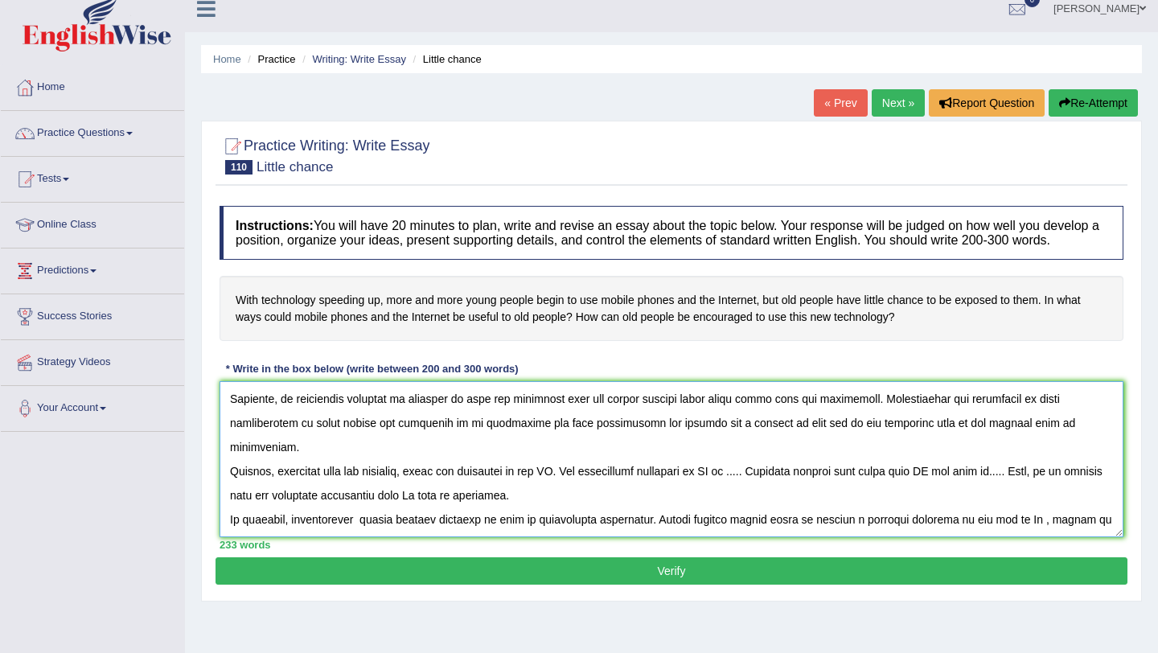
scroll to position [3, 0]
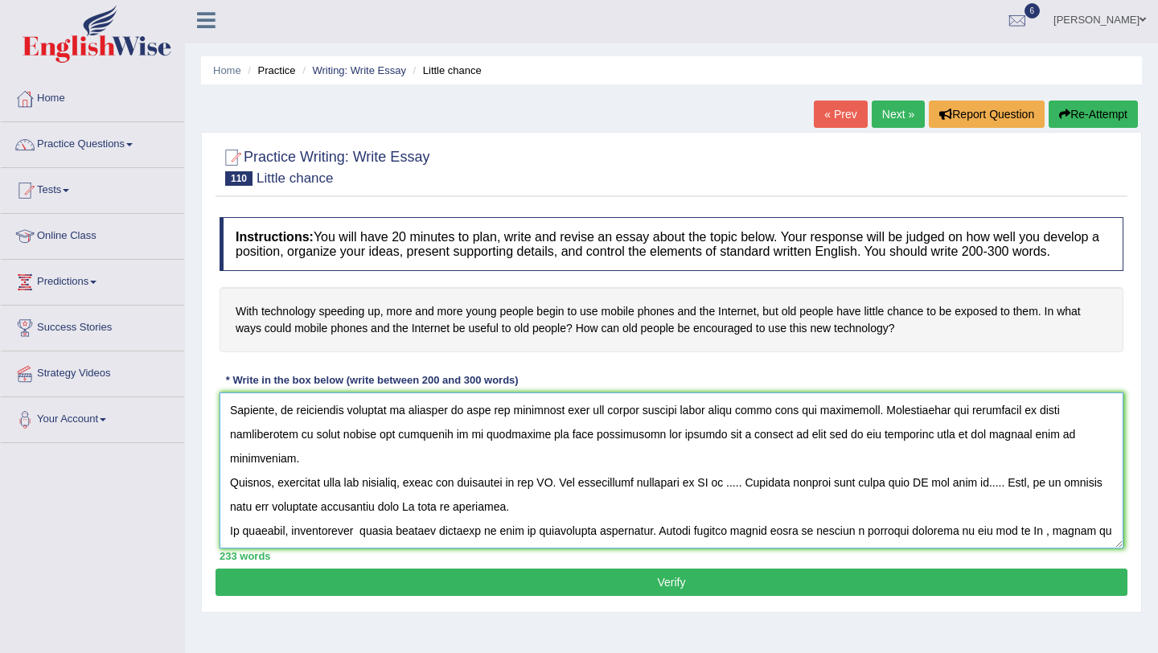
click at [570, 481] on textarea at bounding box center [672, 470] width 904 height 156
click at [794, 476] on textarea at bounding box center [672, 470] width 904 height 156
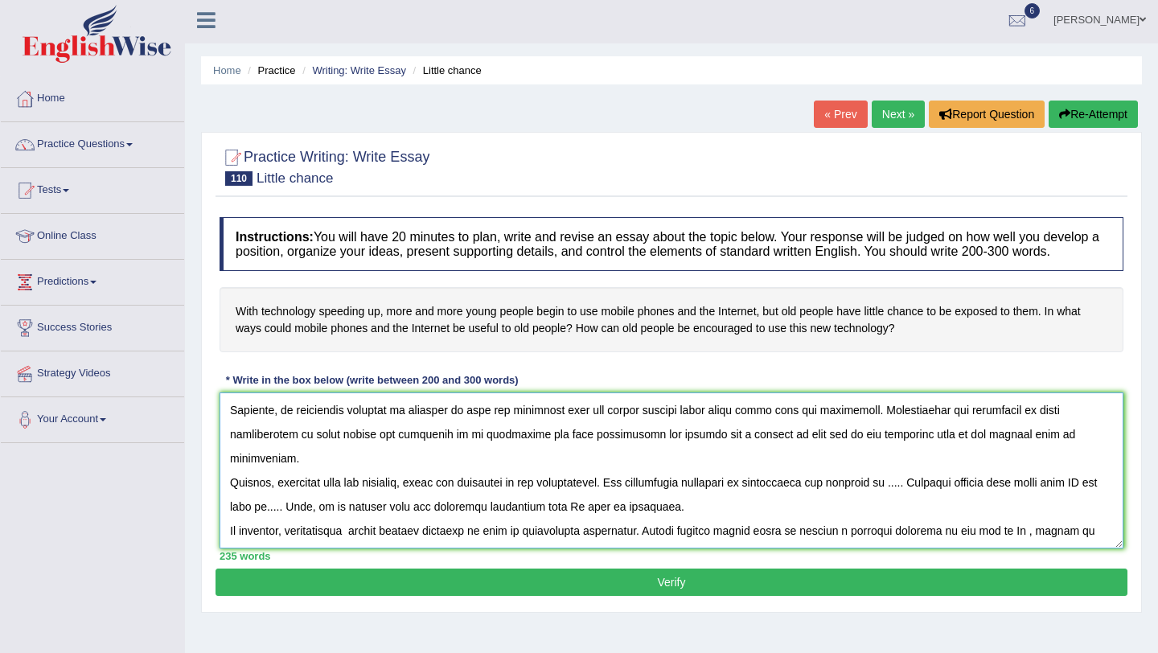
click at [936, 482] on textarea at bounding box center [672, 470] width 904 height 156
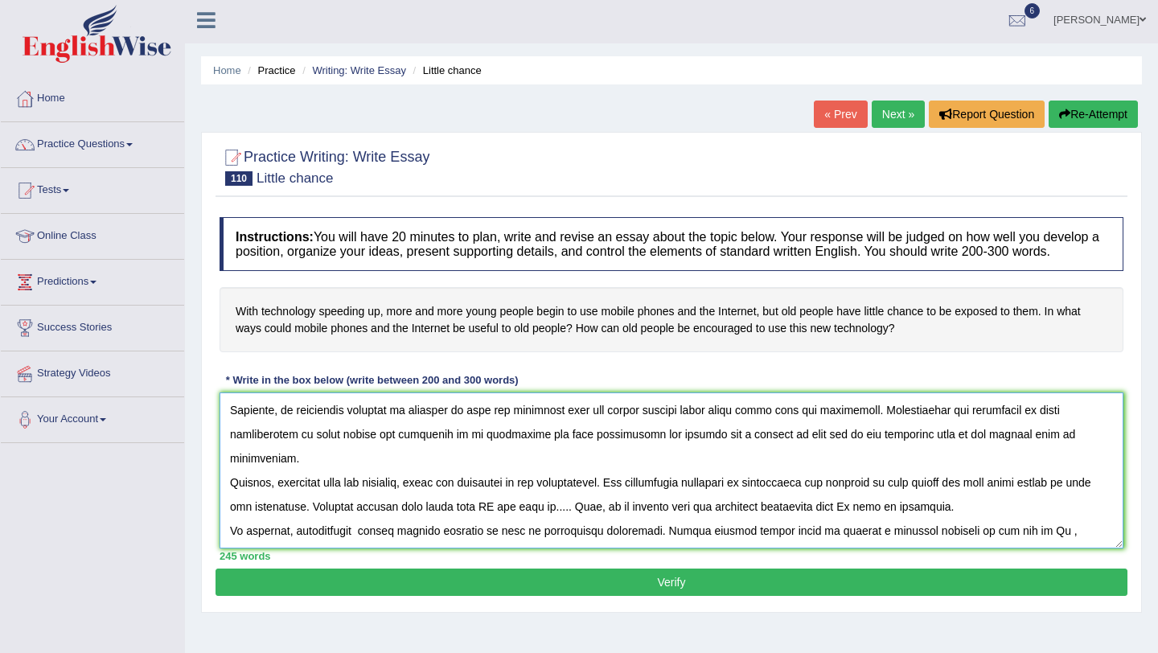
click at [539, 499] on textarea at bounding box center [672, 470] width 904 height 156
click at [684, 502] on textarea at bounding box center [672, 470] width 904 height 156
click at [1045, 507] on textarea at bounding box center [672, 470] width 904 height 156
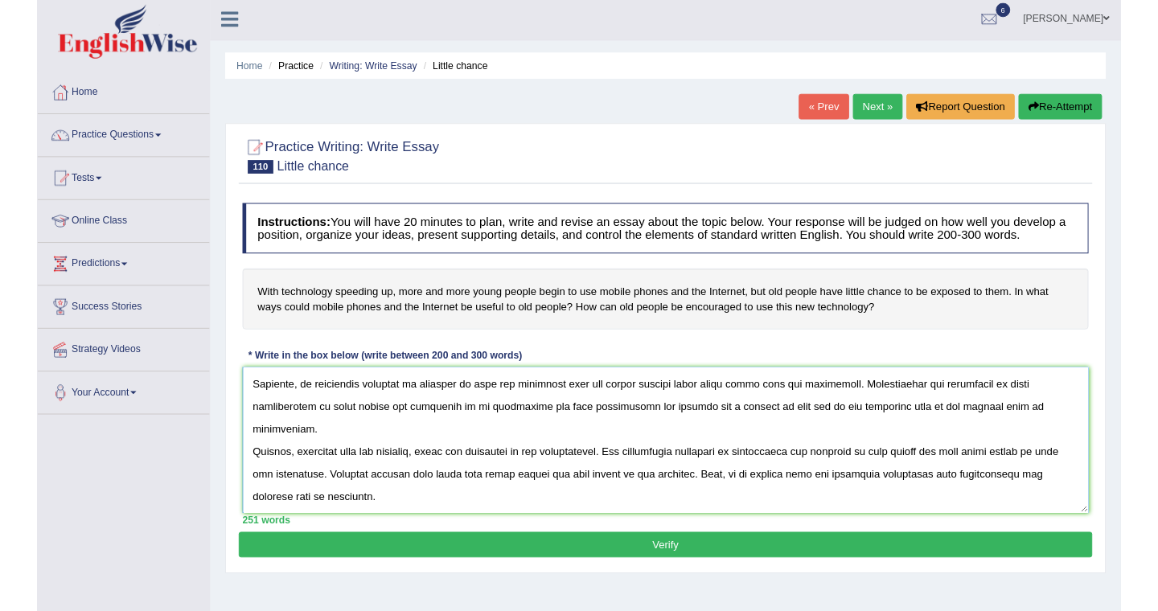
scroll to position [121, 0]
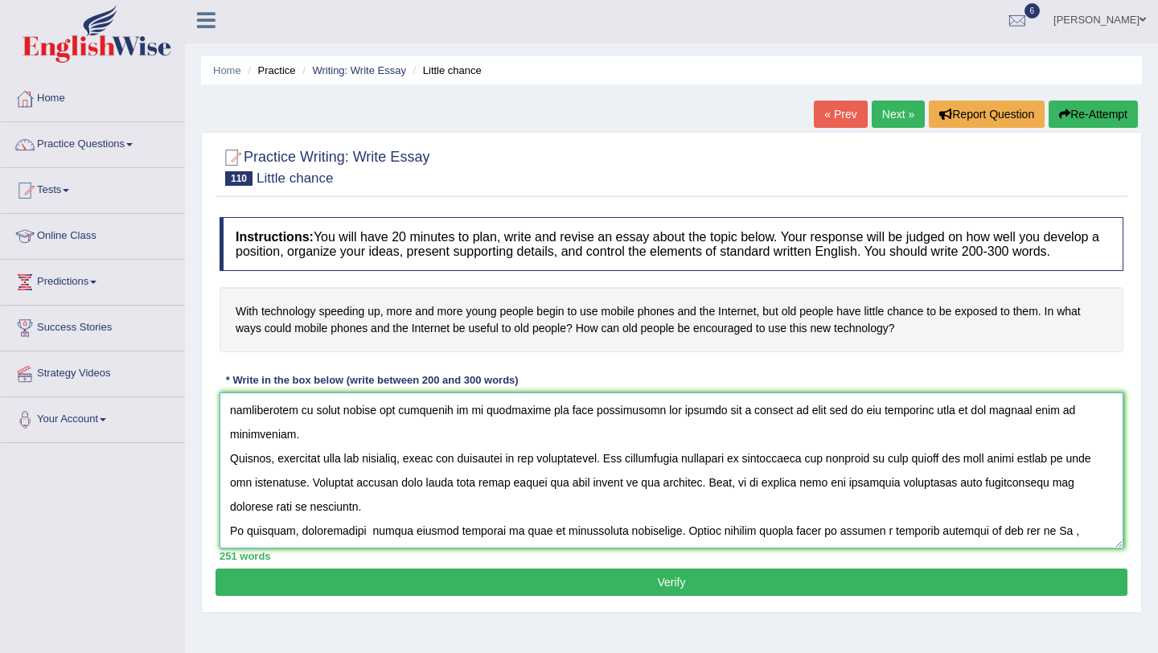
click at [370, 524] on textarea at bounding box center [672, 470] width 904 height 156
click at [1024, 527] on textarea at bounding box center [672, 470] width 904 height 156
click at [624, 453] on textarea at bounding box center [672, 470] width 904 height 156
click at [1049, 454] on textarea at bounding box center [672, 470] width 904 height 156
click at [292, 474] on textarea at bounding box center [672, 470] width 904 height 156
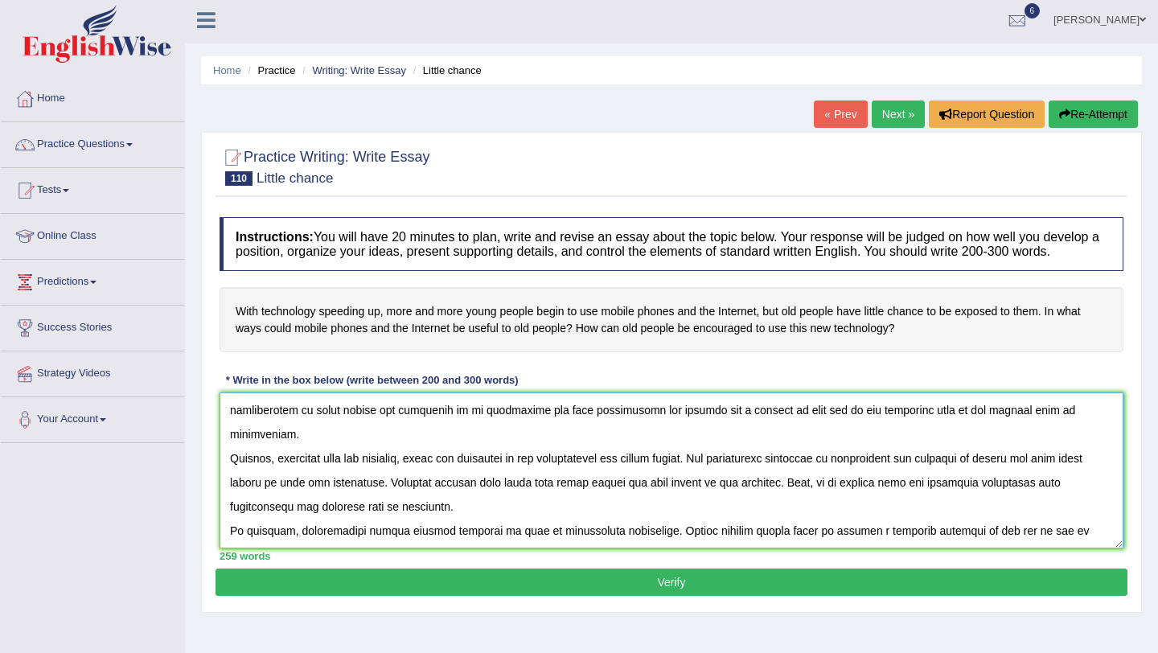
click at [314, 478] on textarea at bounding box center [672, 470] width 904 height 156
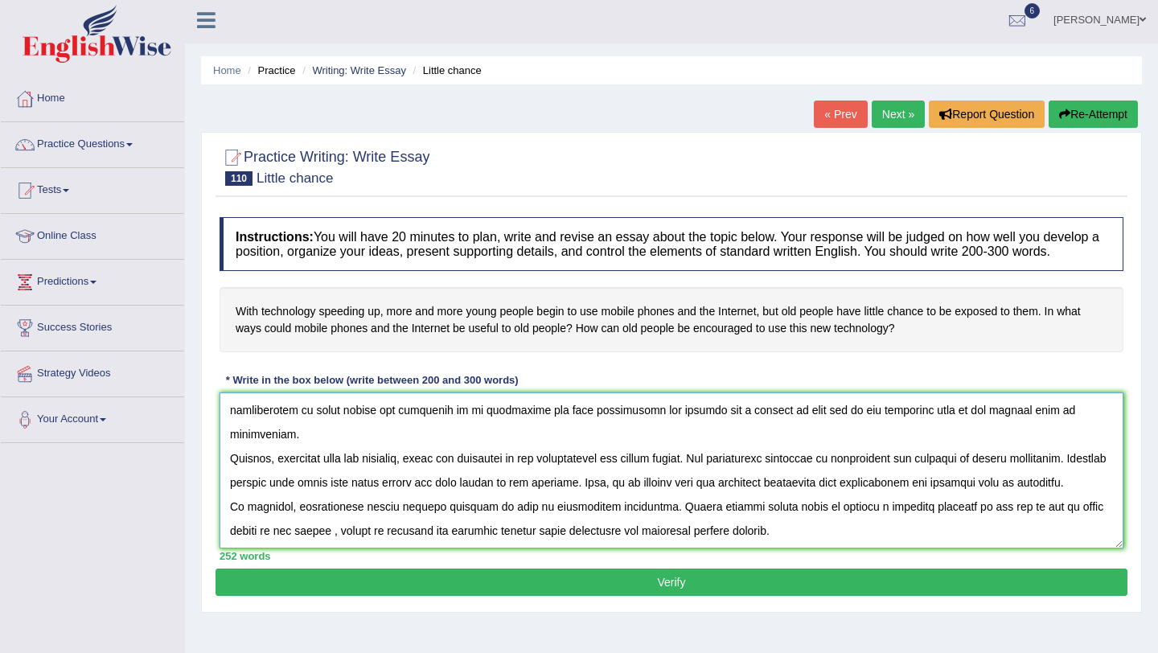
click at [1021, 454] on textarea at bounding box center [672, 470] width 904 height 156
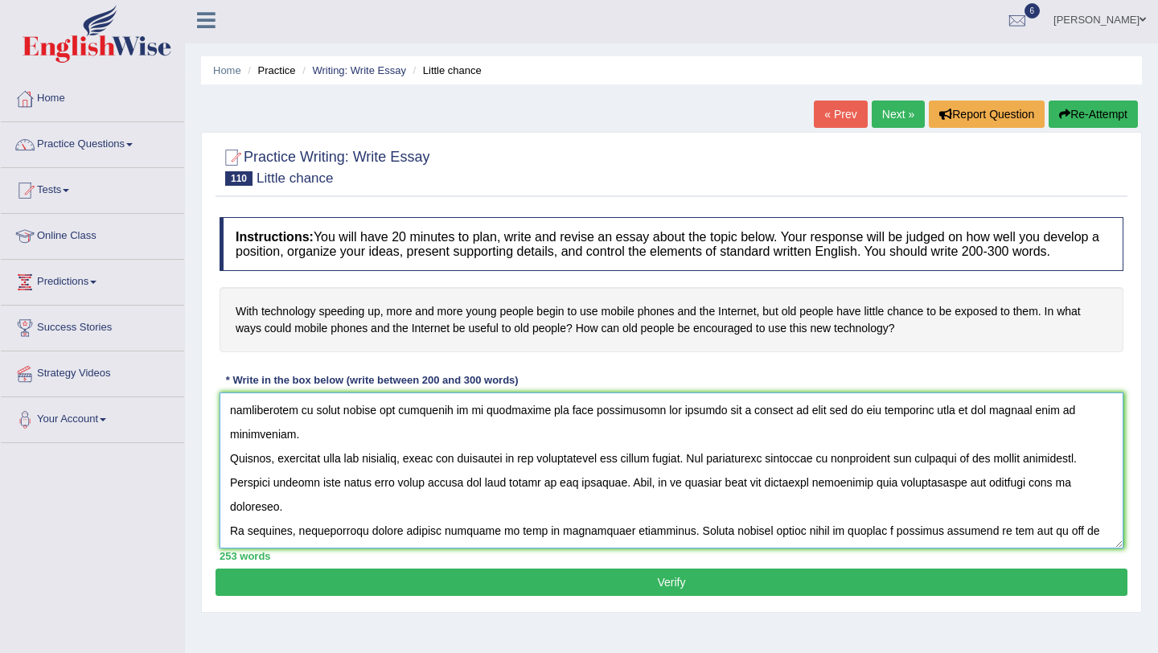
click at [1083, 445] on textarea at bounding box center [672, 470] width 904 height 156
click at [618, 476] on textarea at bounding box center [672, 470] width 904 height 156
click at [616, 475] on textarea at bounding box center [672, 470] width 904 height 156
click at [697, 484] on textarea at bounding box center [672, 470] width 904 height 156
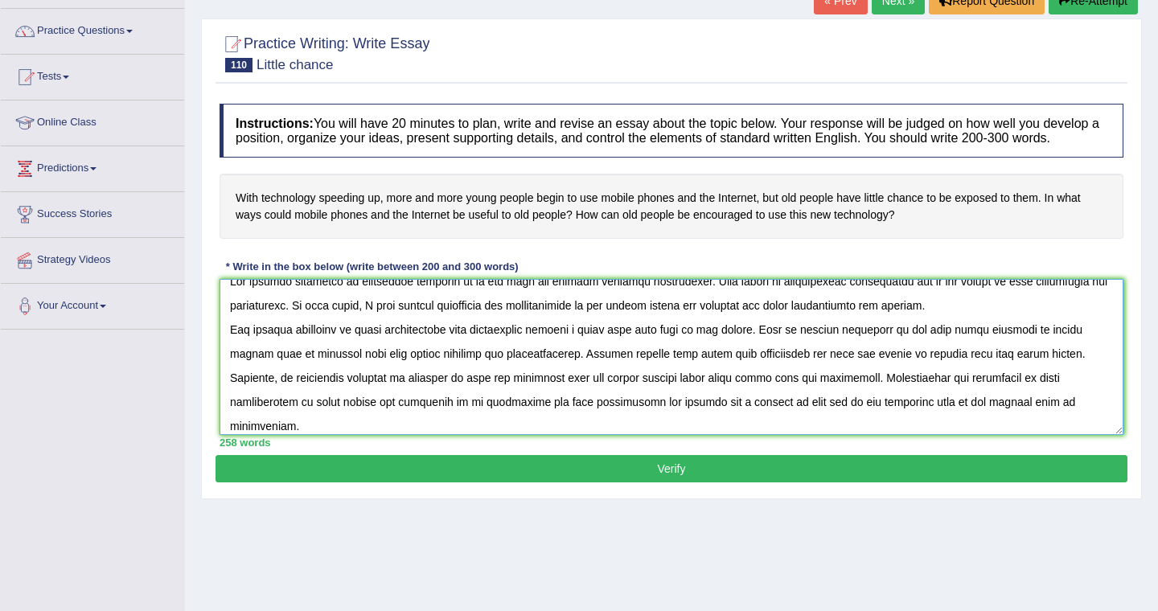
scroll to position [0, 0]
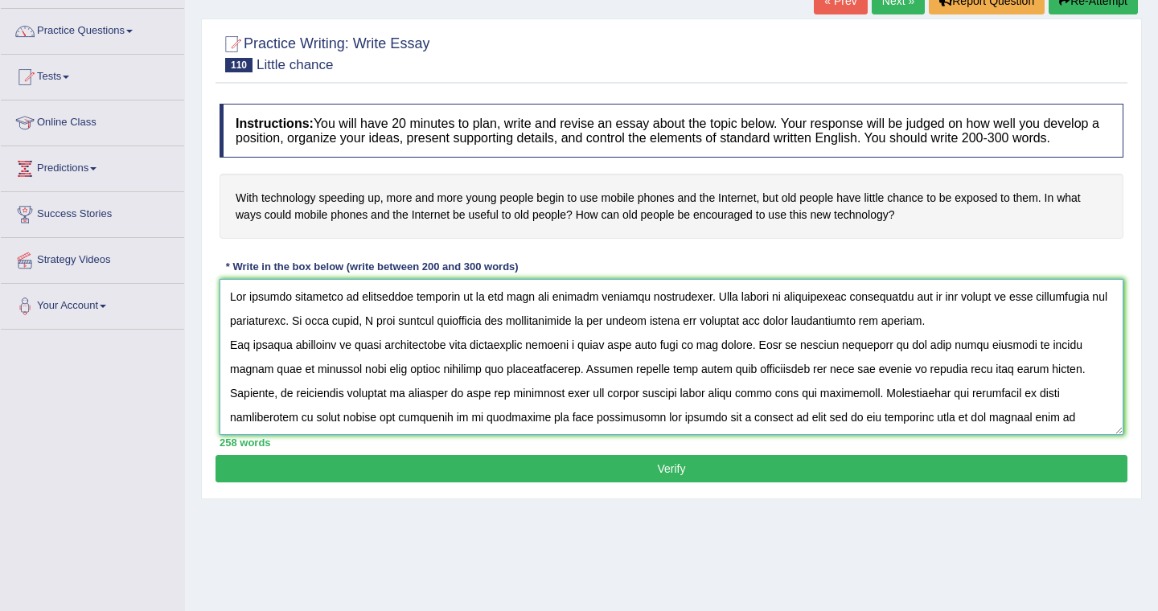
click at [949, 339] on textarea at bounding box center [672, 357] width 904 height 156
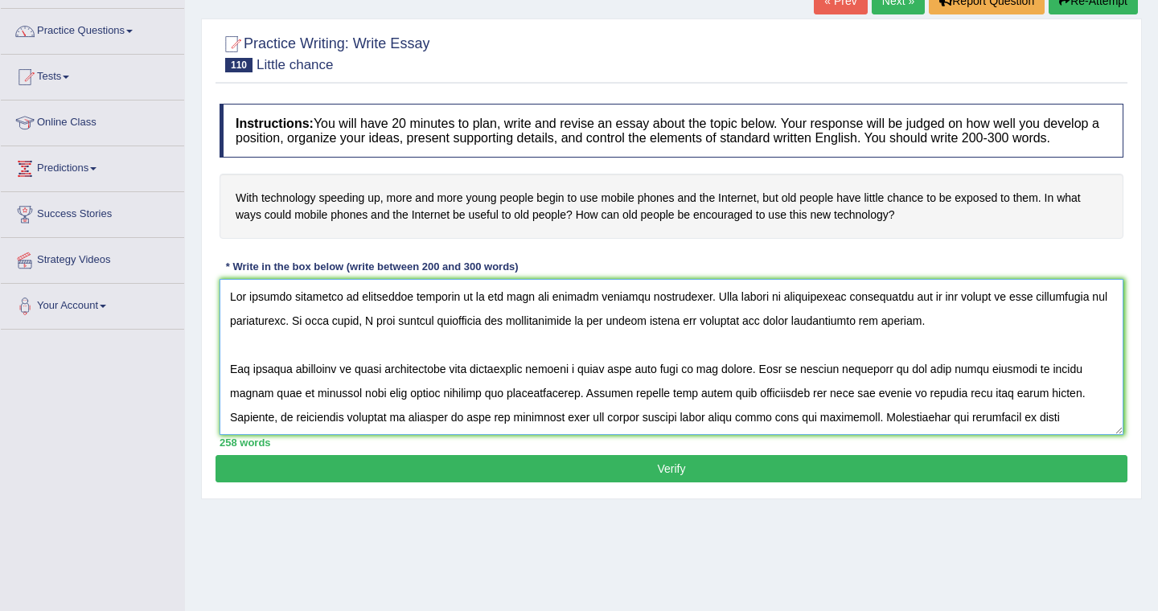
click at [413, 311] on textarea at bounding box center [672, 357] width 904 height 156
click at [409, 311] on textarea at bounding box center [672, 357] width 904 height 156
click at [457, 386] on textarea at bounding box center [672, 357] width 904 height 156
click at [577, 389] on textarea at bounding box center [672, 357] width 904 height 156
click at [589, 384] on textarea at bounding box center [672, 357] width 904 height 156
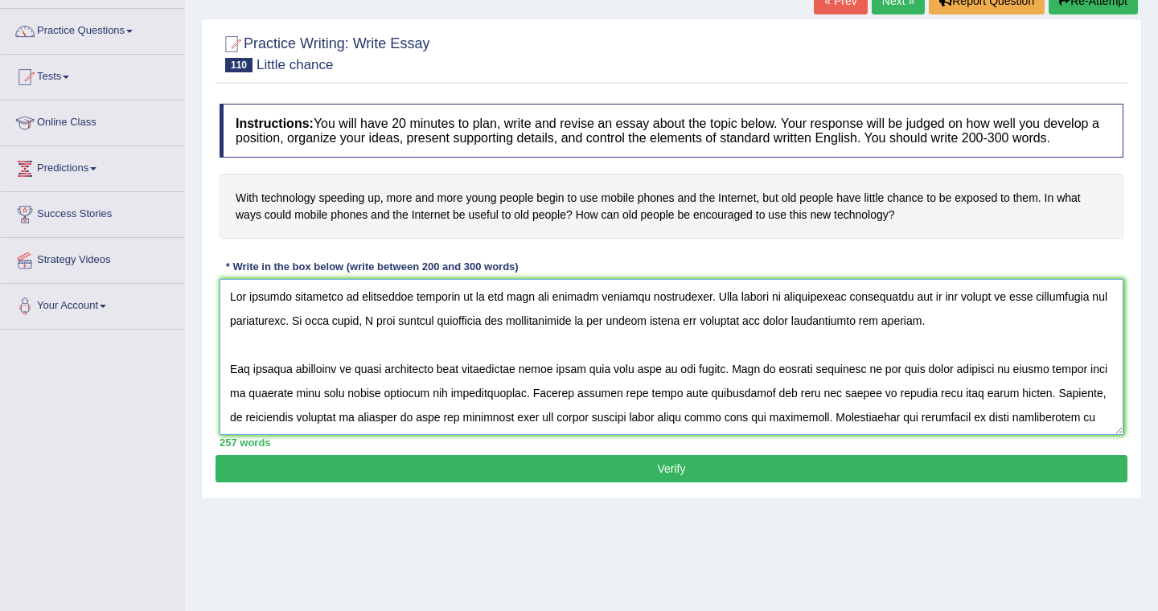
click at [684, 389] on textarea at bounding box center [672, 357] width 904 height 156
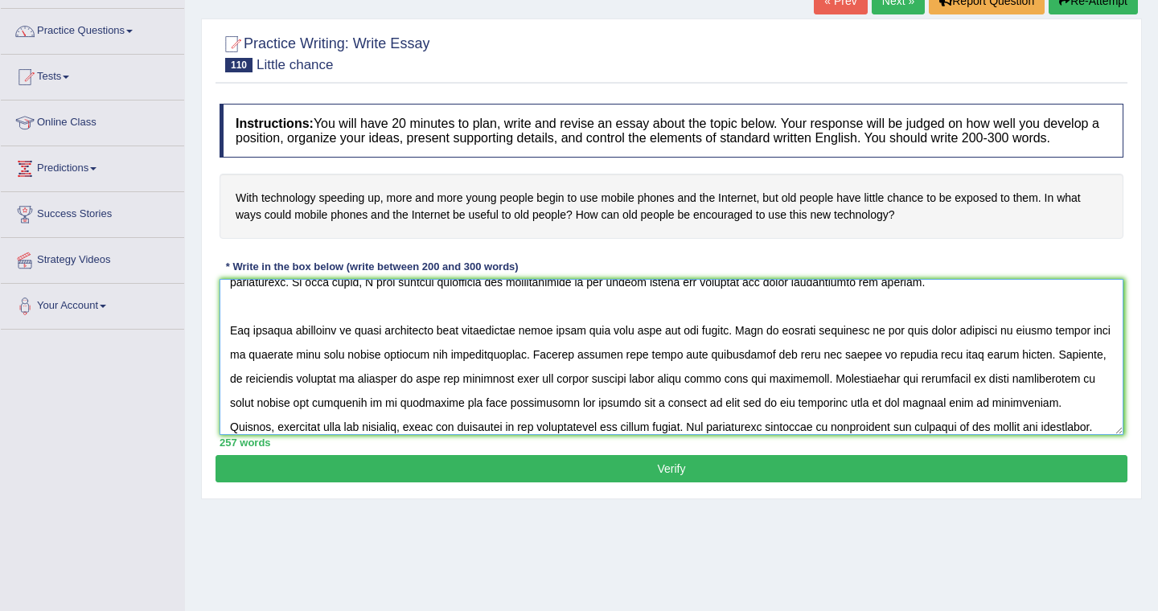
scroll to position [41, 0]
click at [938, 343] on textarea at bounding box center [672, 357] width 904 height 156
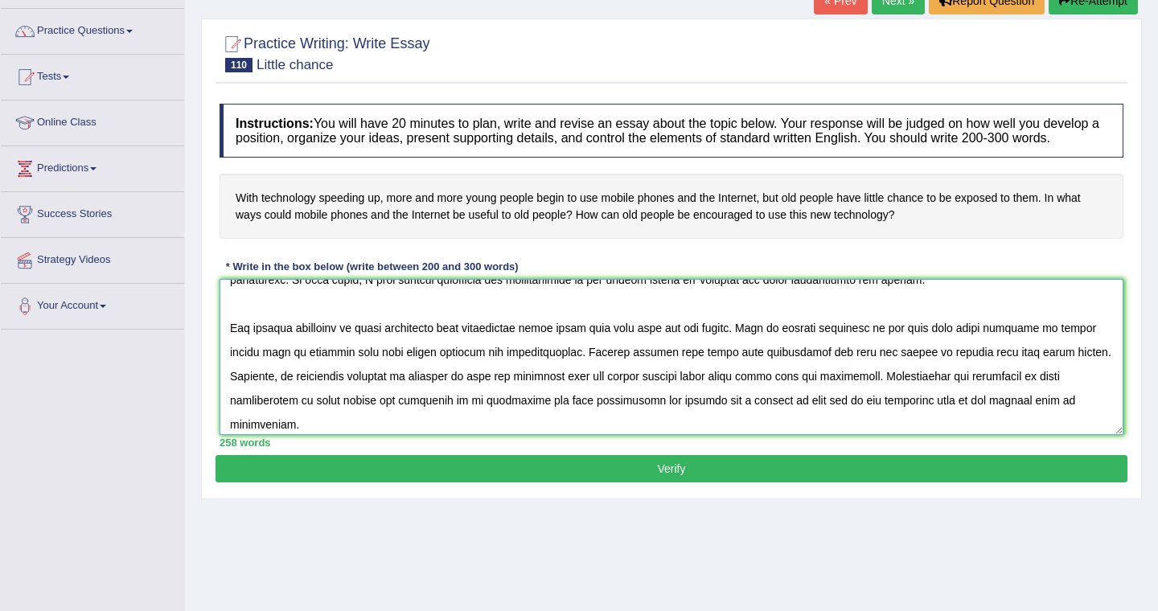
click at [534, 374] on textarea at bounding box center [672, 357] width 904 height 156
click at [913, 368] on textarea at bounding box center [672, 357] width 904 height 156
click at [918, 376] on textarea at bounding box center [672, 357] width 904 height 156
click at [324, 396] on textarea at bounding box center [672, 357] width 904 height 156
click at [371, 392] on textarea at bounding box center [672, 357] width 904 height 156
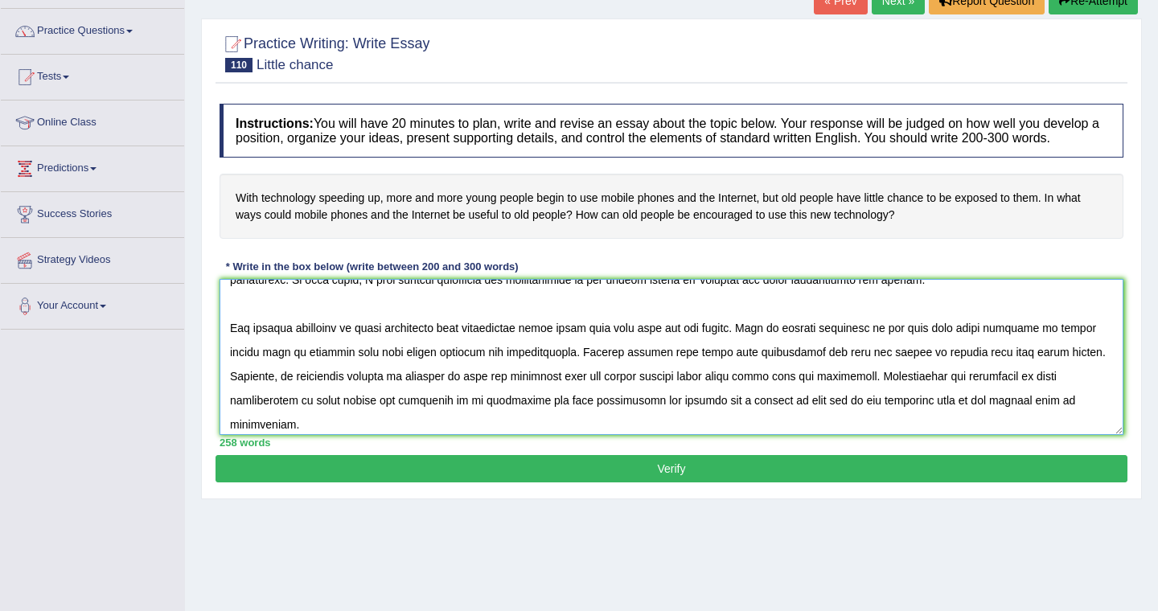
click at [371, 392] on textarea at bounding box center [672, 357] width 904 height 156
click at [859, 392] on textarea at bounding box center [672, 357] width 904 height 156
click at [940, 395] on textarea at bounding box center [672, 357] width 904 height 156
click at [1045, 391] on textarea at bounding box center [672, 357] width 904 height 156
click at [1054, 394] on textarea at bounding box center [672, 357] width 904 height 156
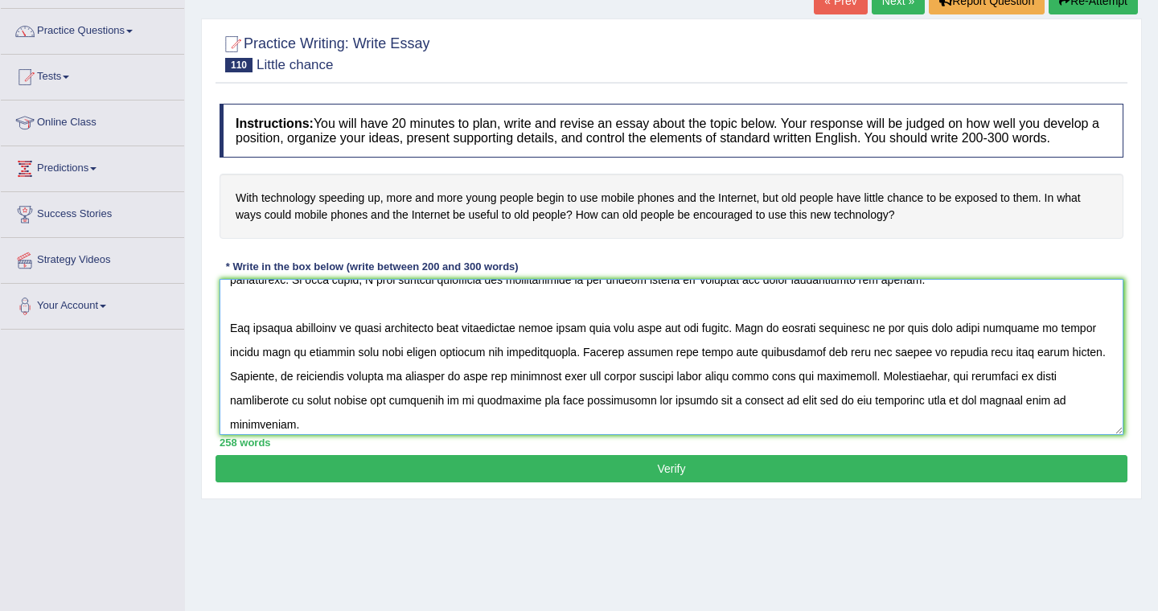
click at [1089, 396] on textarea at bounding box center [672, 357] width 904 height 156
click at [1036, 394] on textarea at bounding box center [672, 357] width 904 height 156
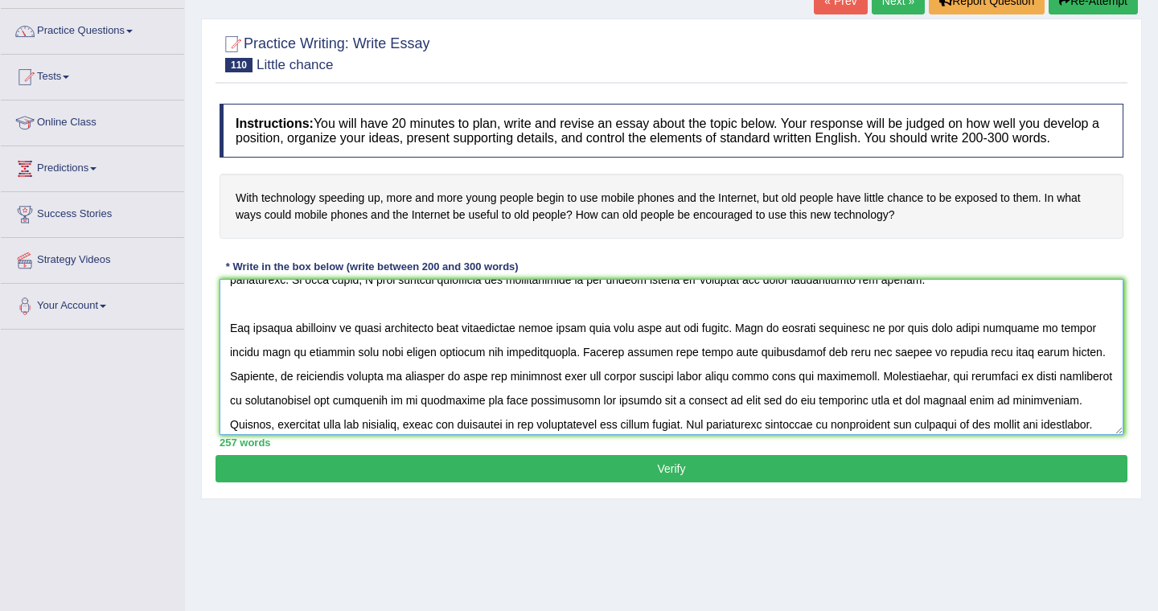
click at [262, 415] on textarea at bounding box center [672, 357] width 904 height 156
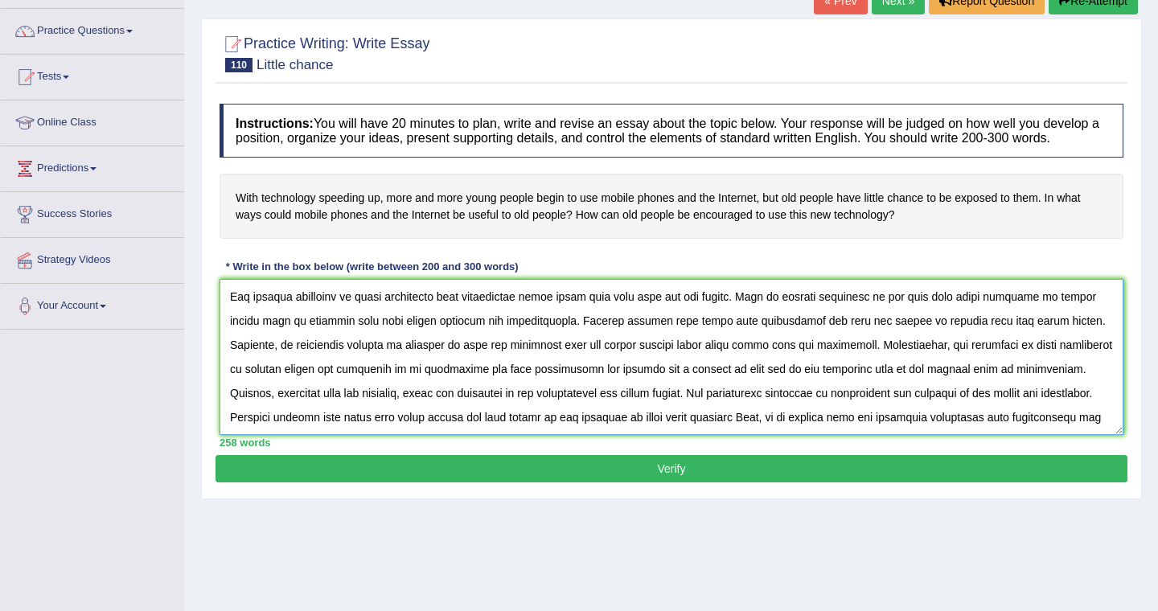
scroll to position [76, 0]
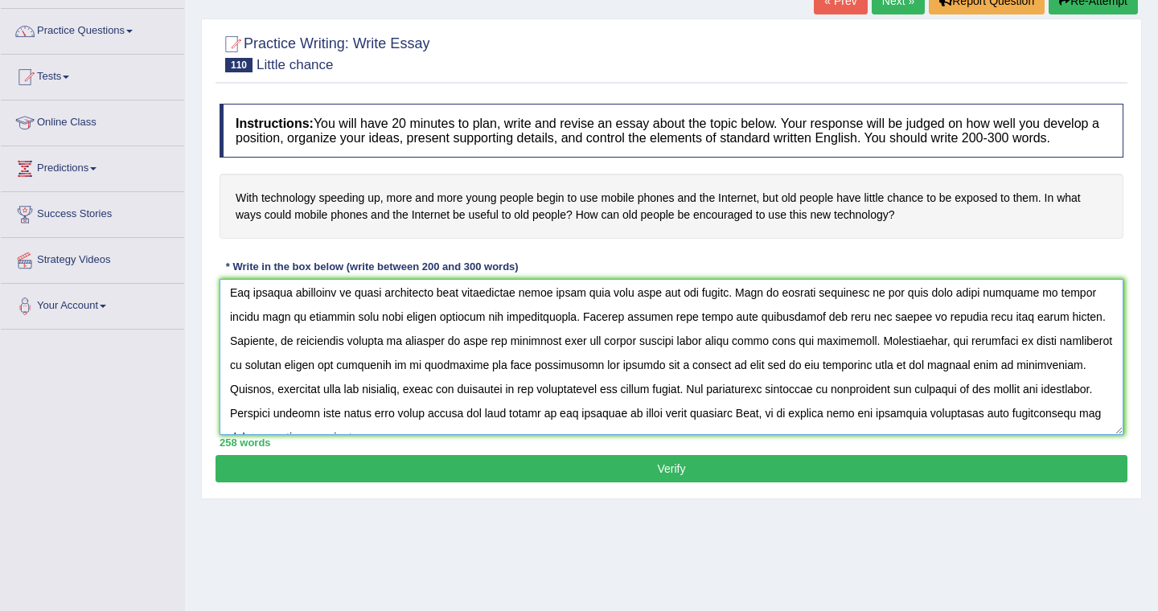
click at [580, 380] on textarea at bounding box center [672, 357] width 904 height 156
click at [614, 383] on textarea at bounding box center [672, 357] width 904 height 156
click at [934, 380] on textarea at bounding box center [672, 357] width 904 height 156
click at [986, 388] on textarea at bounding box center [672, 357] width 904 height 156
click at [938, 385] on textarea at bounding box center [672, 357] width 904 height 156
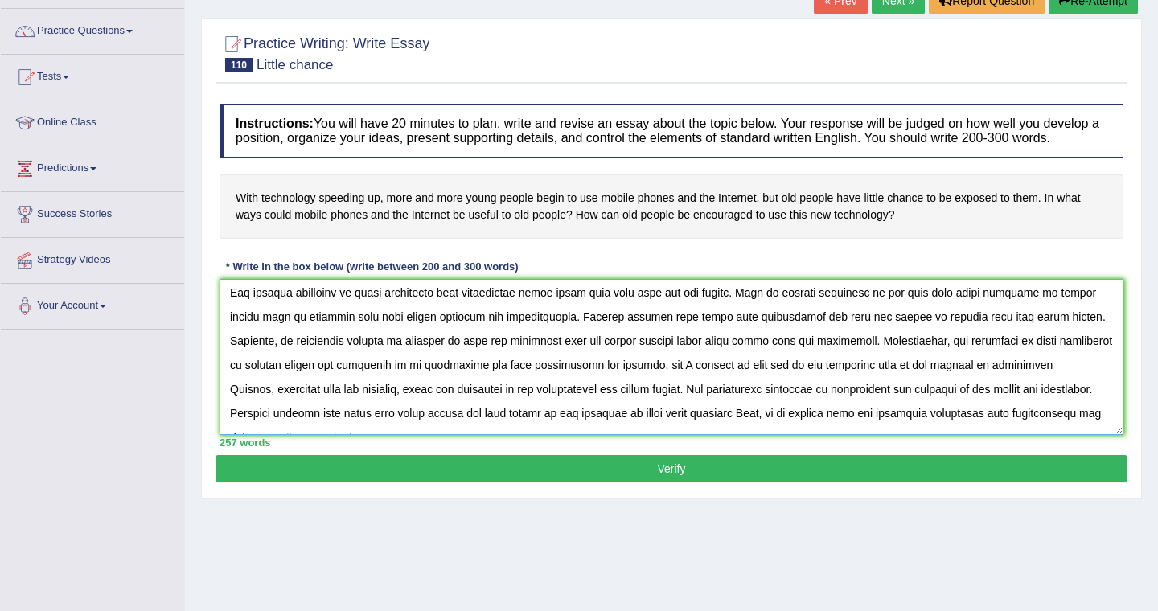
click at [981, 382] on textarea at bounding box center [672, 357] width 904 height 156
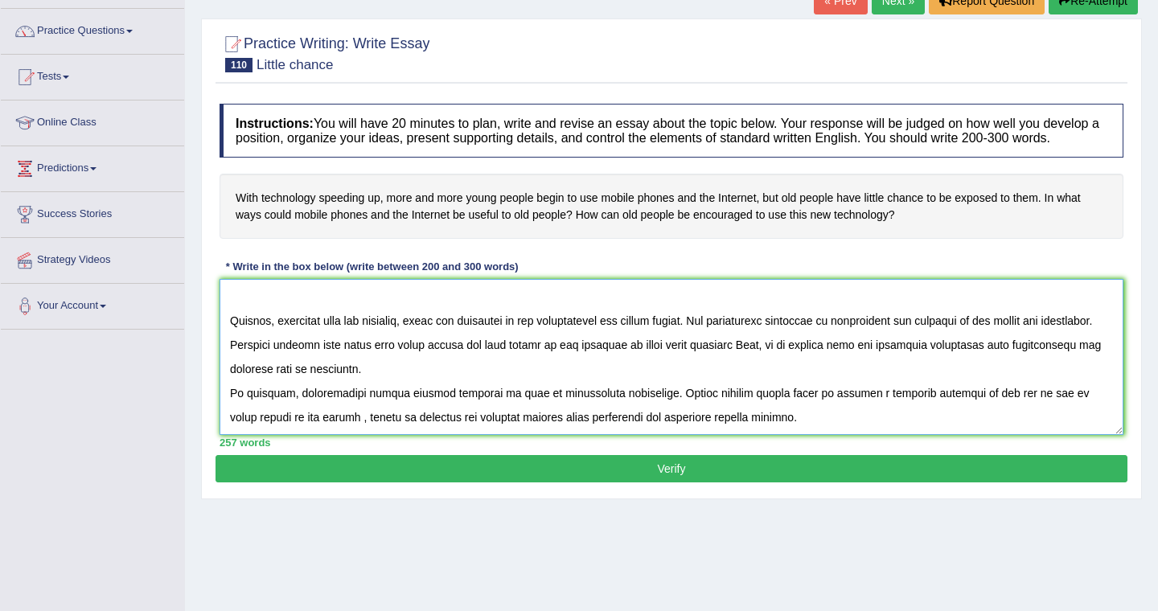
scroll to position [167, 0]
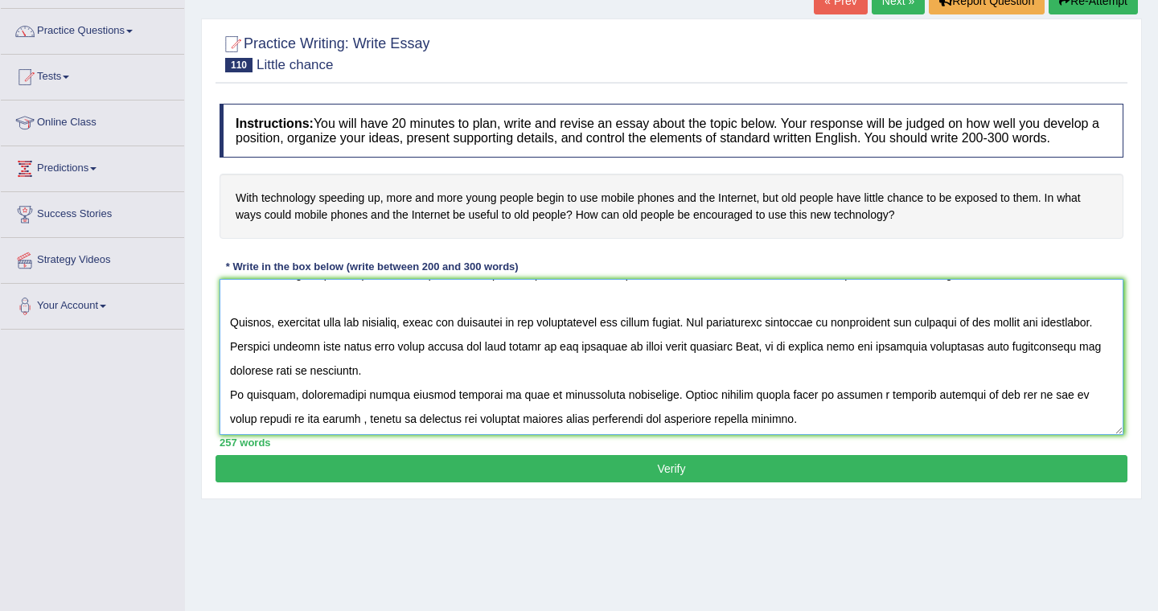
click at [356, 339] on textarea at bounding box center [672, 357] width 904 height 156
click at [599, 346] on textarea at bounding box center [672, 357] width 904 height 156
click at [294, 393] on textarea at bounding box center [672, 357] width 904 height 156
click at [347, 392] on textarea at bounding box center [672, 357] width 904 height 156
click at [363, 410] on textarea at bounding box center [672, 357] width 904 height 156
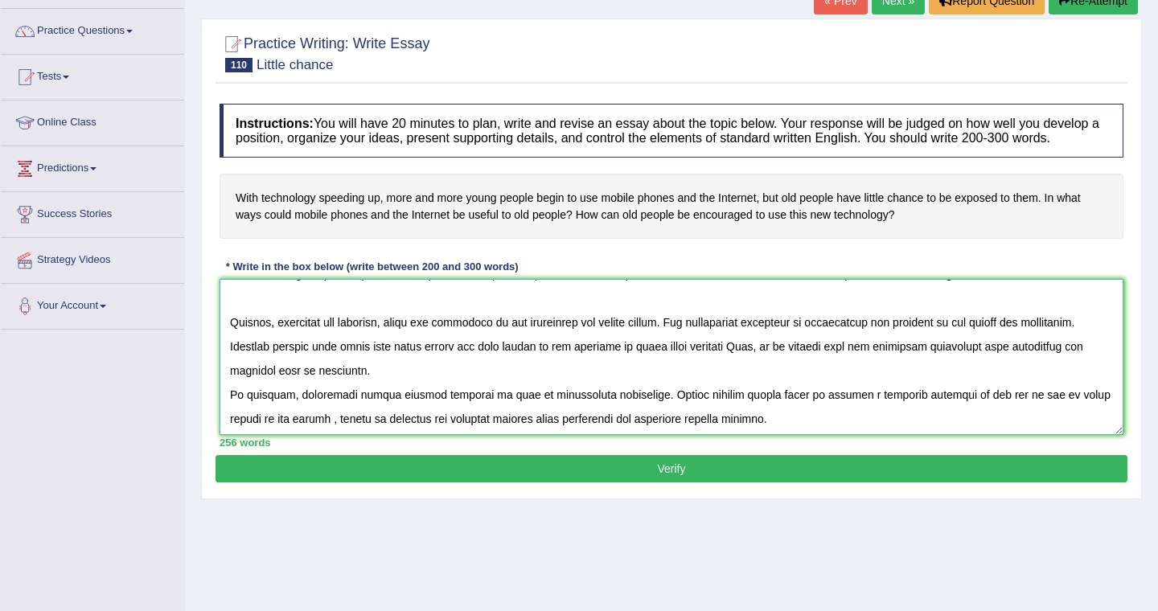
type textarea "The growing influence of technology speeding up on our live has ignited numerou…"
click at [425, 480] on button "Verify" at bounding box center [672, 468] width 912 height 27
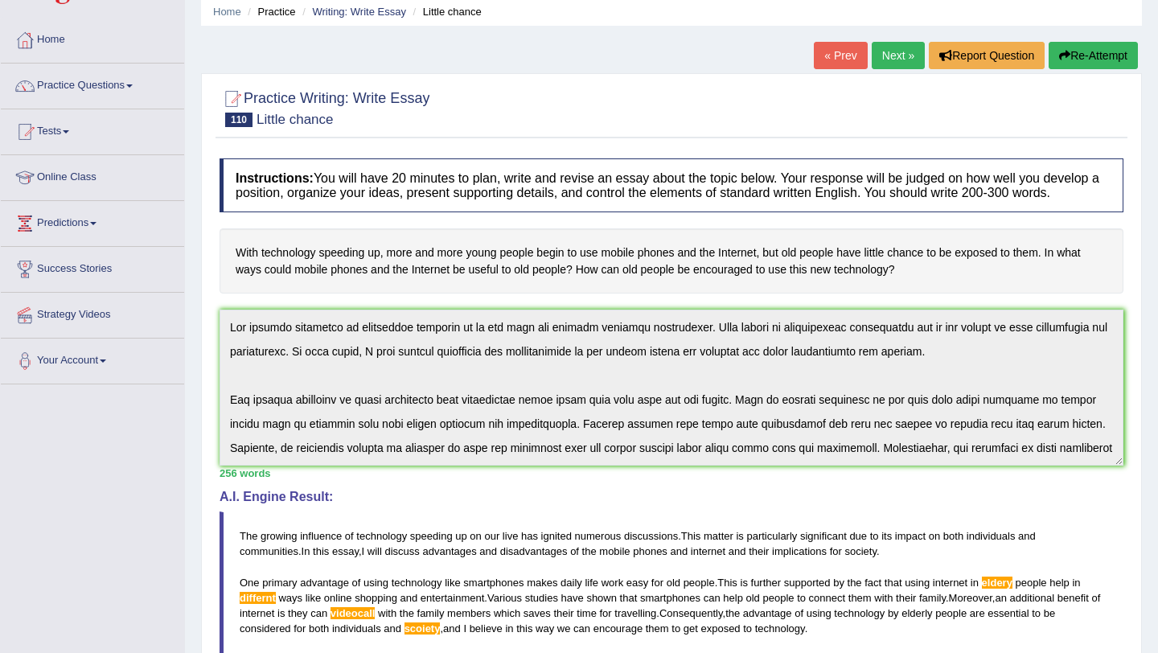
scroll to position [0, 0]
